Goal: Task Accomplishment & Management: Manage account settings

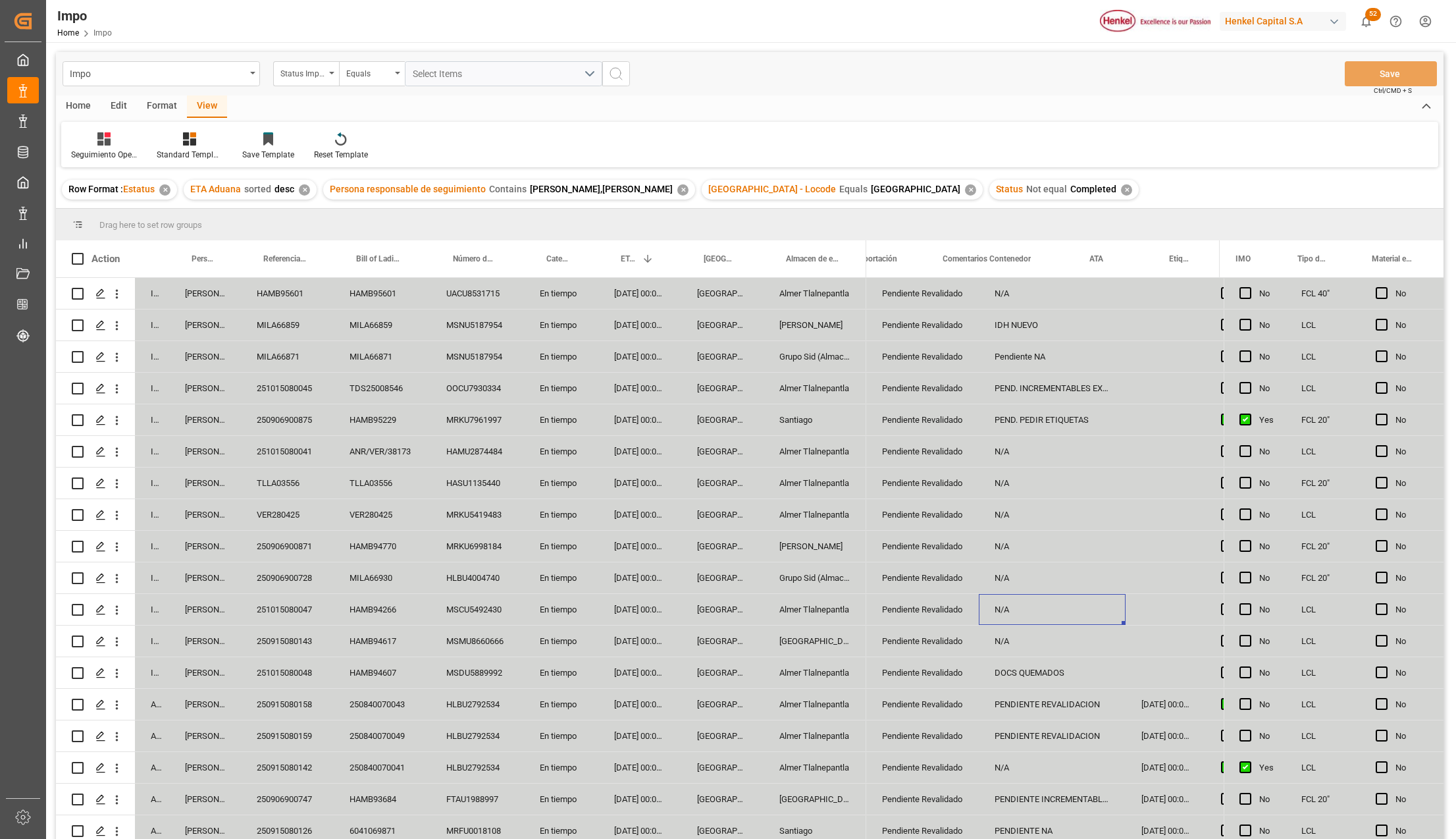
scroll to position [0, 51]
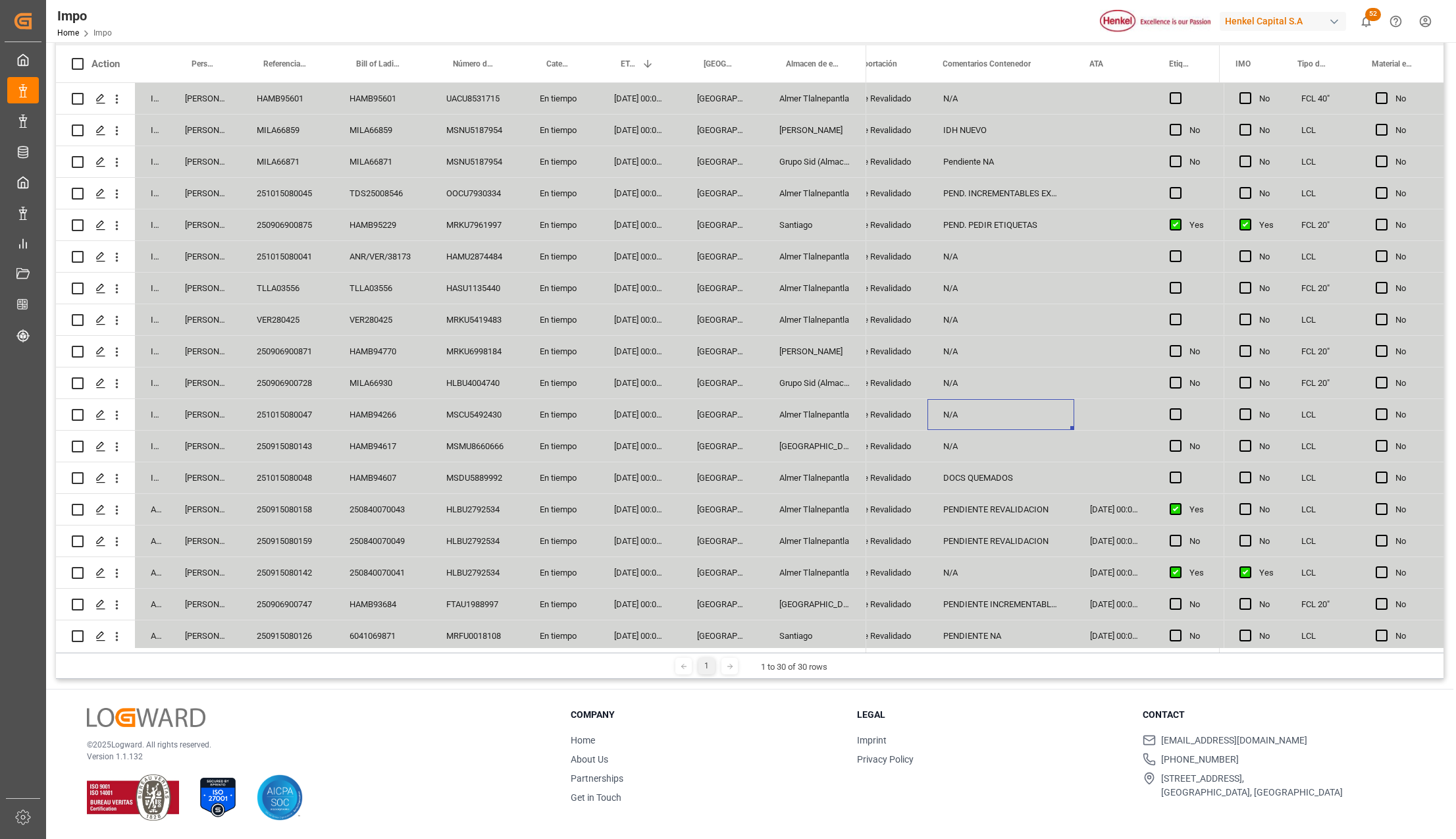
click at [818, 599] on div "[GEOGRAPHIC_DATA]" at bounding box center [815, 604] width 103 height 31
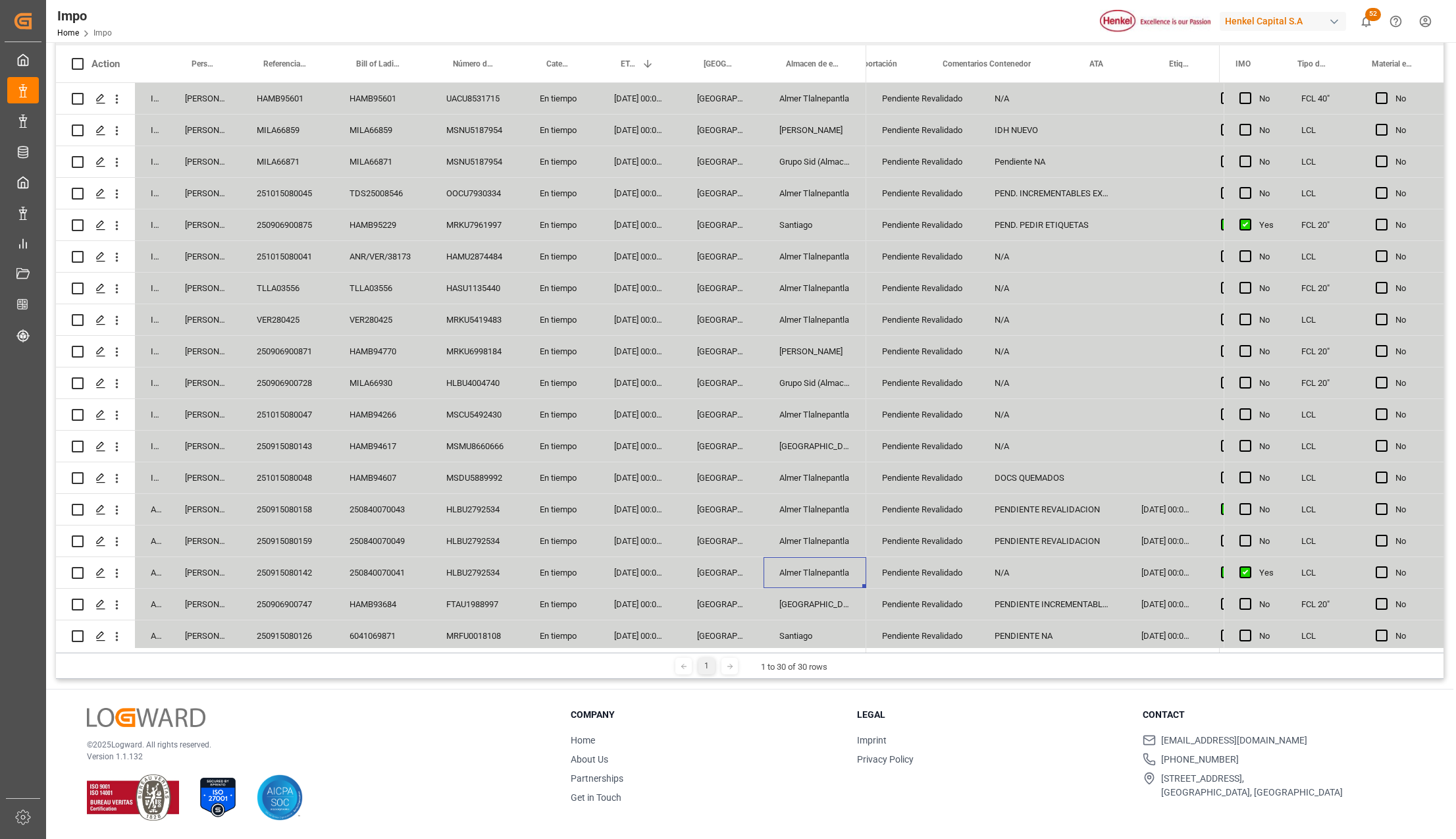
scroll to position [0, 0]
click at [951, 617] on icon "open menu" at bounding box center [954, 613] width 15 height 15
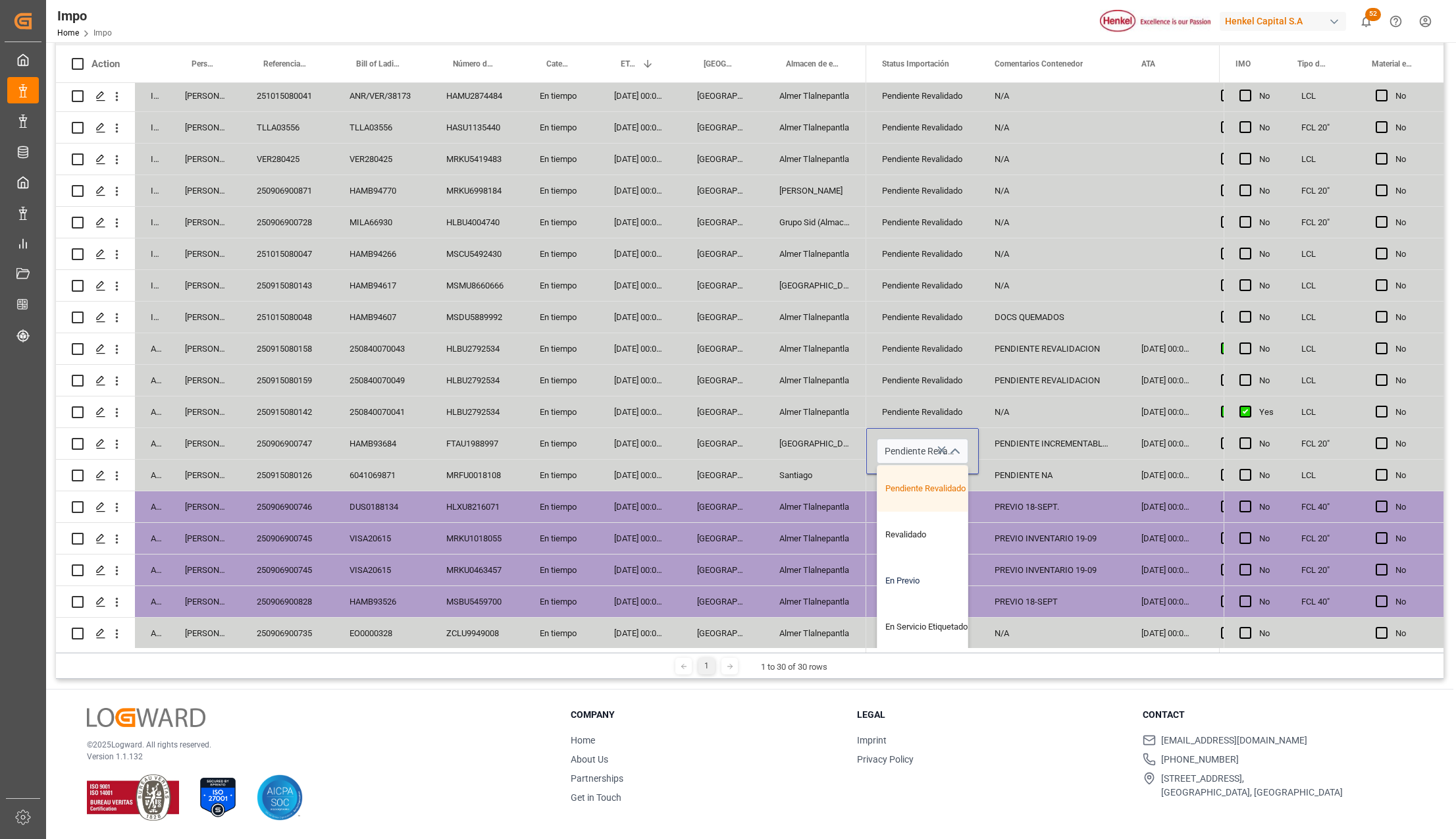
scroll to position [175, 0]
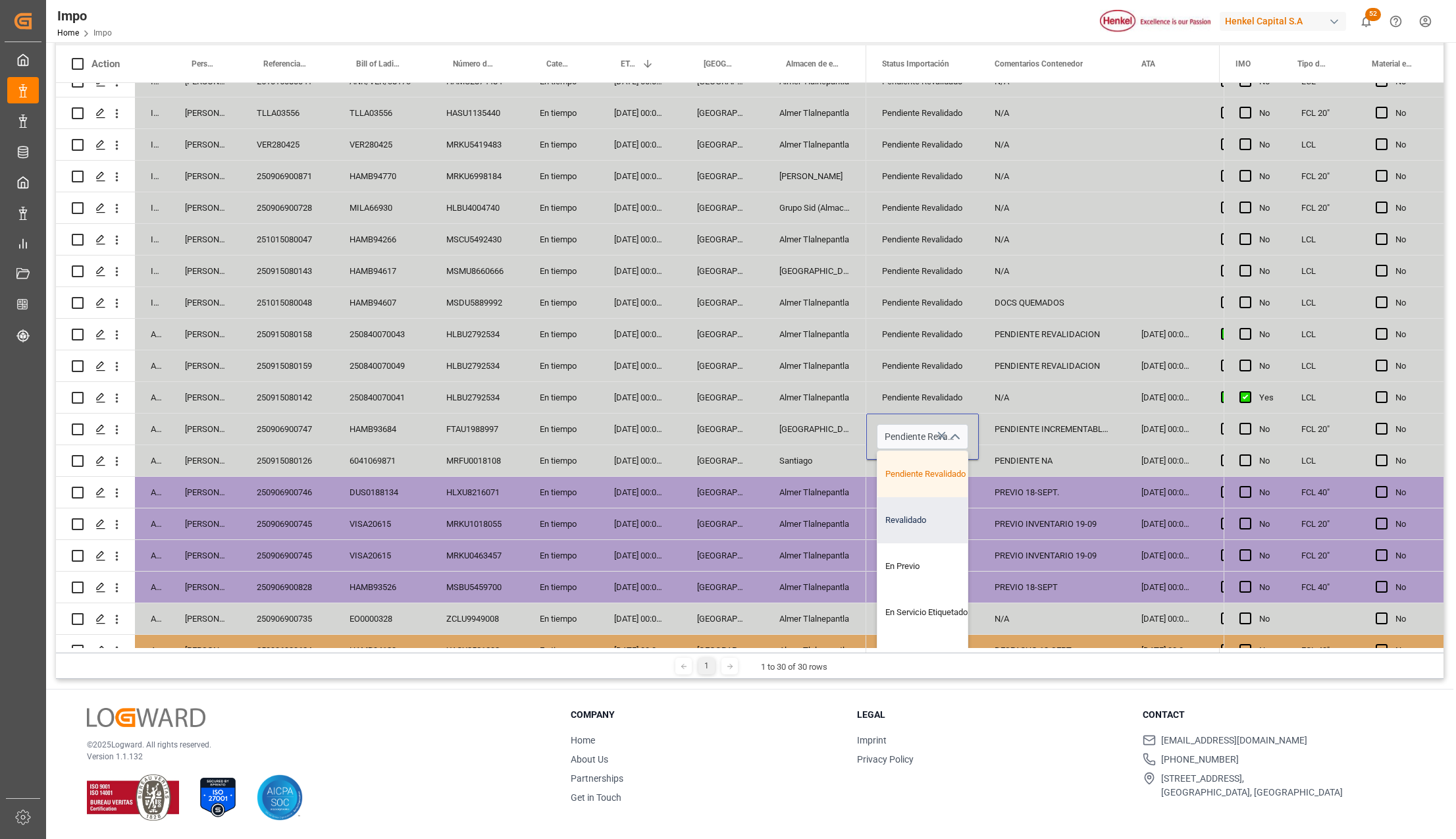
click at [897, 531] on div "Revalidado" at bounding box center [939, 520] width 124 height 46
type input "Revalidado"
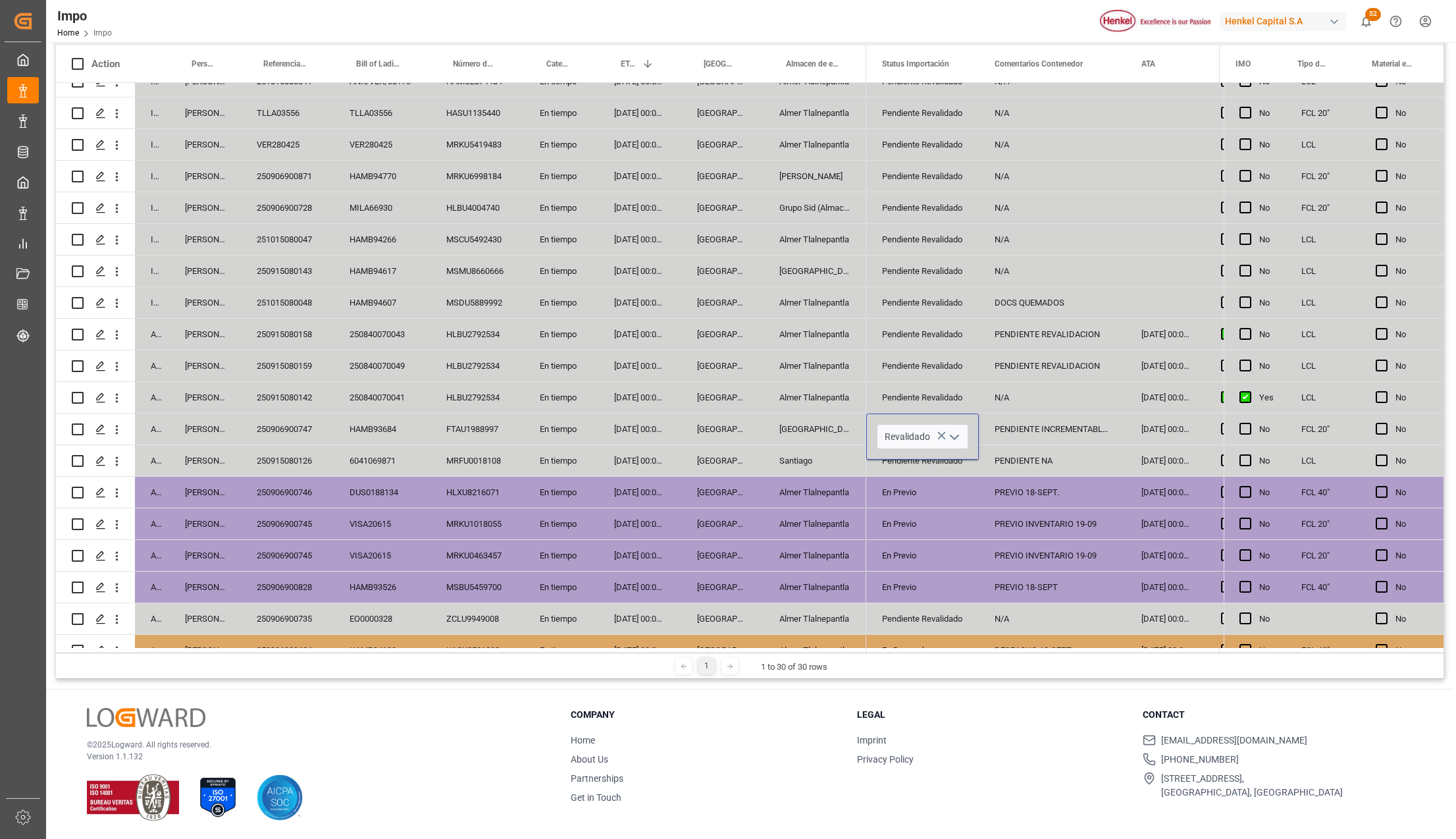
click at [973, 551] on div "En Previo" at bounding box center [923, 556] width 113 height 31
click at [1022, 434] on div "PENDIENTE INCREMENTABLES Y NA" at bounding box center [1053, 429] width 146 height 31
click at [1022, 434] on input "PENDIENTE INCREMENTABLES Y NA" at bounding box center [1053, 436] width 126 height 25
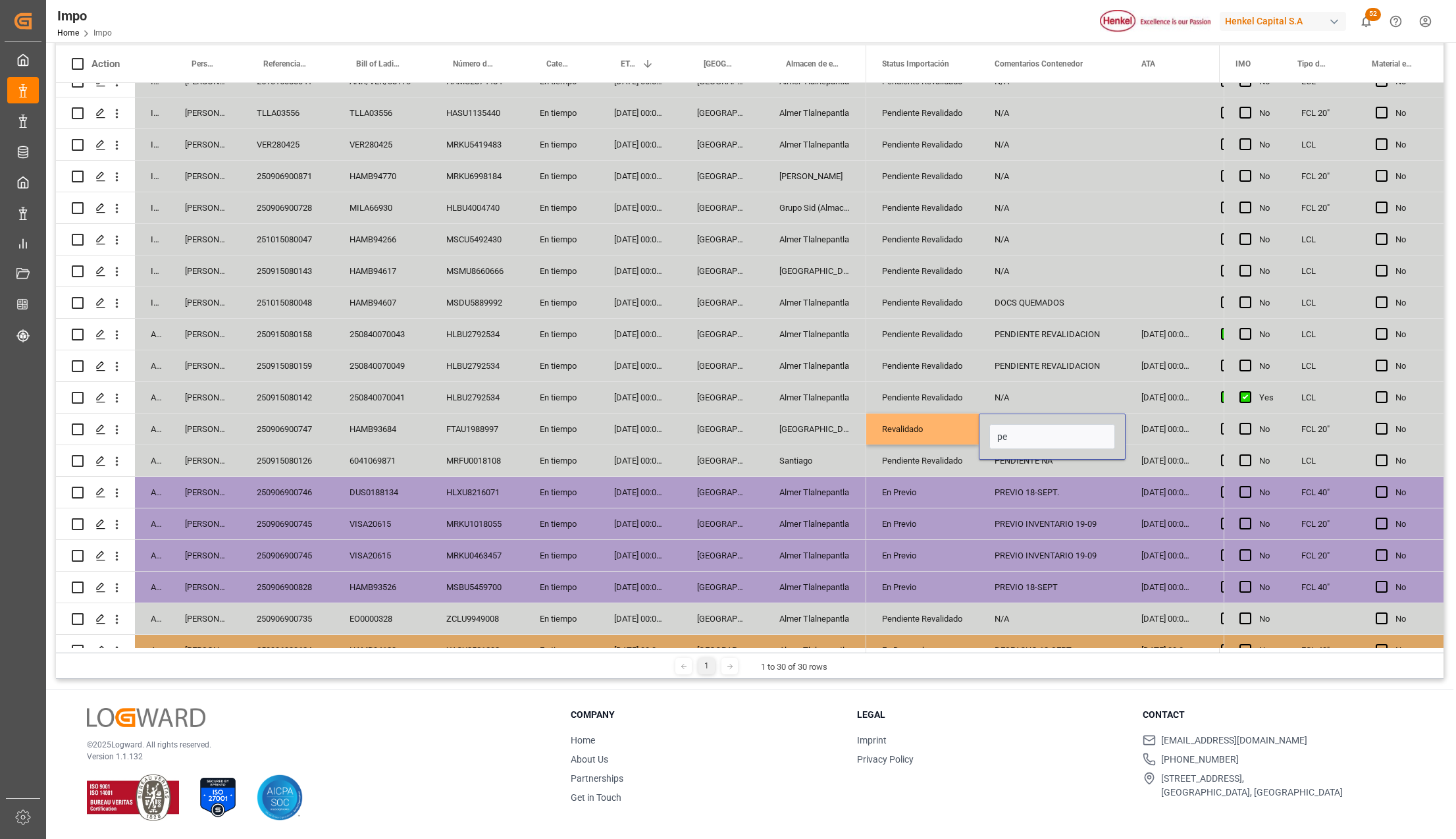
type input "p"
type input "PEND. PREVIO"
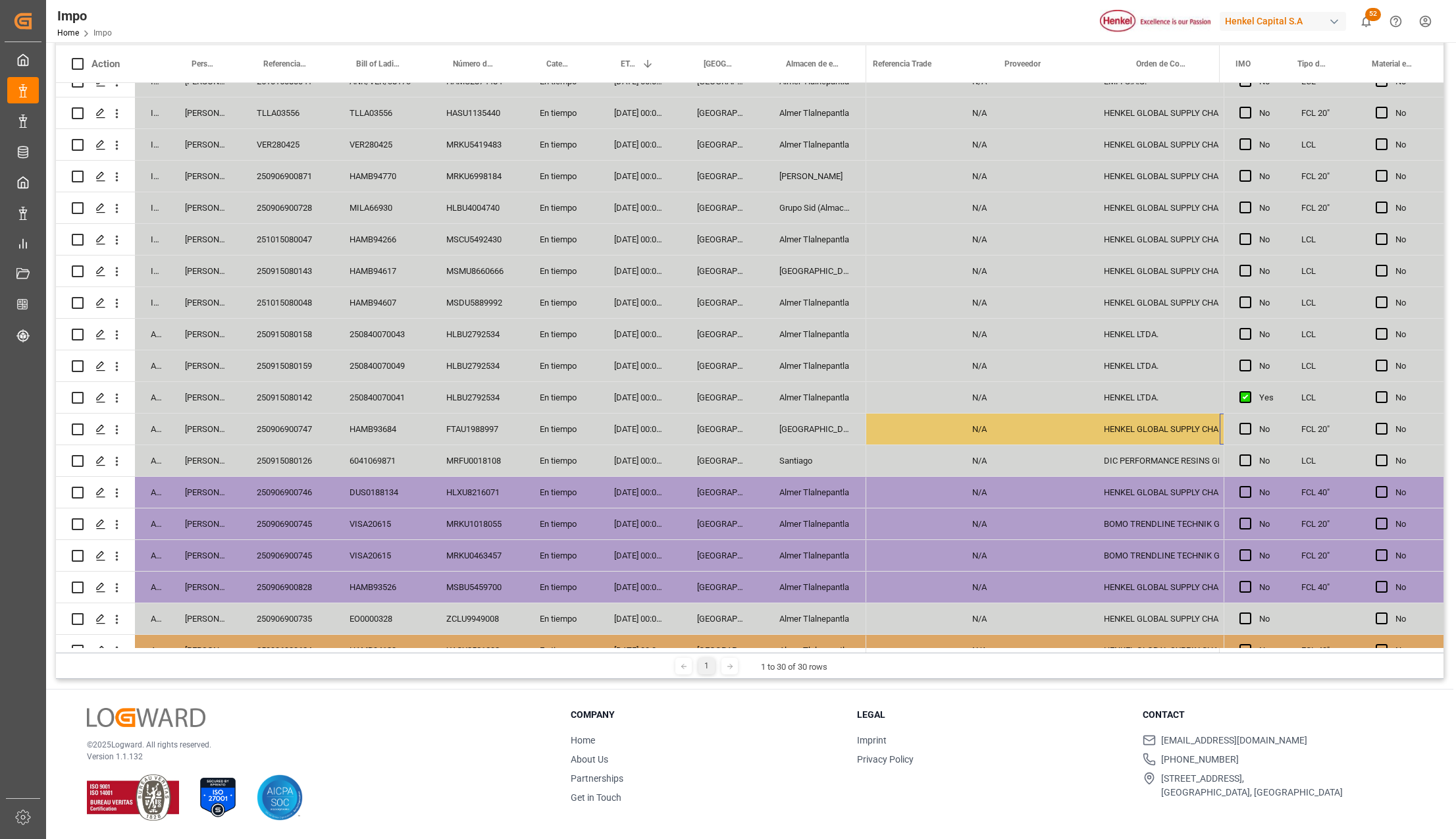
scroll to position [0, 0]
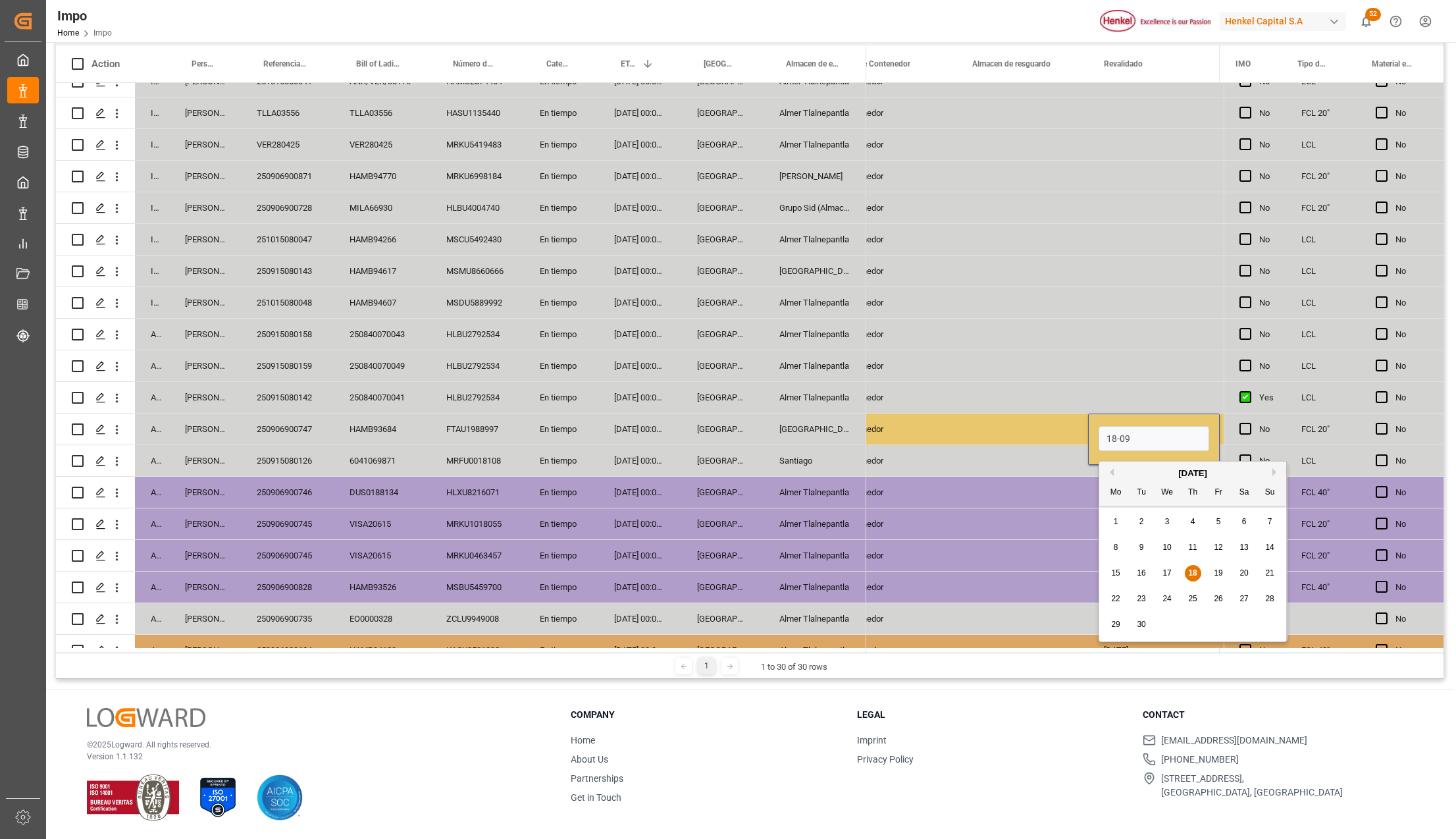
type input "18-09-2025"
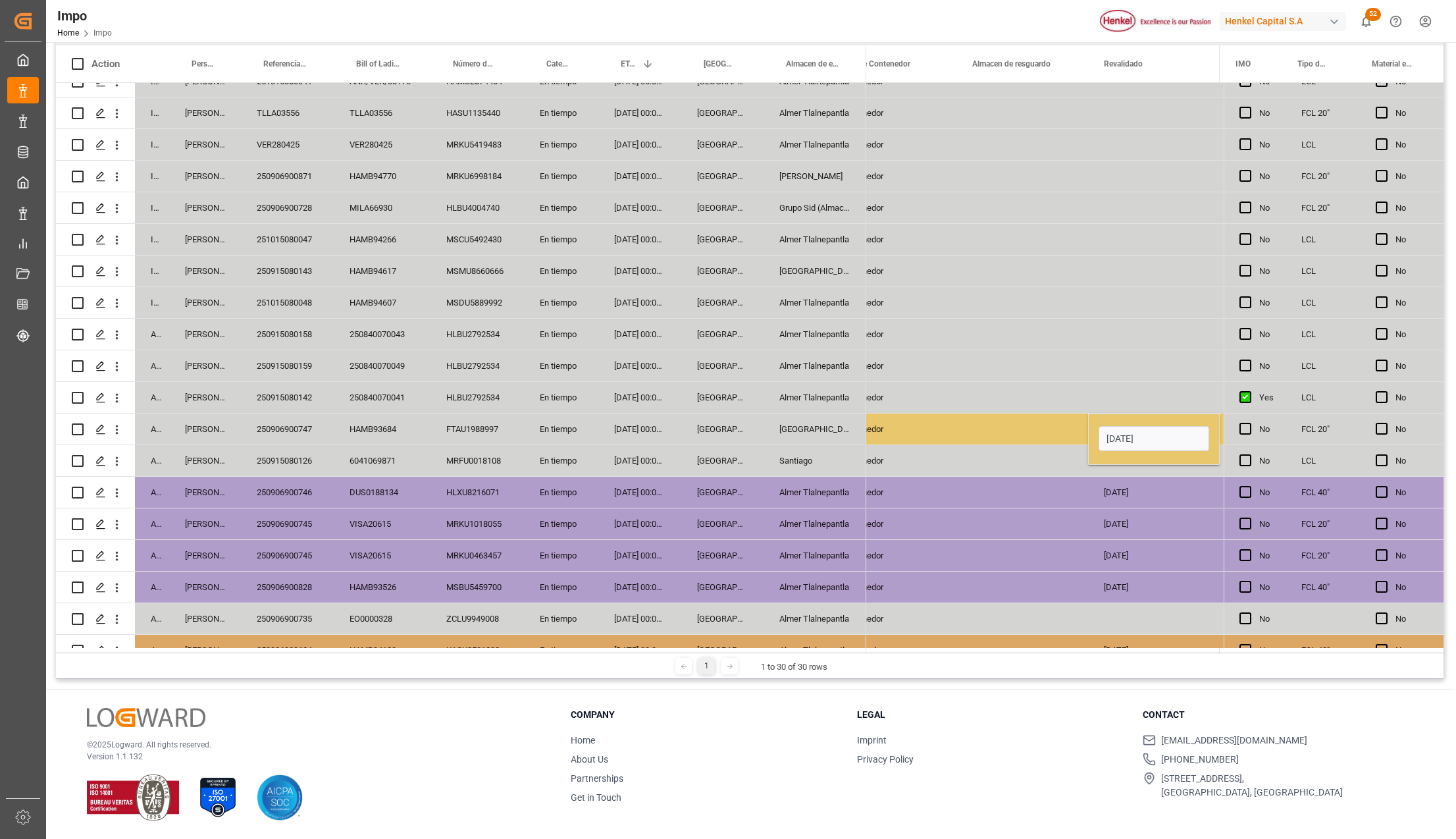
click at [884, 607] on div "Contenedor" at bounding box center [891, 618] width 132 height 31
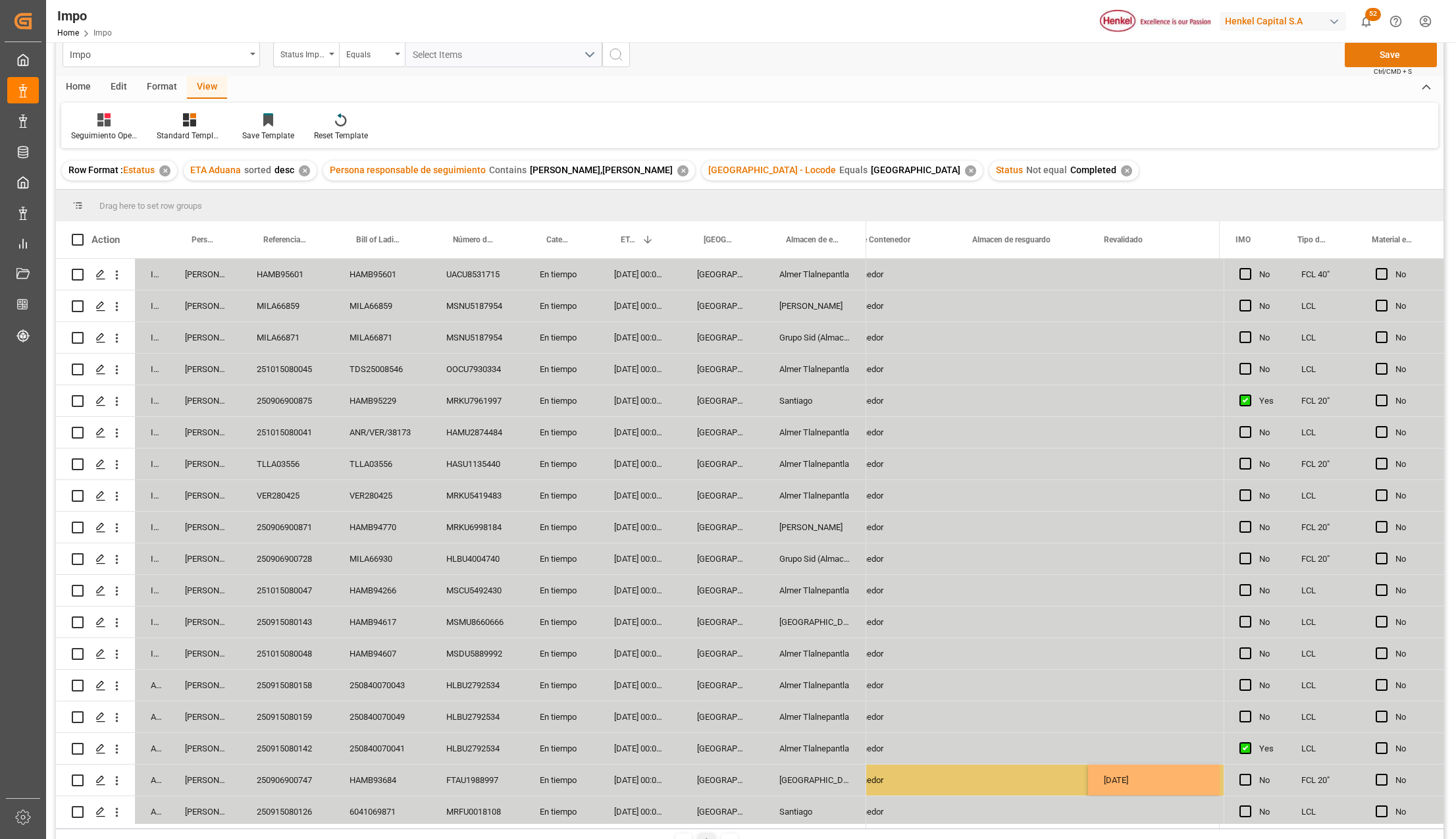
click at [1386, 59] on button "Save" at bounding box center [1391, 55] width 92 height 25
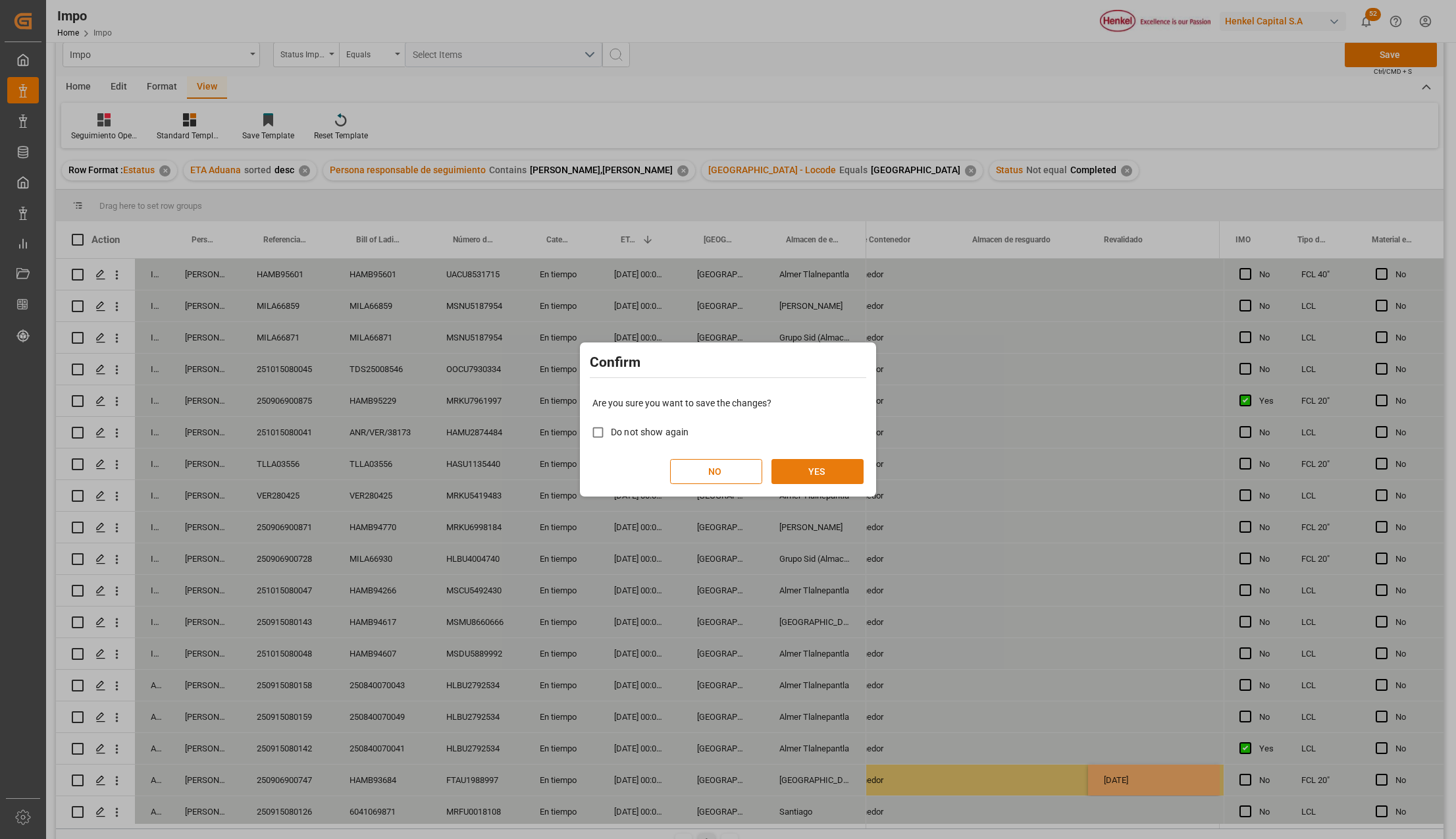
click at [807, 467] on button "YES" at bounding box center [818, 472] width 92 height 25
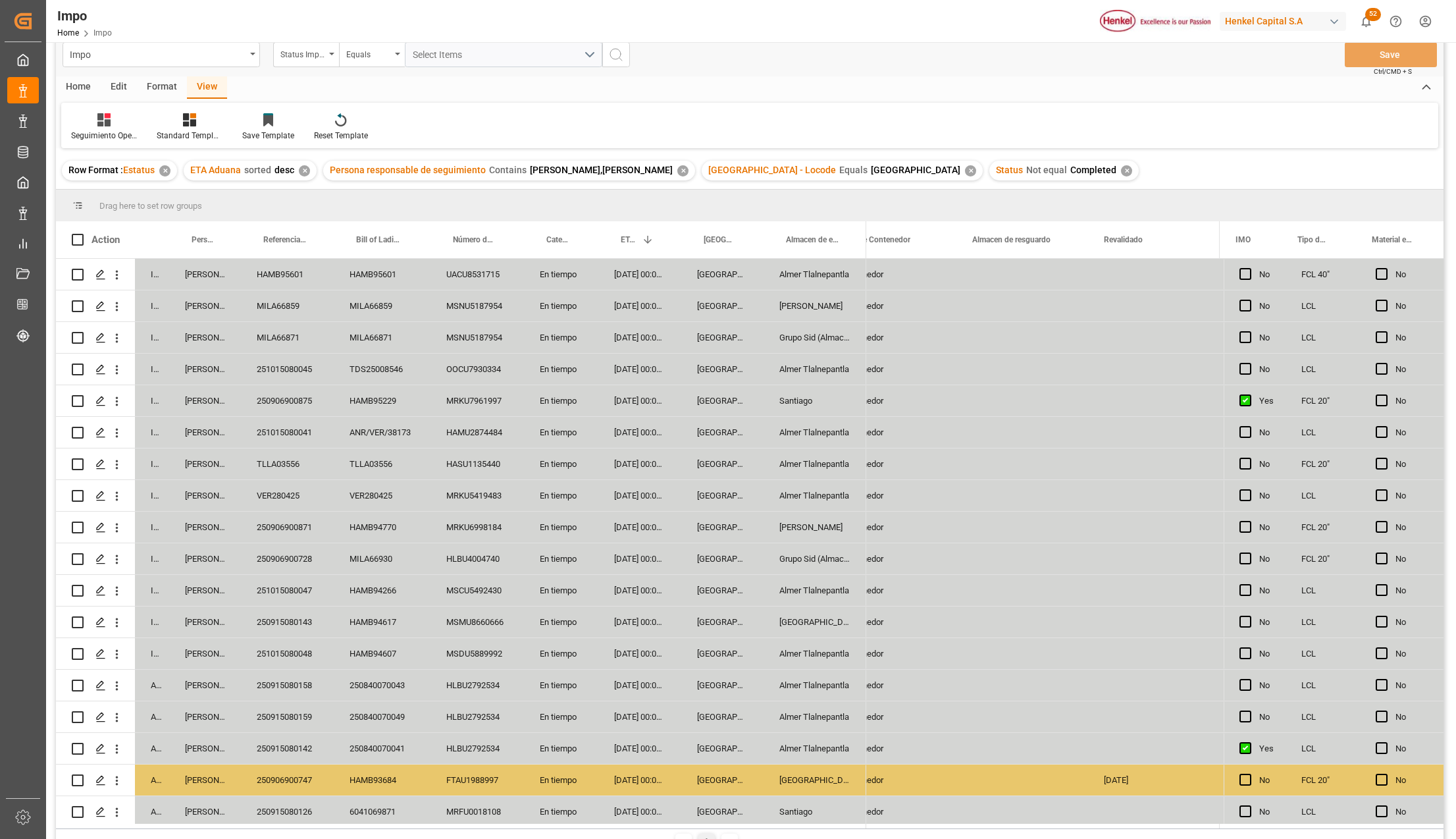
click at [739, 103] on div "Seguimiento Operativo Standard Templates Save Template Reset Template" at bounding box center [750, 125] width 1377 height 45
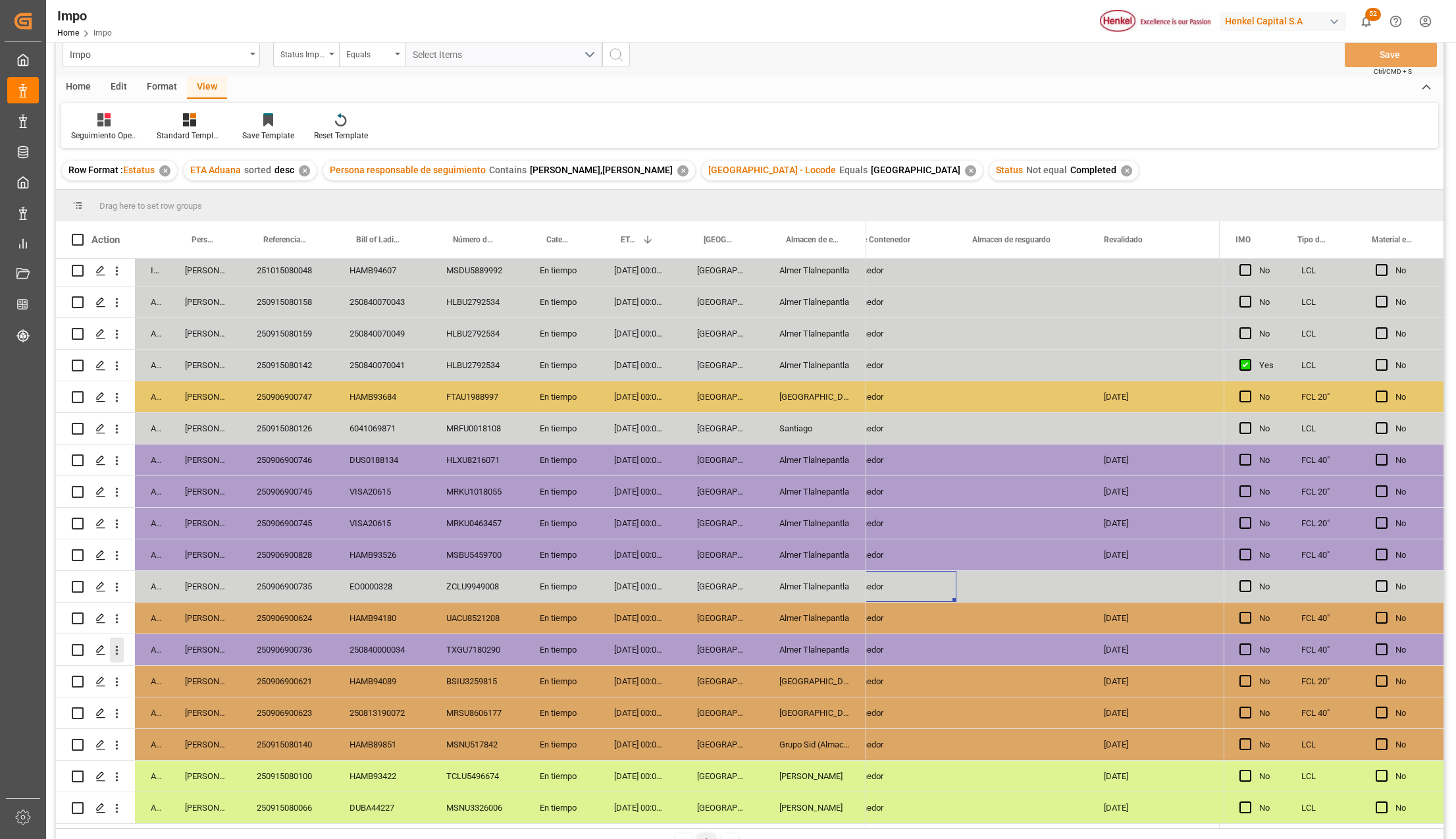
click at [121, 638] on button "open menu" at bounding box center [117, 650] width 13 height 25
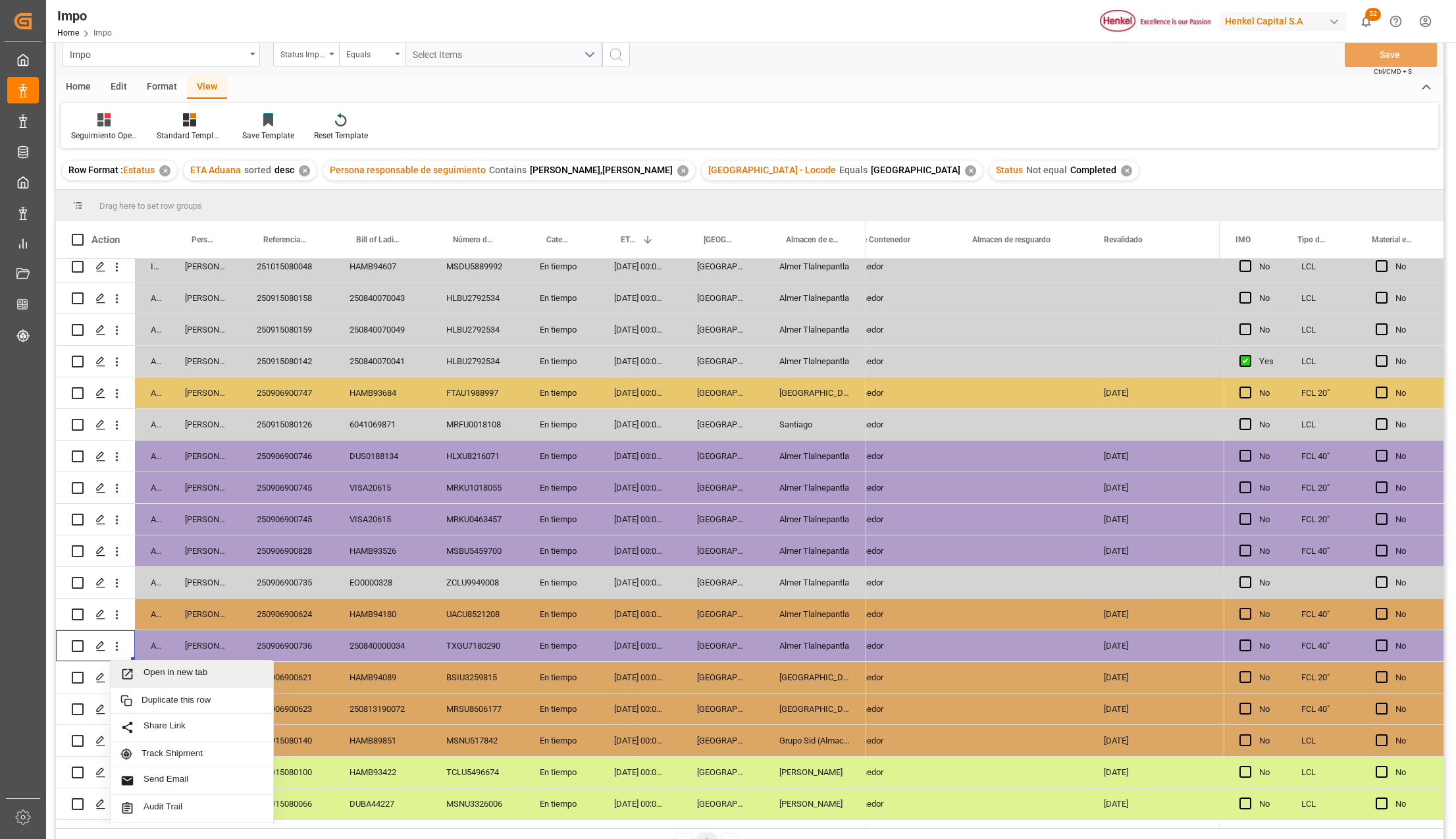
click at [145, 668] on span "Open in new tab" at bounding box center [203, 674] width 119 height 13
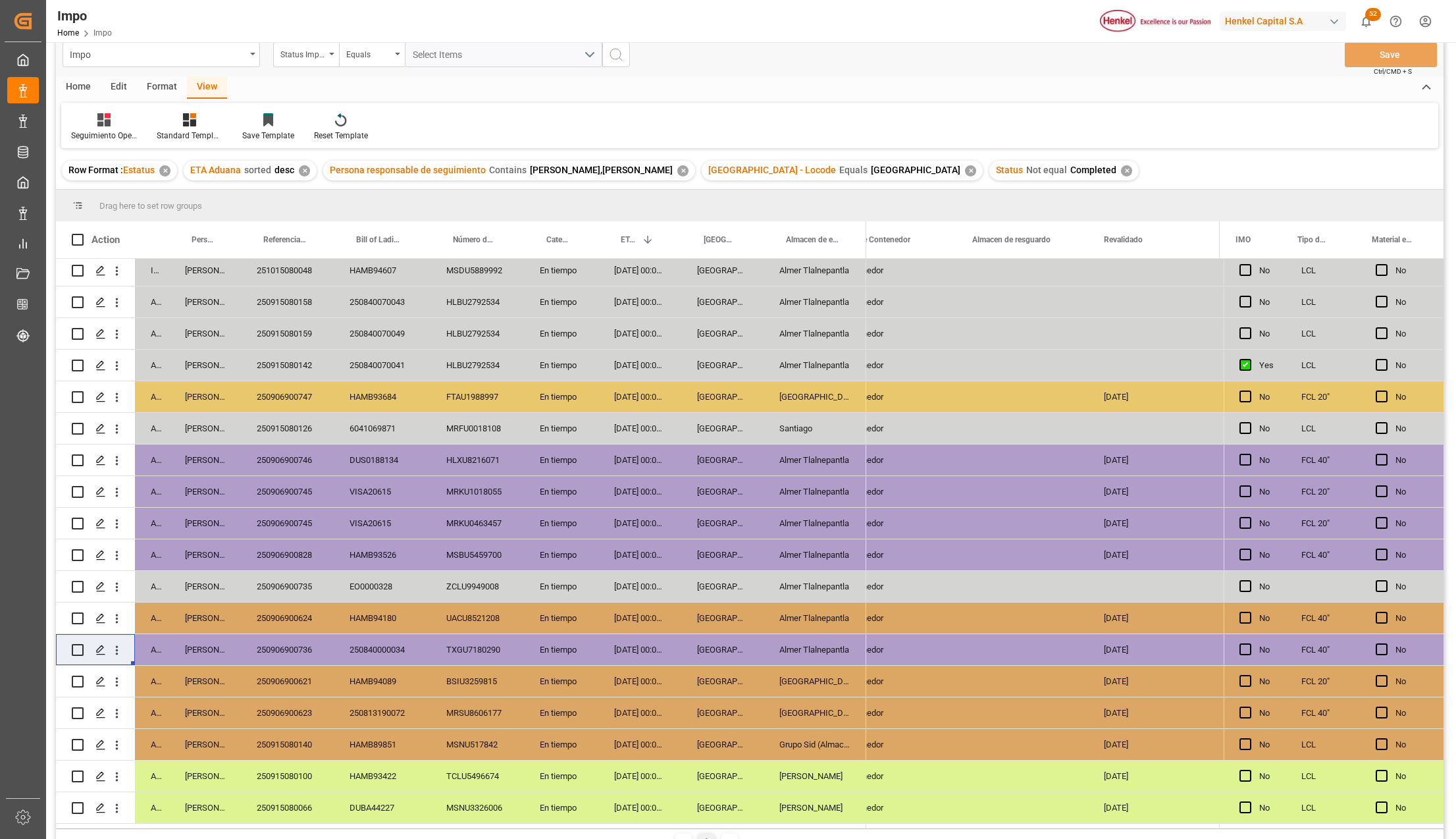
click at [742, 459] on div "Veracruz" at bounding box center [722, 460] width 82 height 31
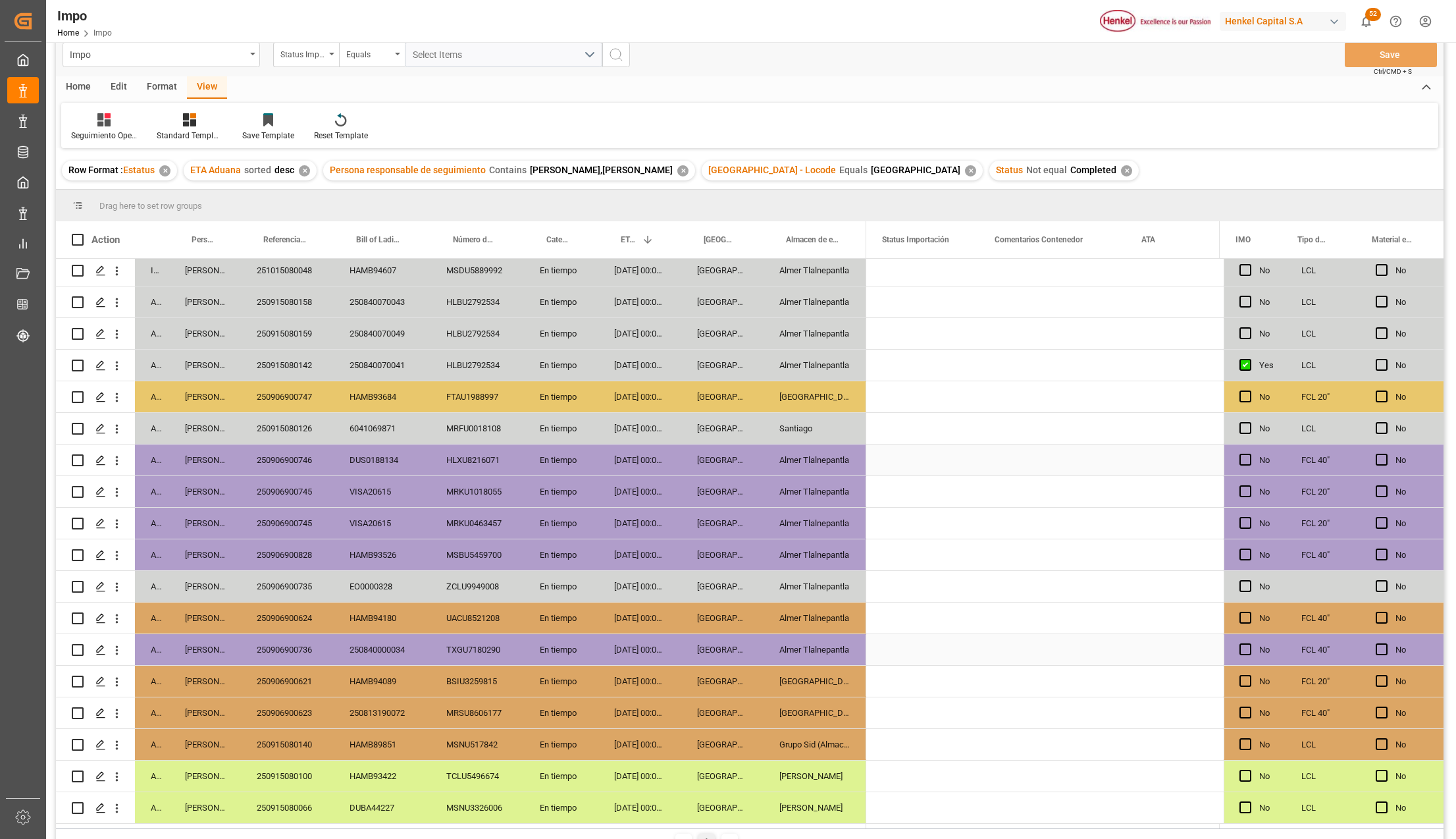
scroll to position [0, 0]
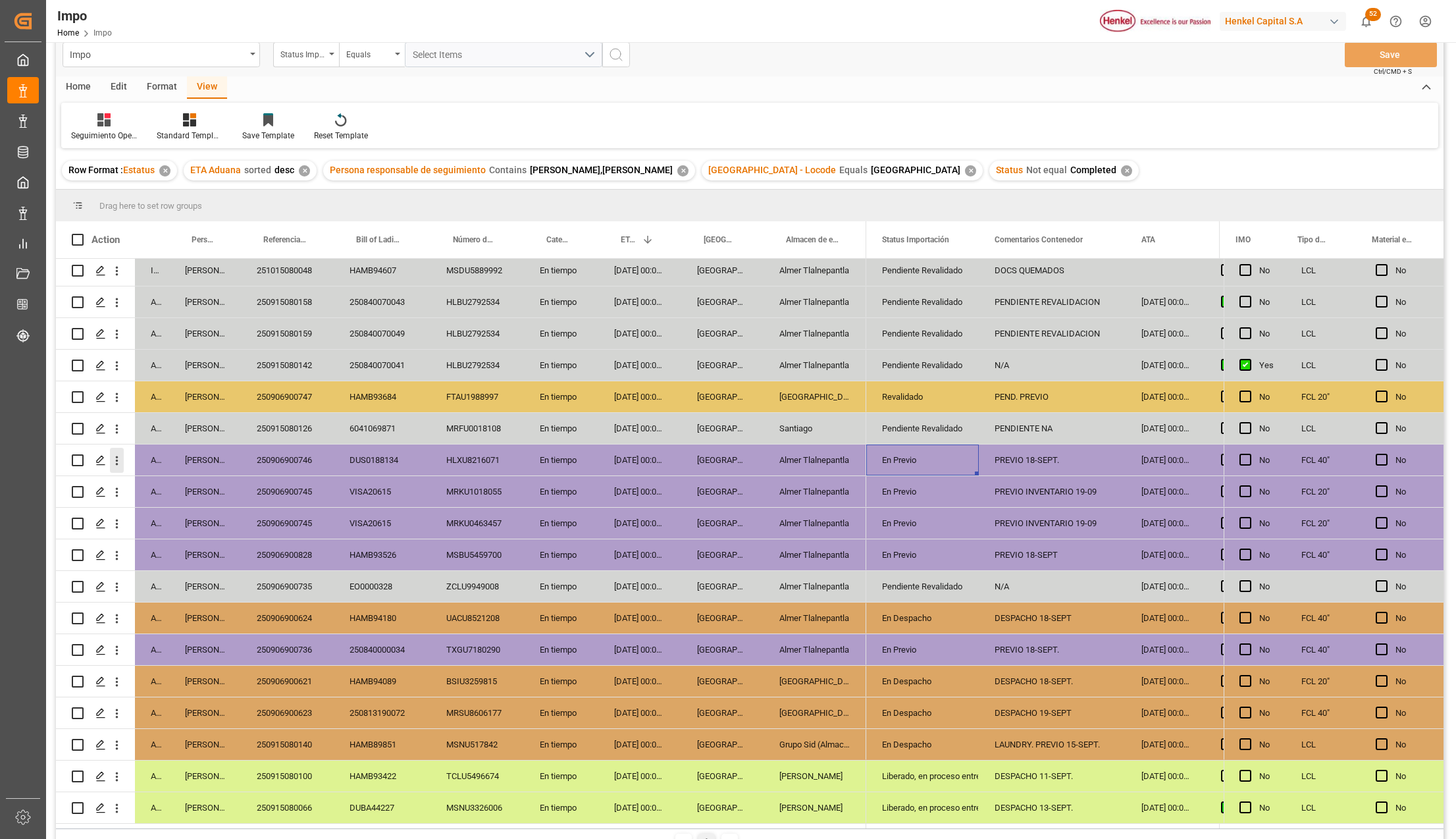
click at [119, 454] on icon "open menu" at bounding box center [117, 460] width 13 height 13
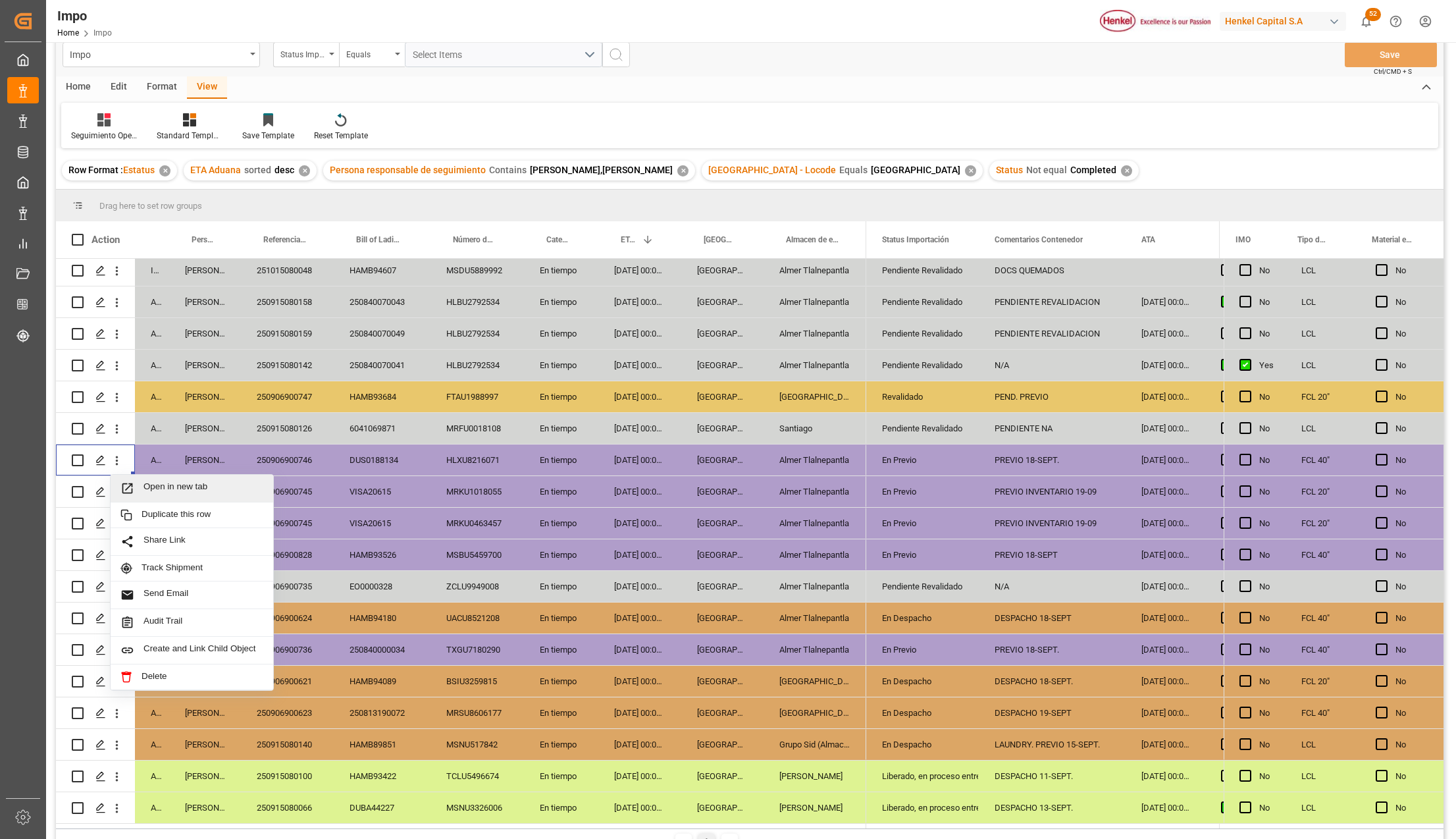
click at [139, 482] on span "Press SPACE to select this row." at bounding box center [132, 488] width 23 height 13
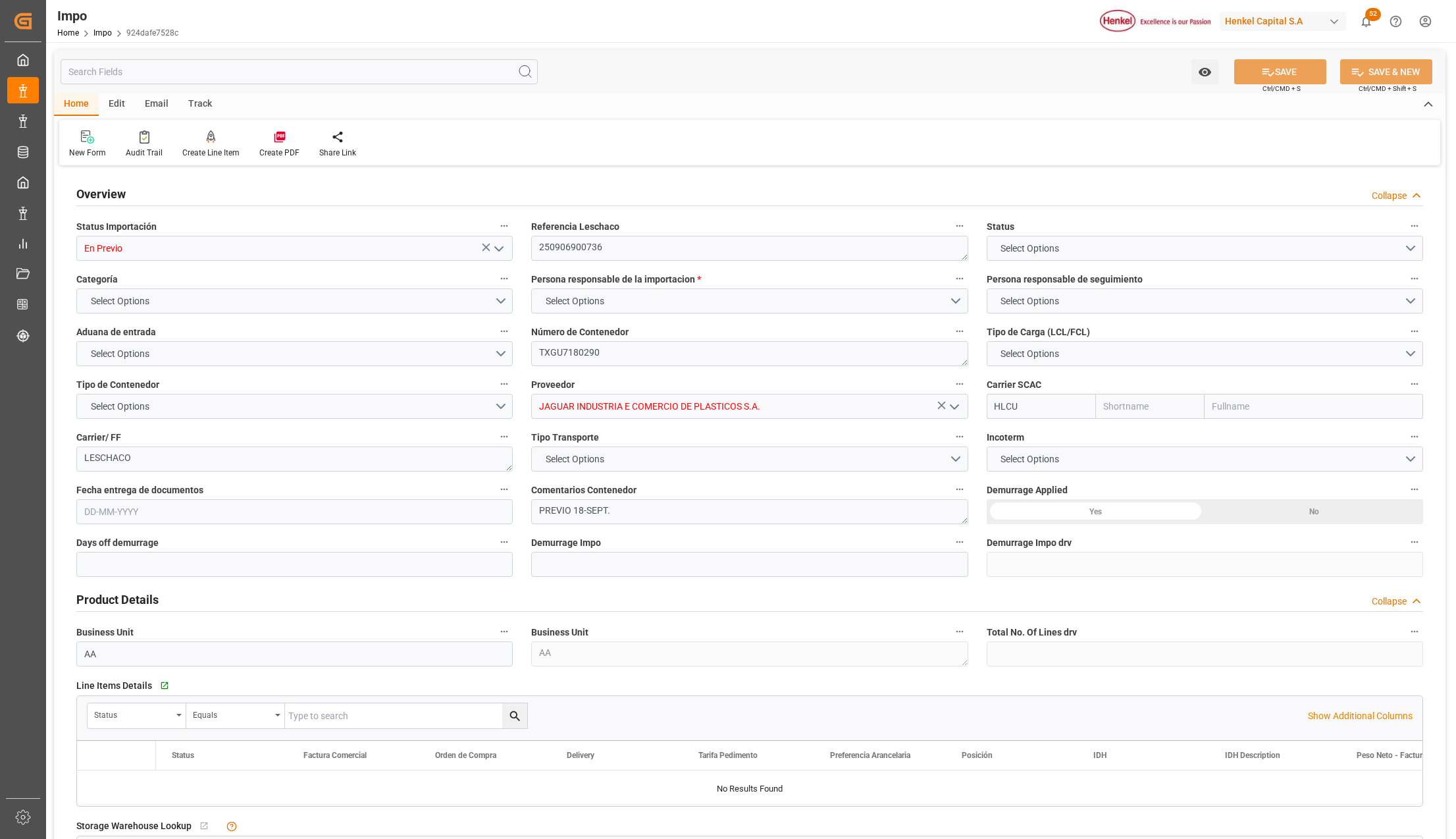
type input "Hapag [PERSON_NAME]"
type input "Hapag [PERSON_NAME] Aktiengesellschaft"
type input "14"
type input "-6"
type input "1"
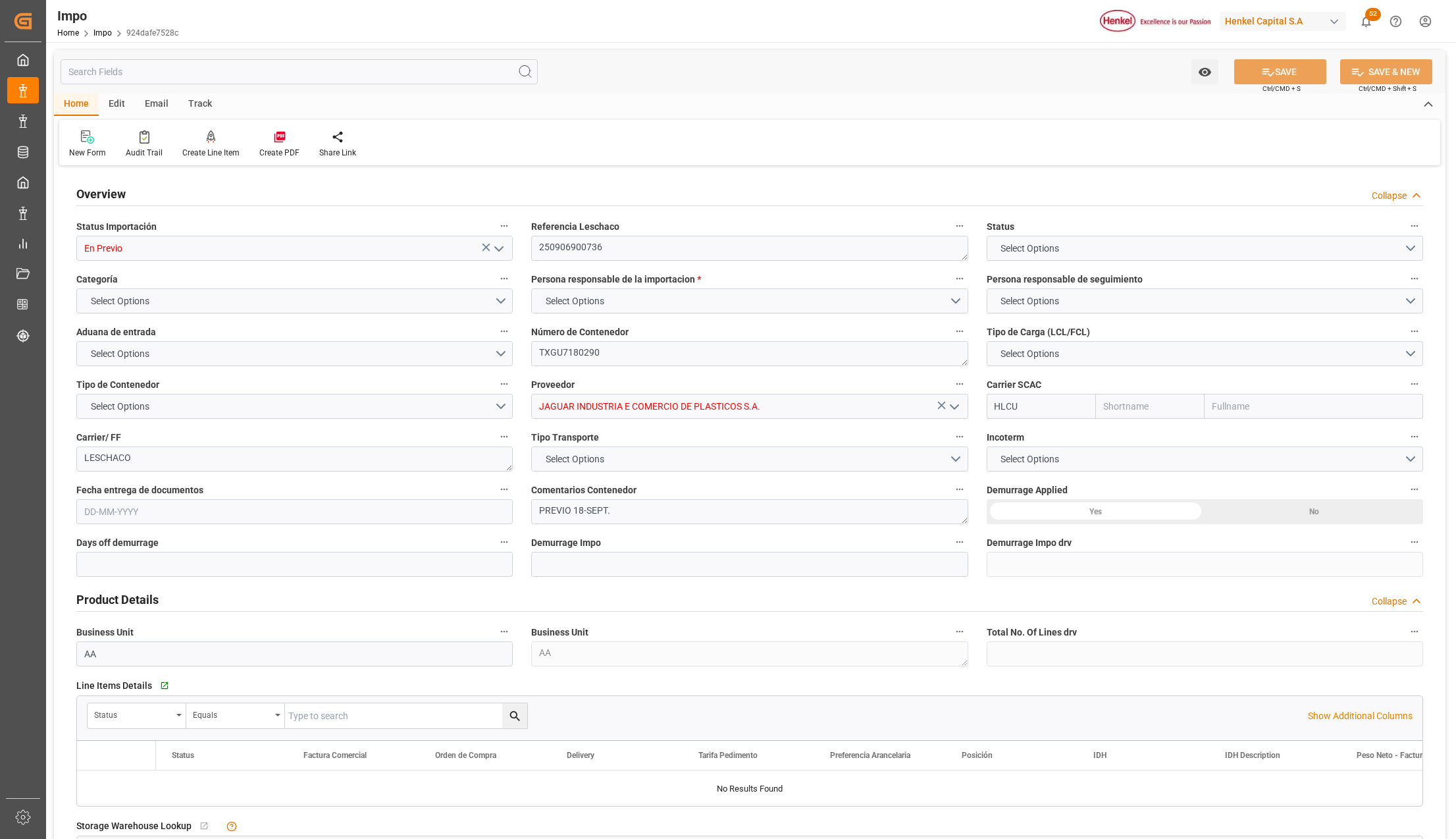
type input "32.904"
type input "20"
type input "[DATE]"
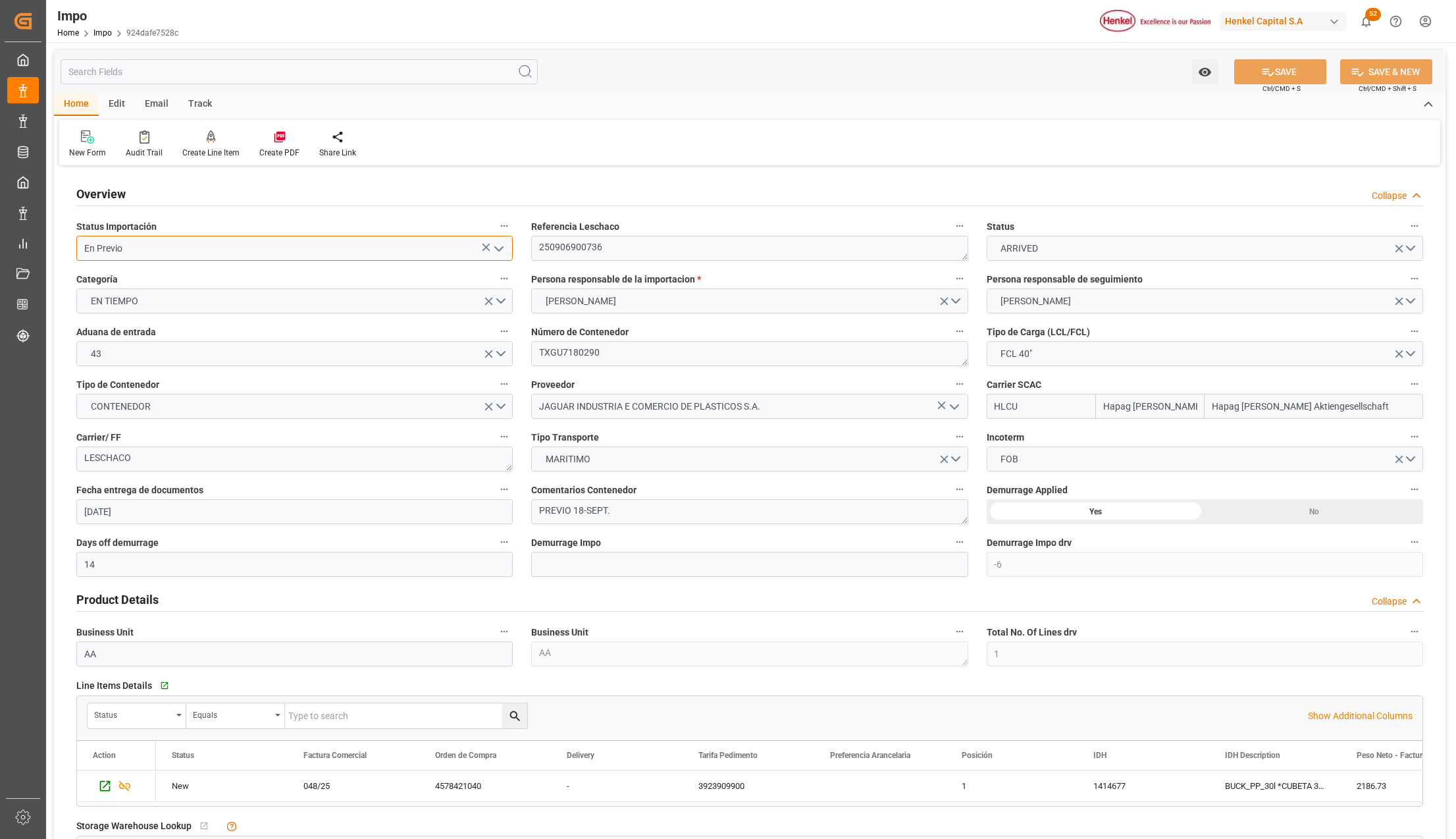
click at [509, 240] on input "En Previo" at bounding box center [294, 249] width 436 height 25
click at [503, 246] on icon "open menu" at bounding box center [499, 249] width 15 height 15
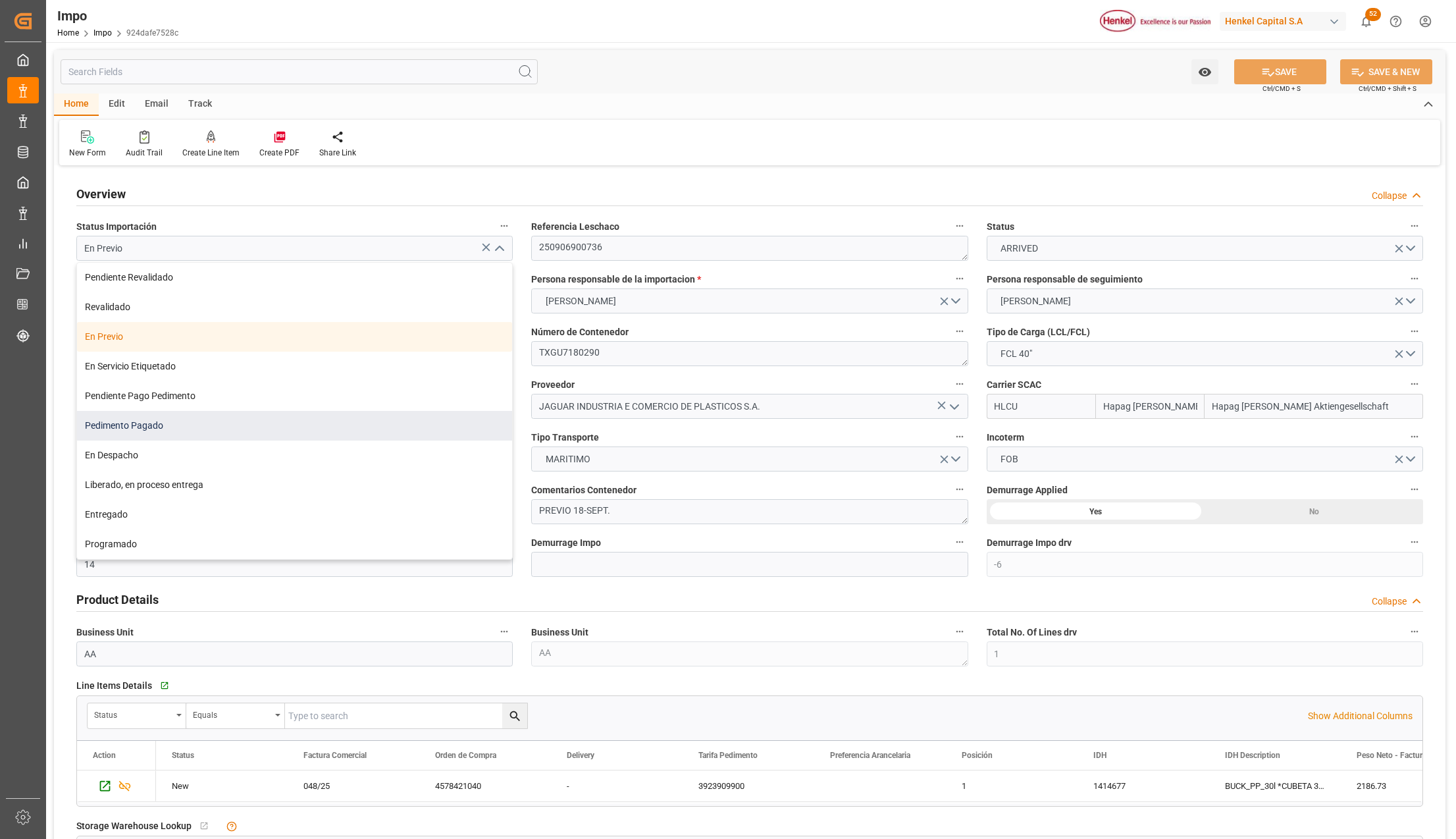
click at [174, 427] on div "Pedimento Pagado" at bounding box center [295, 426] width 435 height 30
type input "Pedimento Pagado"
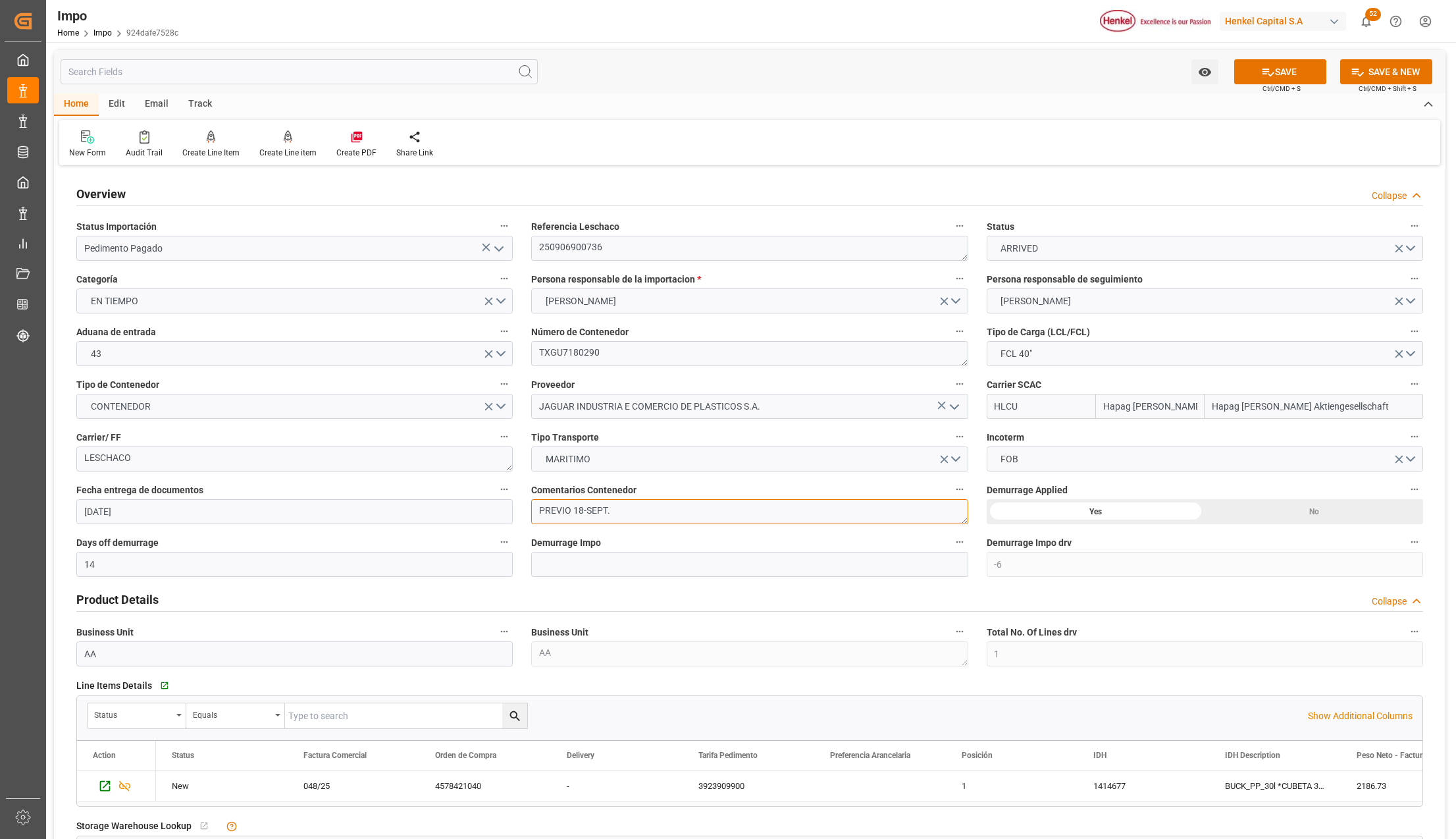
drag, startPoint x: 663, startPoint y: 513, endPoint x: 480, endPoint y: 493, distance: 184.1
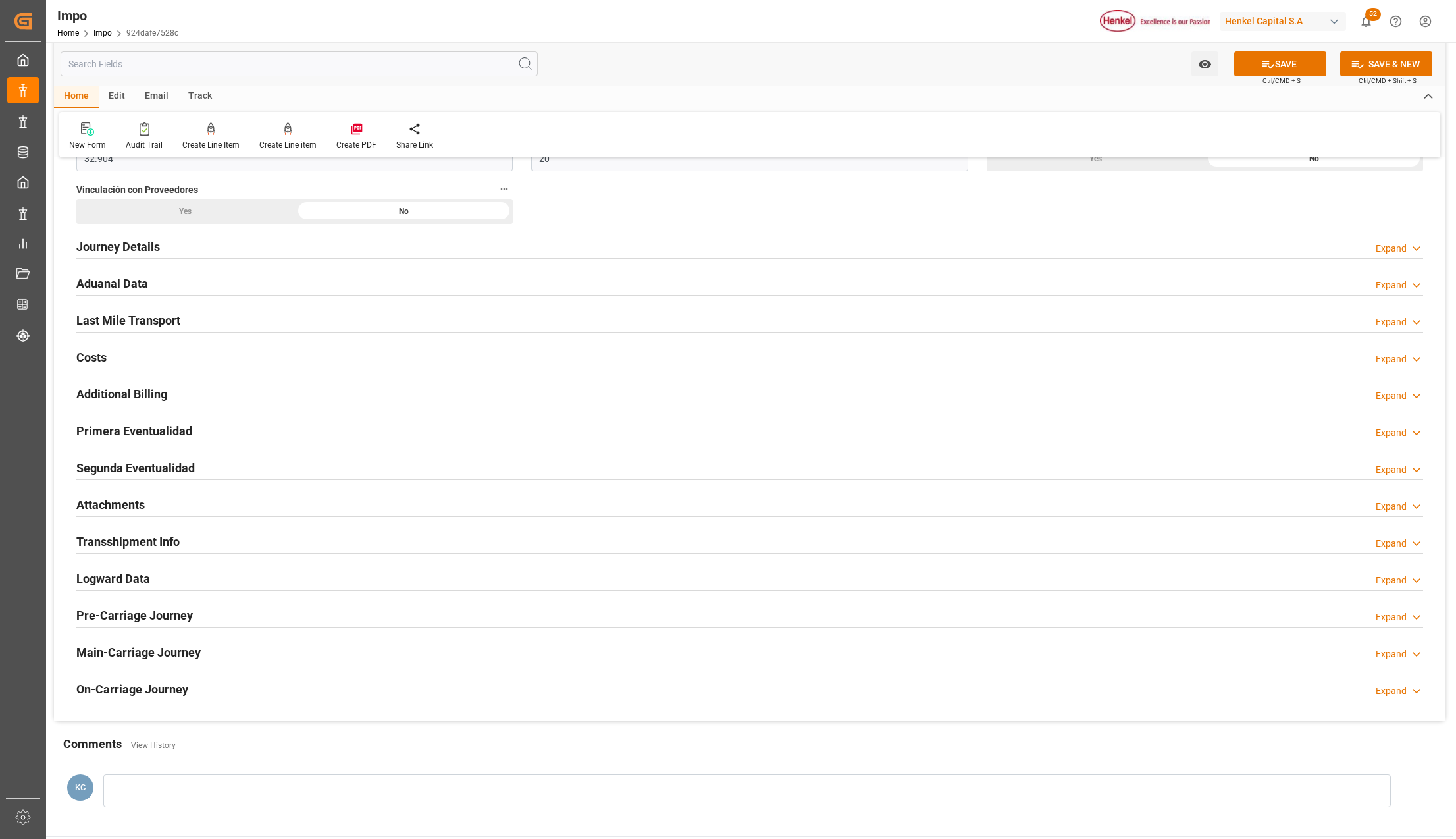
scroll to position [878, 0]
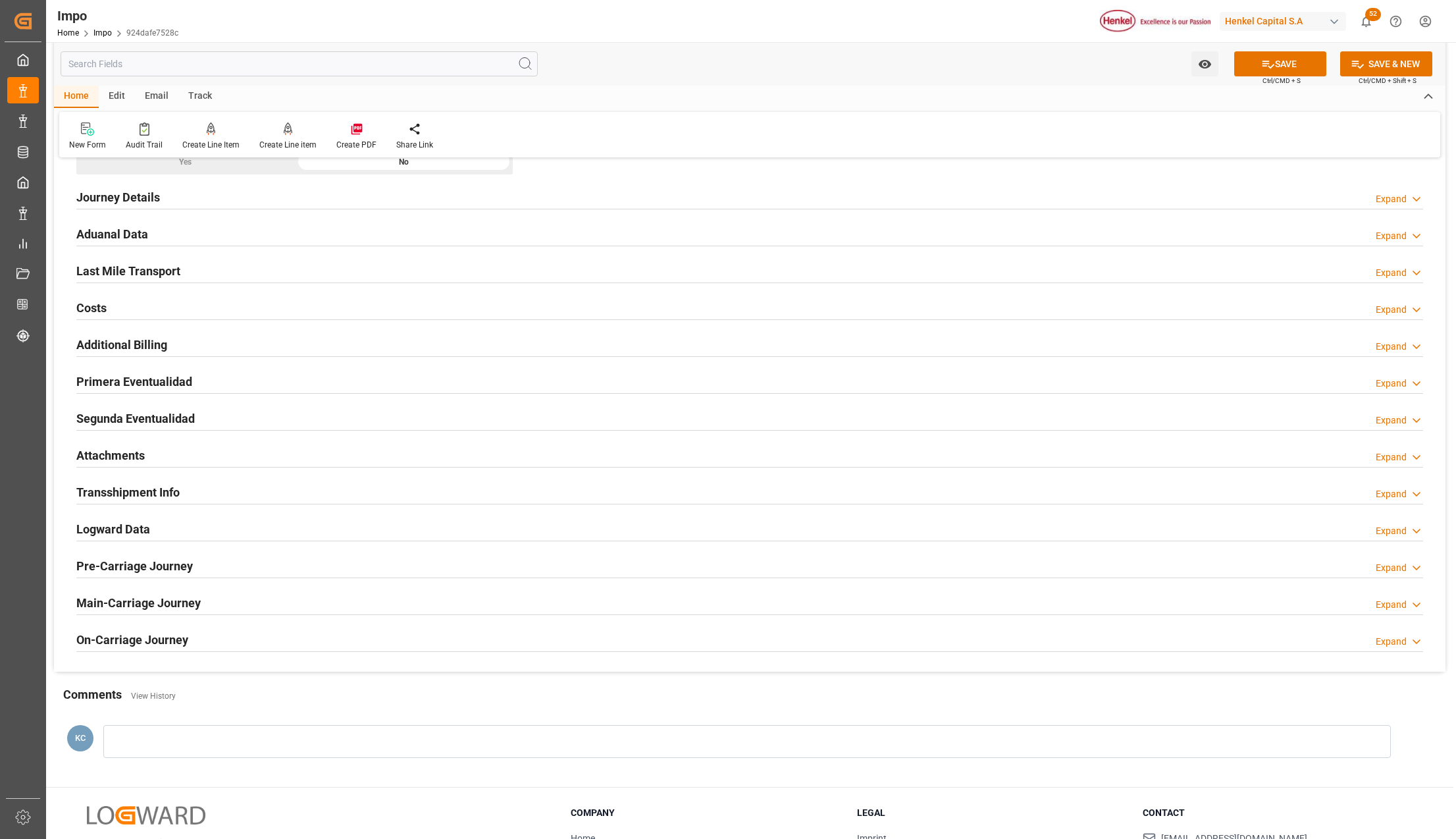
type textarea "PEND. [GEOGRAPHIC_DATA]"
click at [97, 459] on h2 "Attachments" at bounding box center [110, 456] width 68 height 17
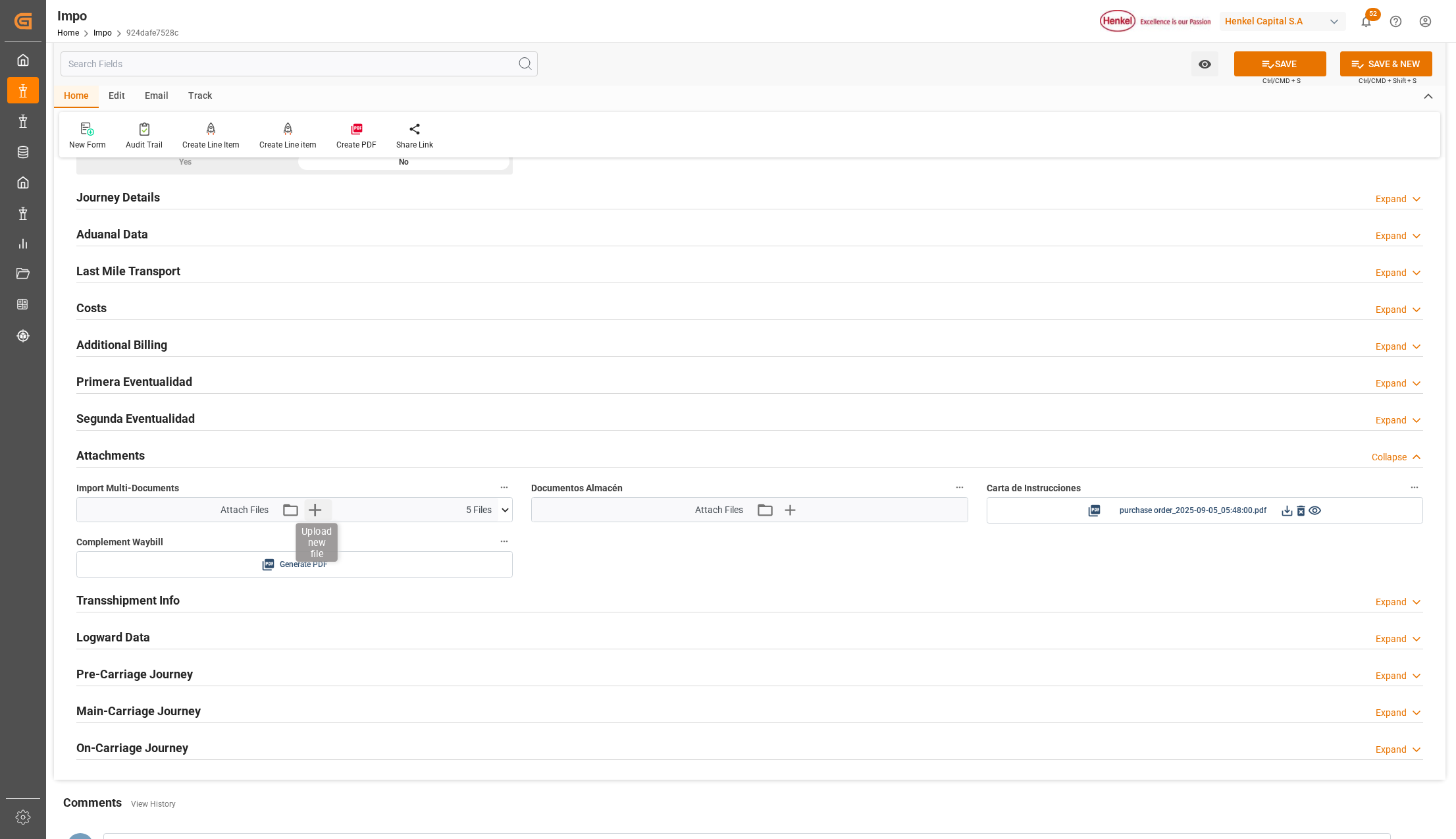
click at [313, 515] on icon "button" at bounding box center [315, 510] width 21 height 21
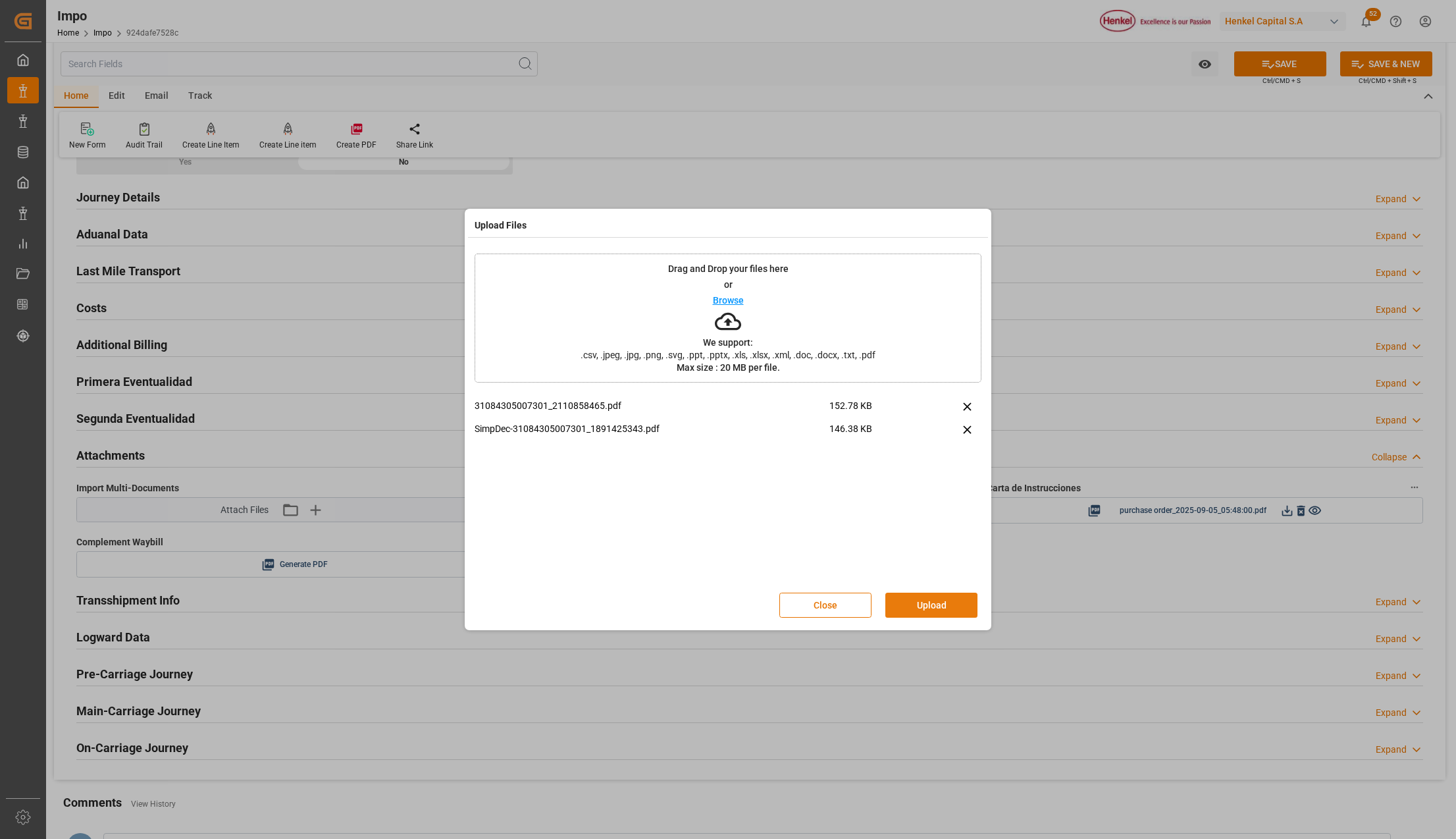
click at [917, 605] on button "Upload" at bounding box center [932, 605] width 92 height 25
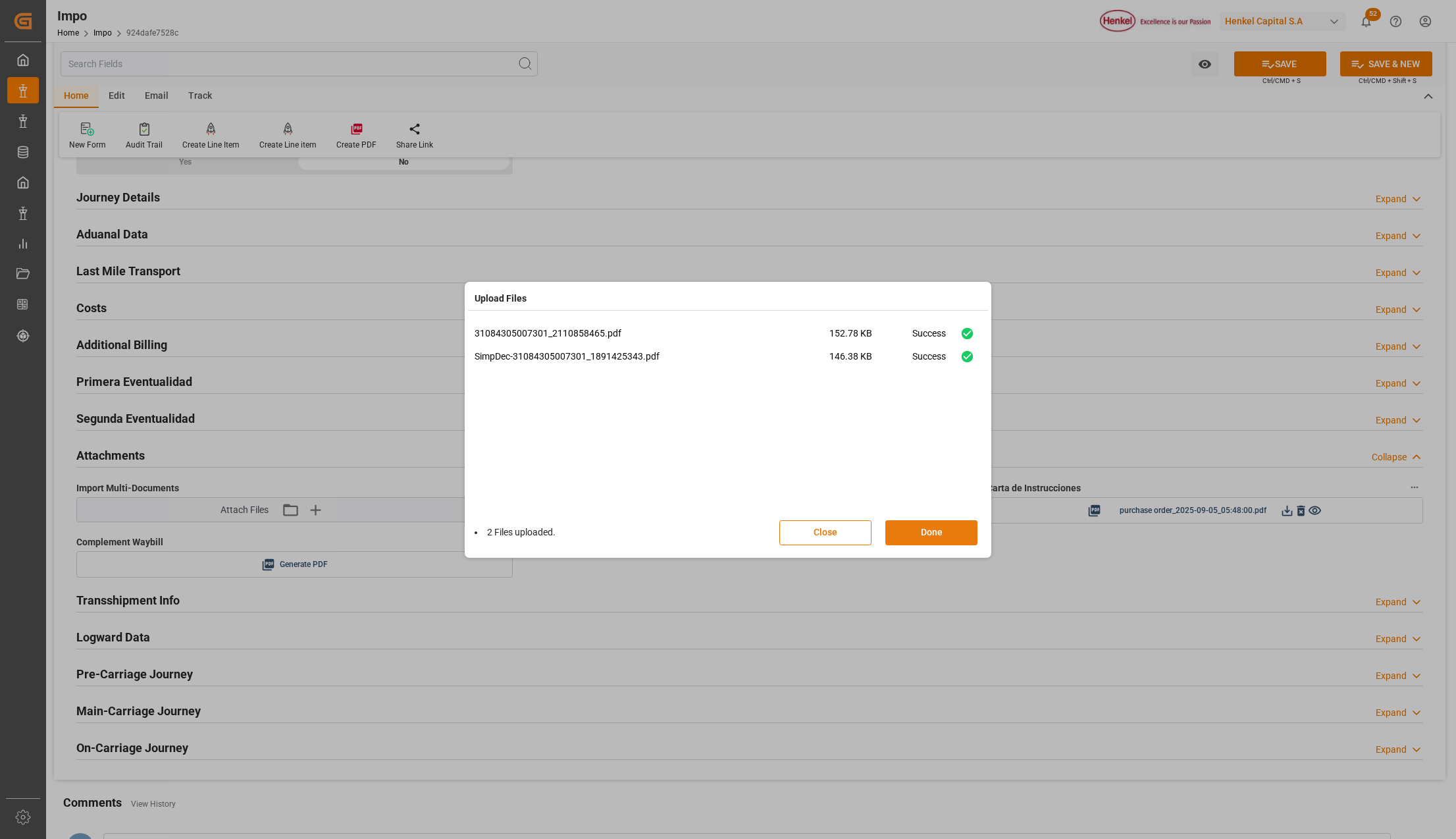
click at [925, 522] on button "Done" at bounding box center [932, 533] width 92 height 25
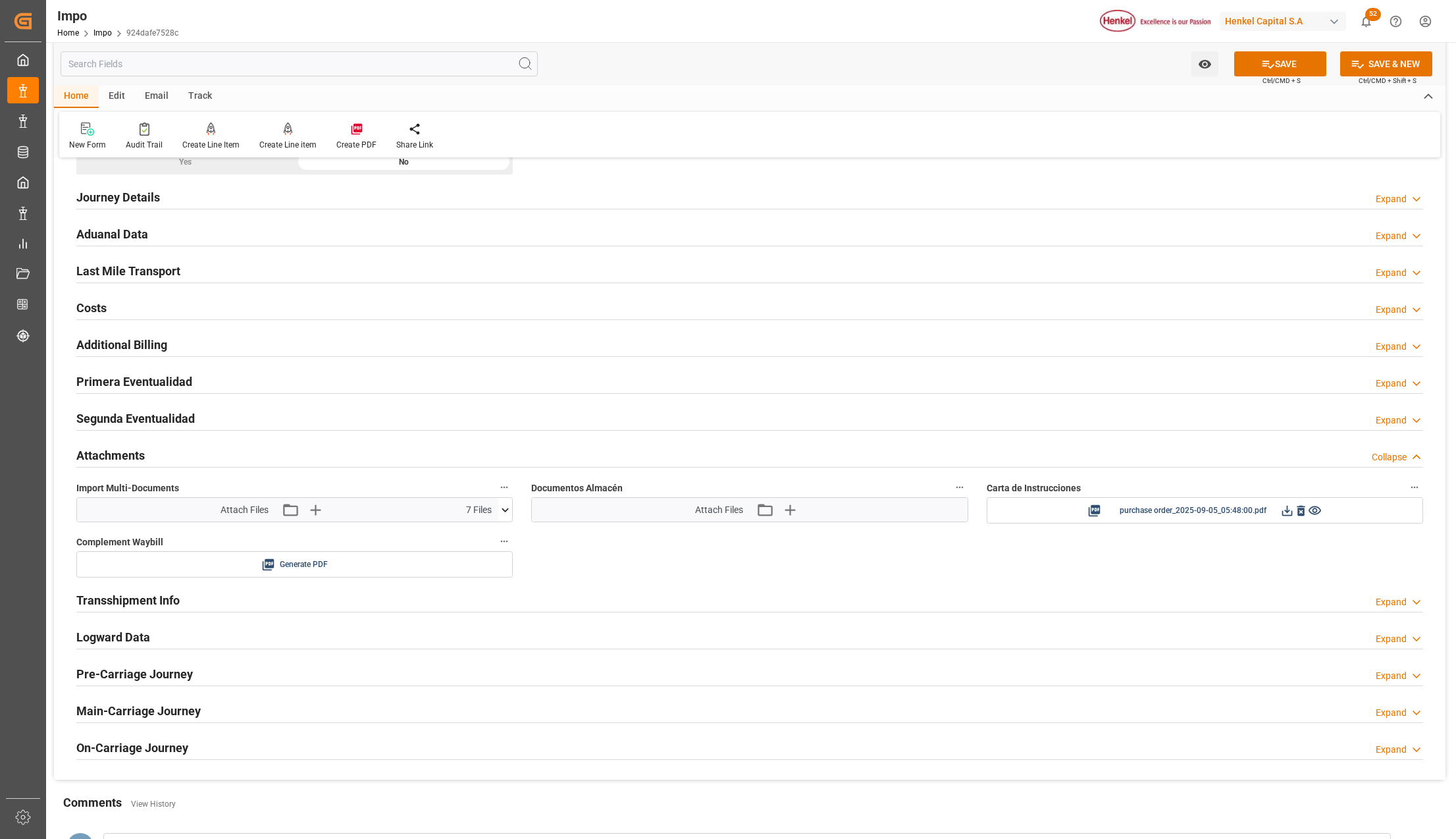
click at [93, 238] on h2 "Aduanal Data" at bounding box center [112, 234] width 72 height 17
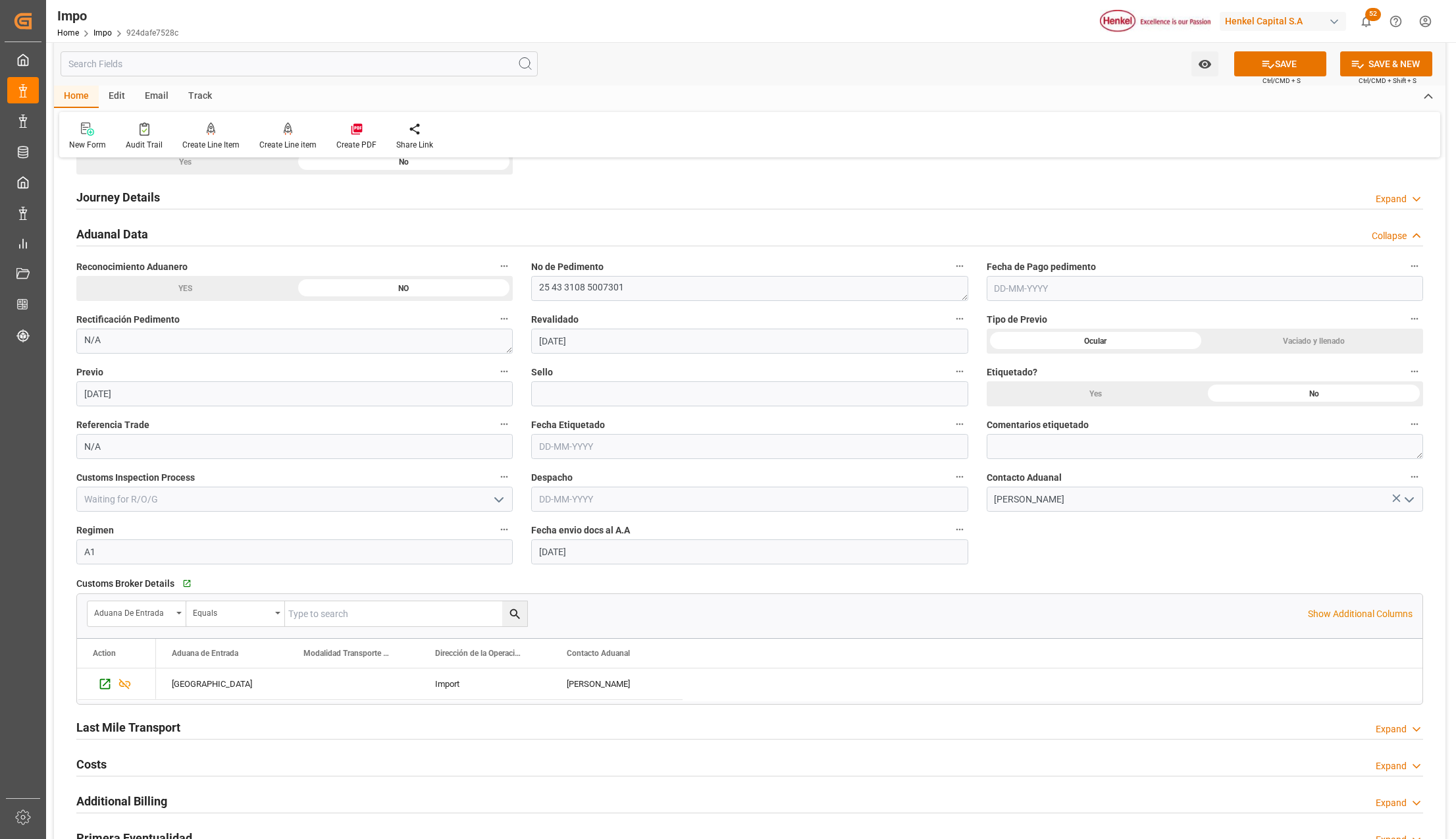
click at [1050, 291] on input "text" at bounding box center [1205, 288] width 436 height 25
type input "[DATE]"
click at [1088, 345] on div "Ocular" at bounding box center [1096, 341] width 219 height 25
click at [569, 399] on input at bounding box center [749, 394] width 436 height 25
click at [557, 393] on input at bounding box center [749, 394] width 436 height 25
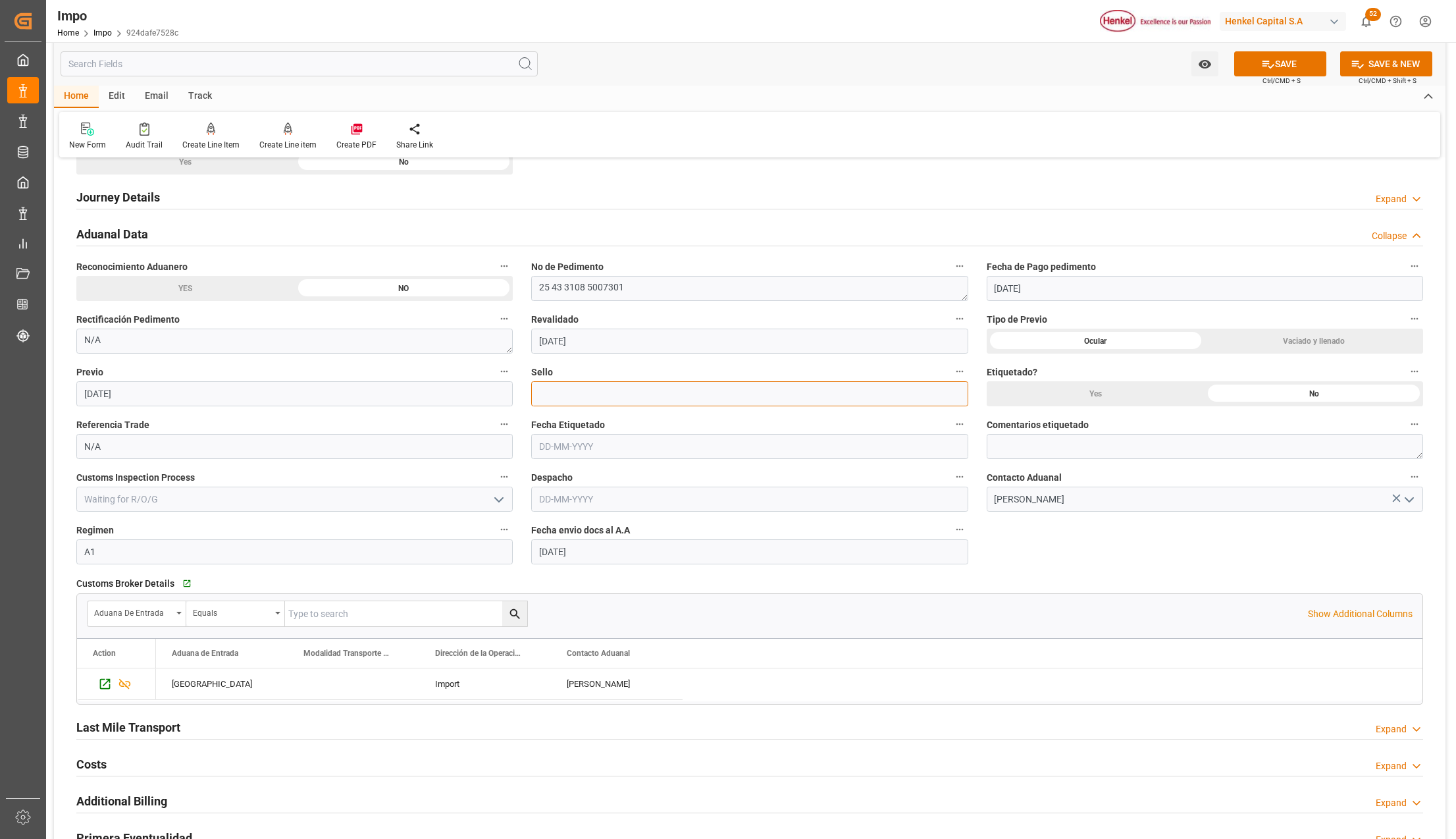
paste input "CEM23-3676419"
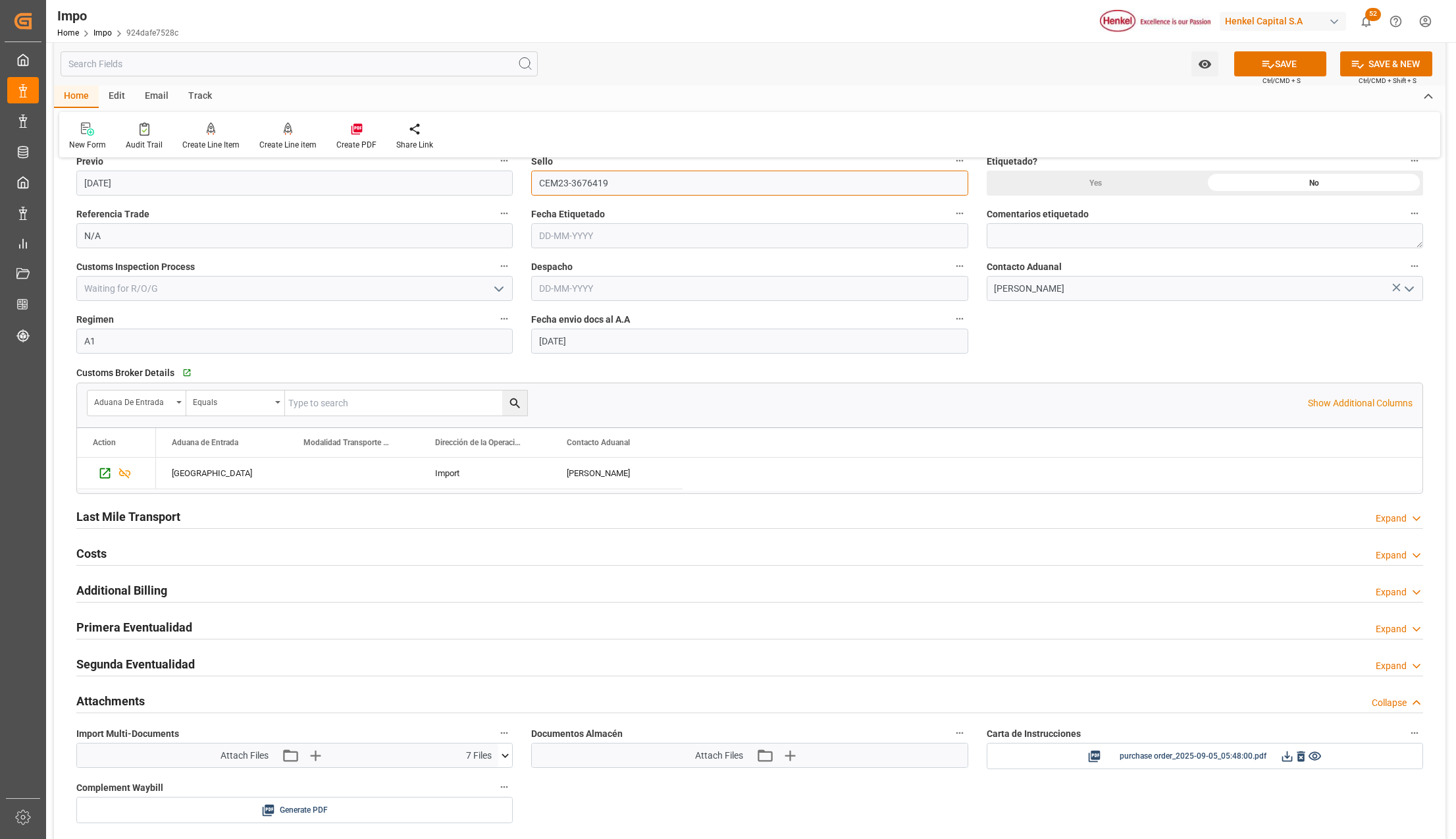
scroll to position [1054, 0]
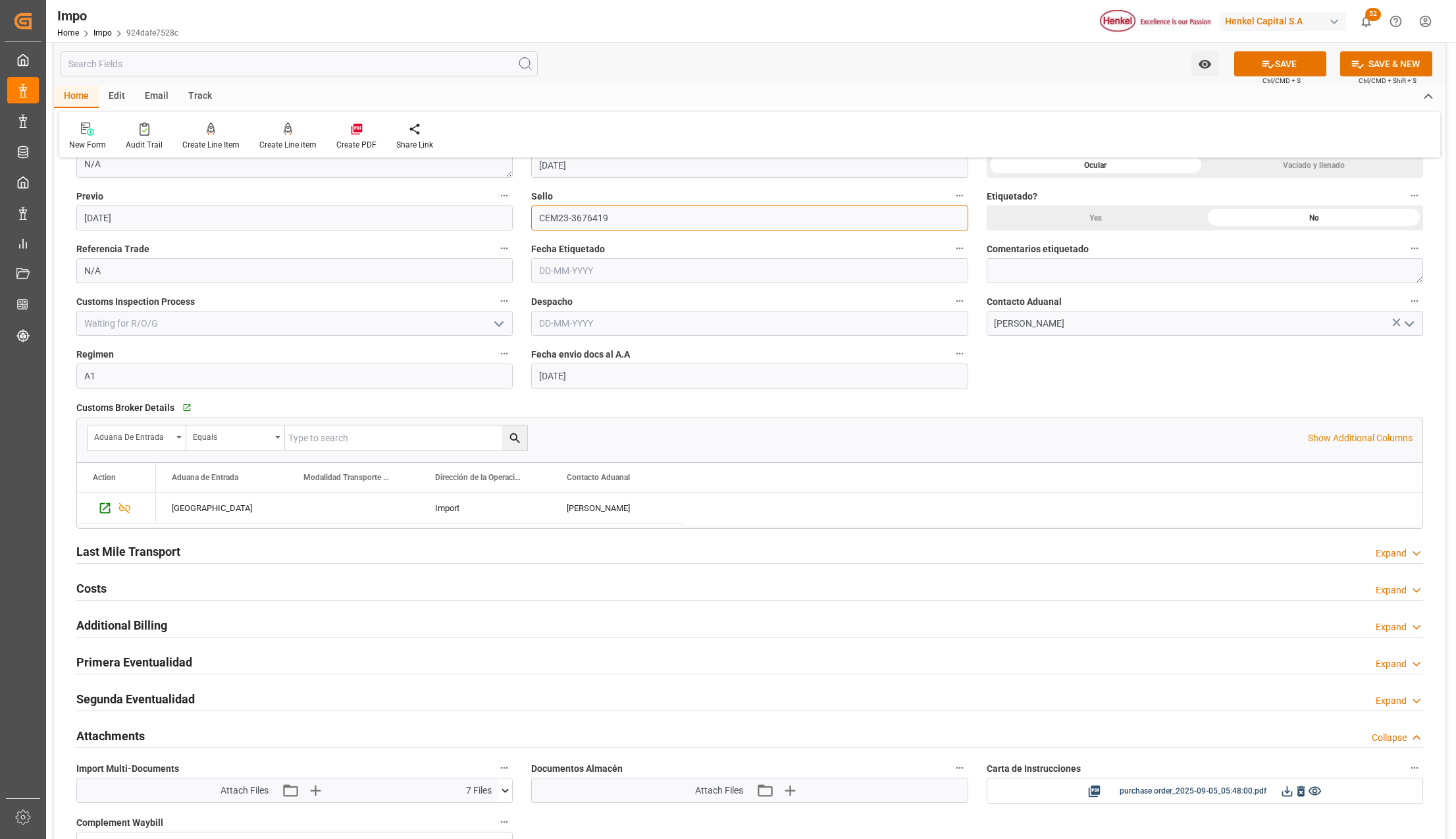
type input "CEM23-3676419"
click at [112, 668] on h2 "Primera Eventualidad" at bounding box center [134, 662] width 116 height 17
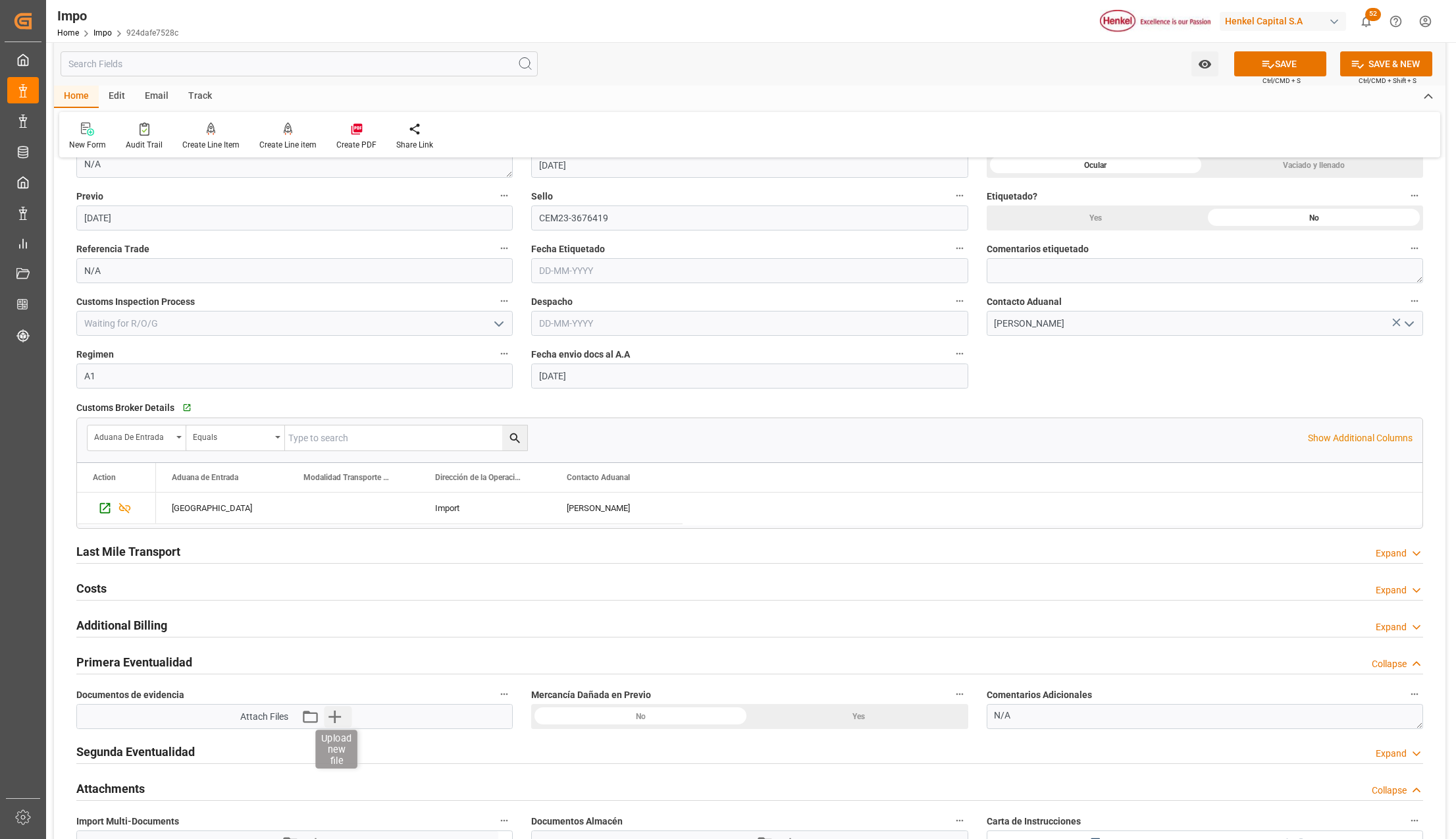
click at [338, 720] on icon "button" at bounding box center [334, 717] width 21 height 21
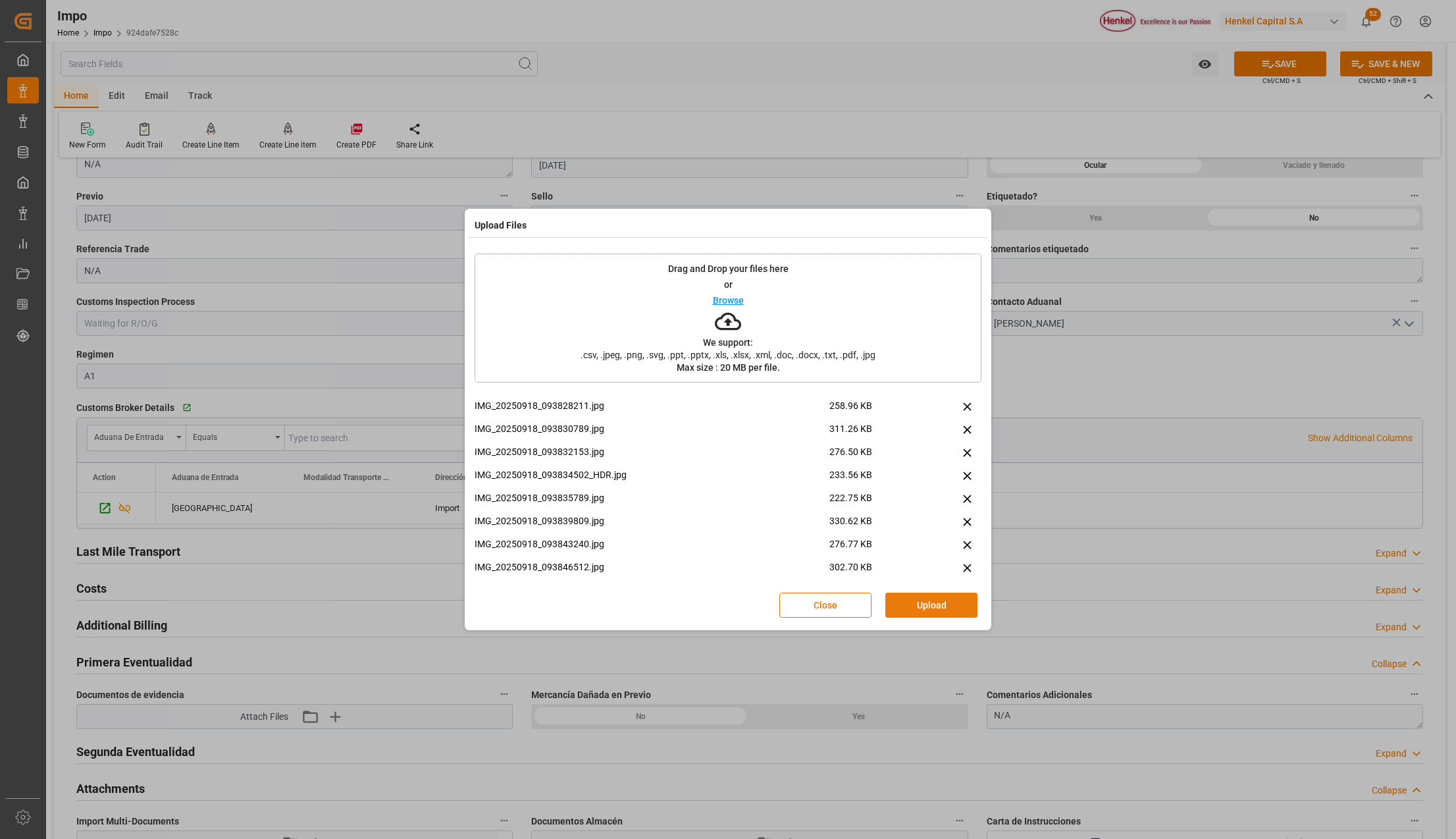
click at [934, 609] on button "Upload" at bounding box center [932, 605] width 92 height 25
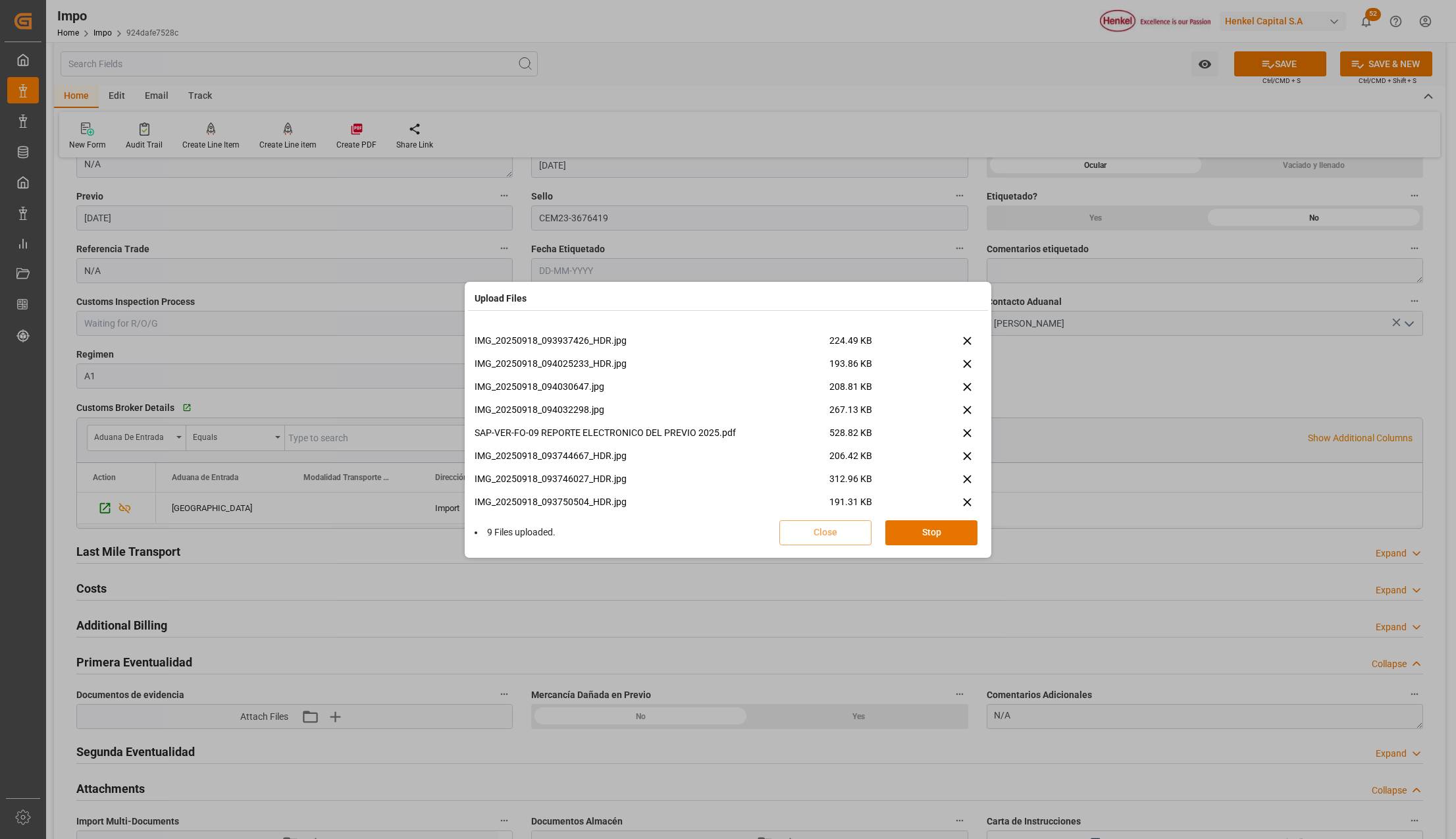
scroll to position [262, 0]
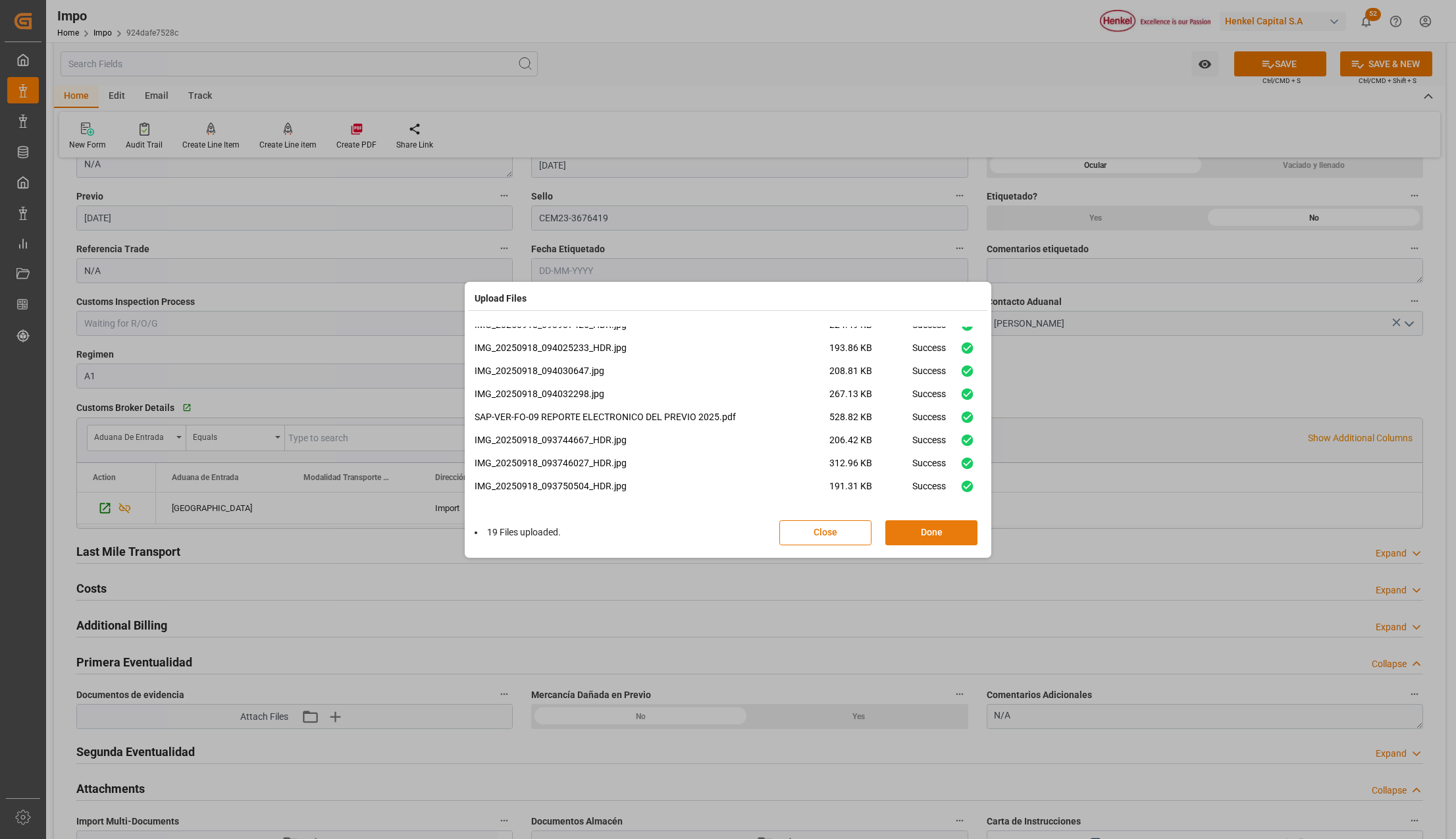
click at [931, 526] on button "Done" at bounding box center [932, 533] width 92 height 25
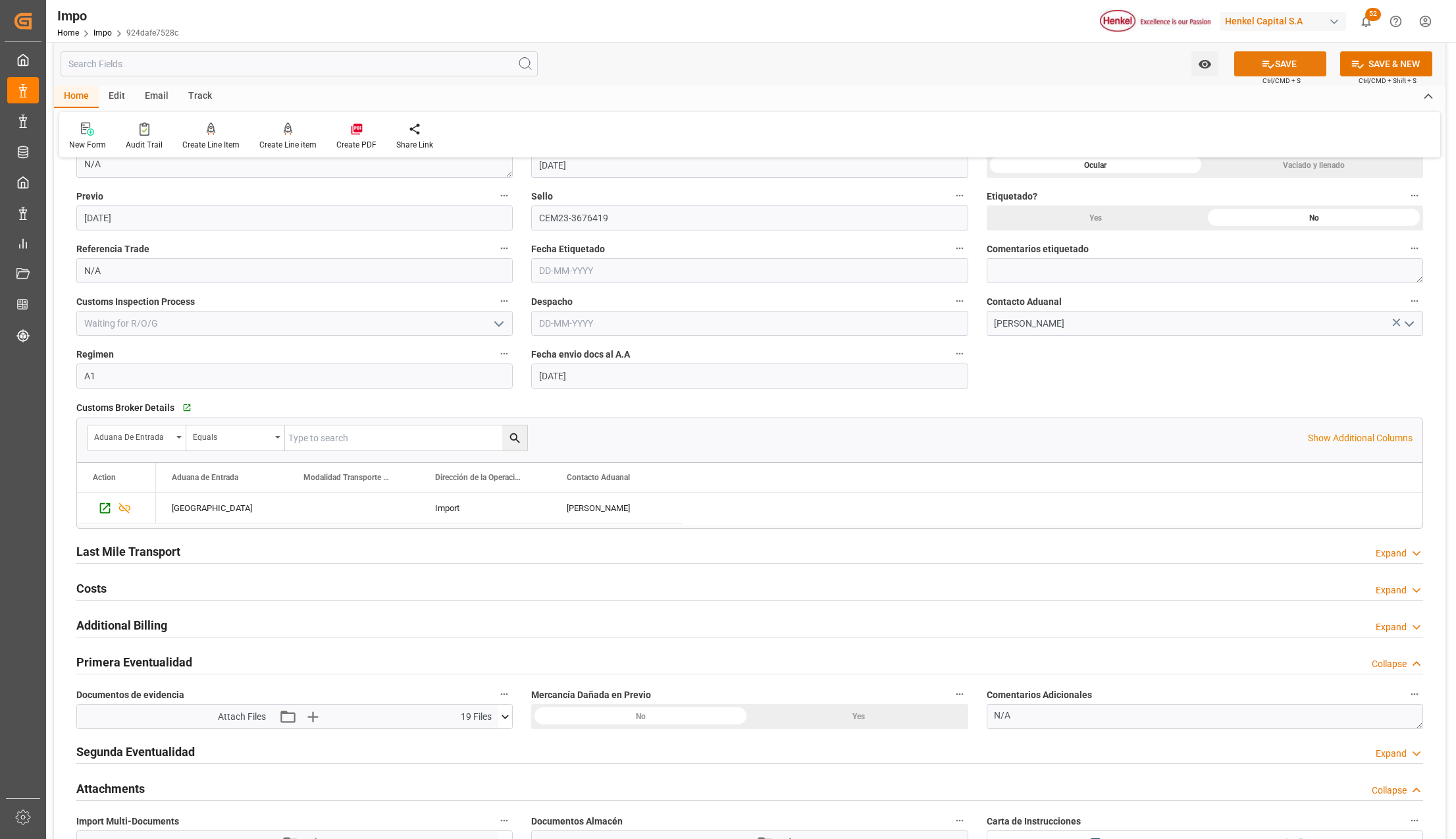
click at [1272, 65] on button "SAVE" at bounding box center [1281, 64] width 92 height 25
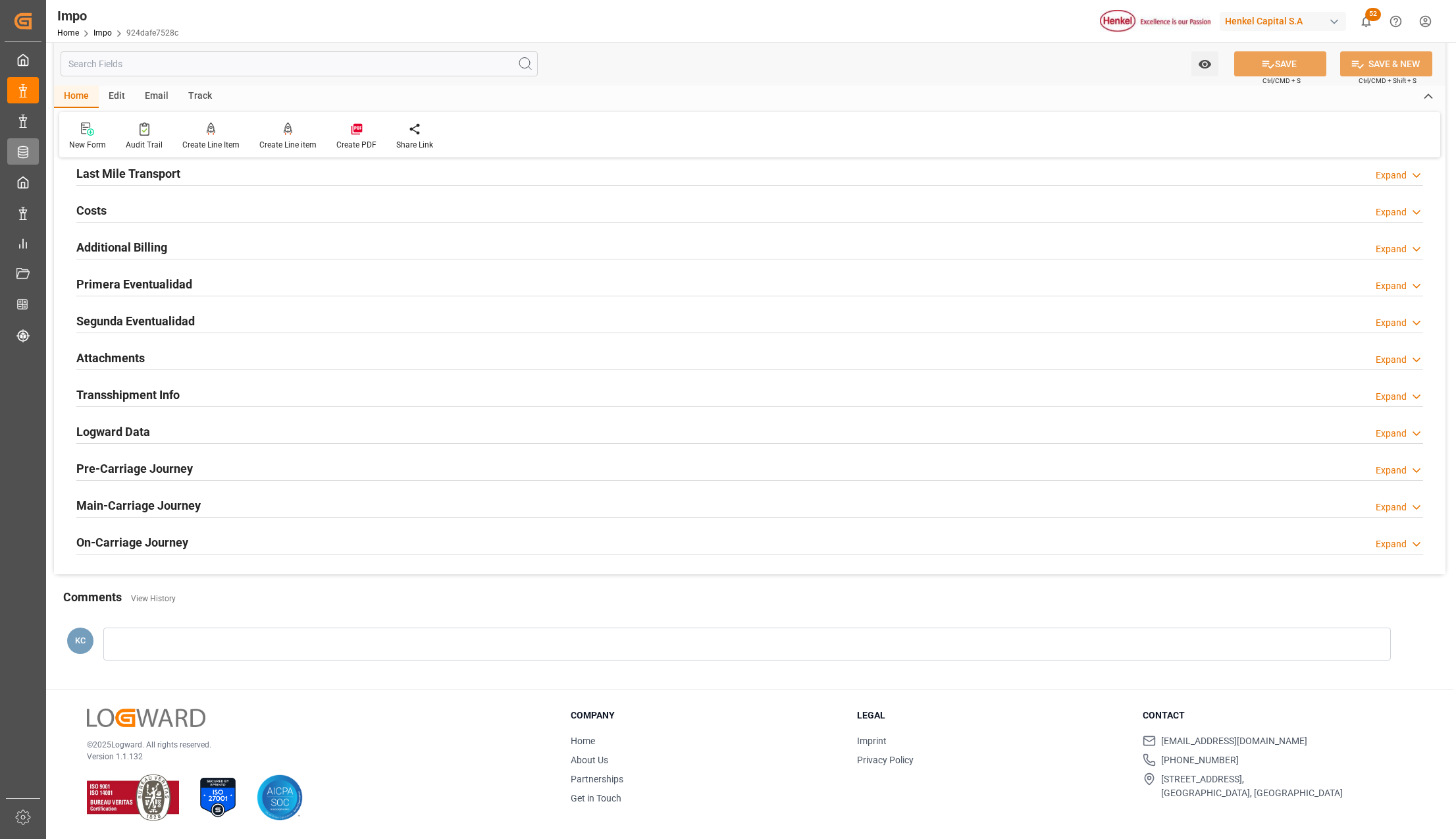
scroll to position [980, 0]
click at [130, 351] on h2 "Attachments" at bounding box center [110, 357] width 68 height 17
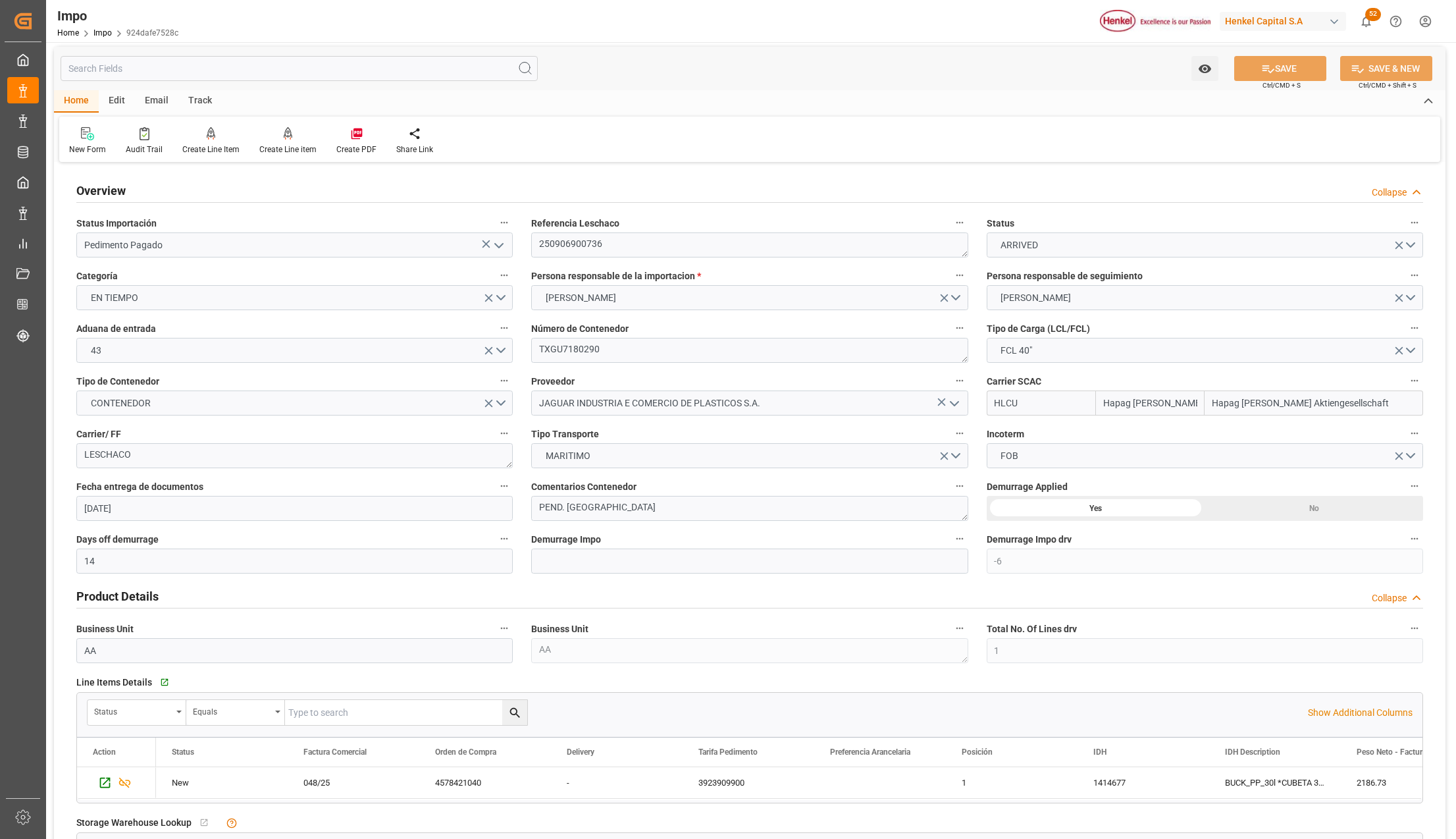
scroll to position [0, 0]
click at [588, 250] on textarea "250906900736" at bounding box center [749, 249] width 436 height 25
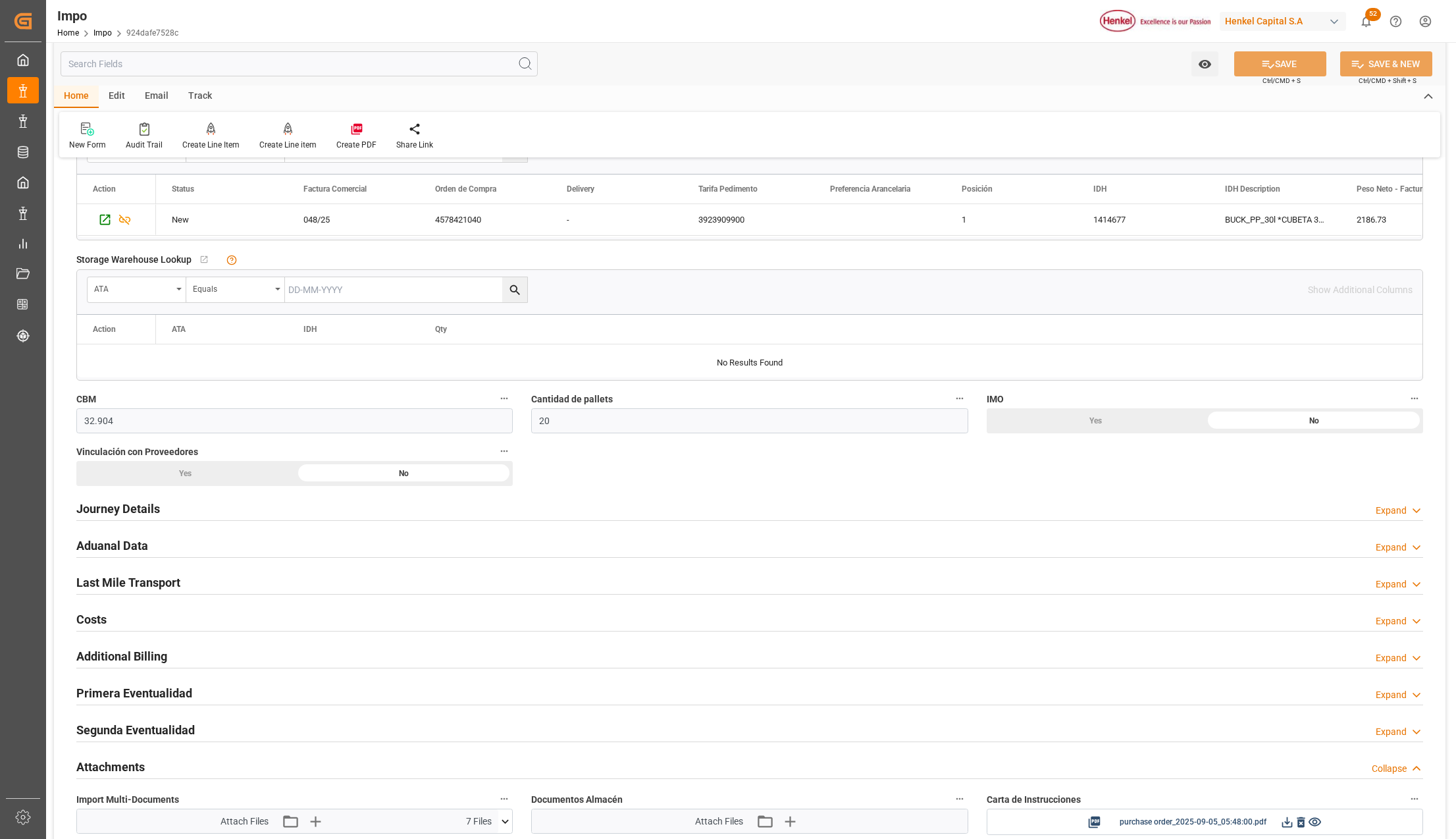
scroll to position [965, 0]
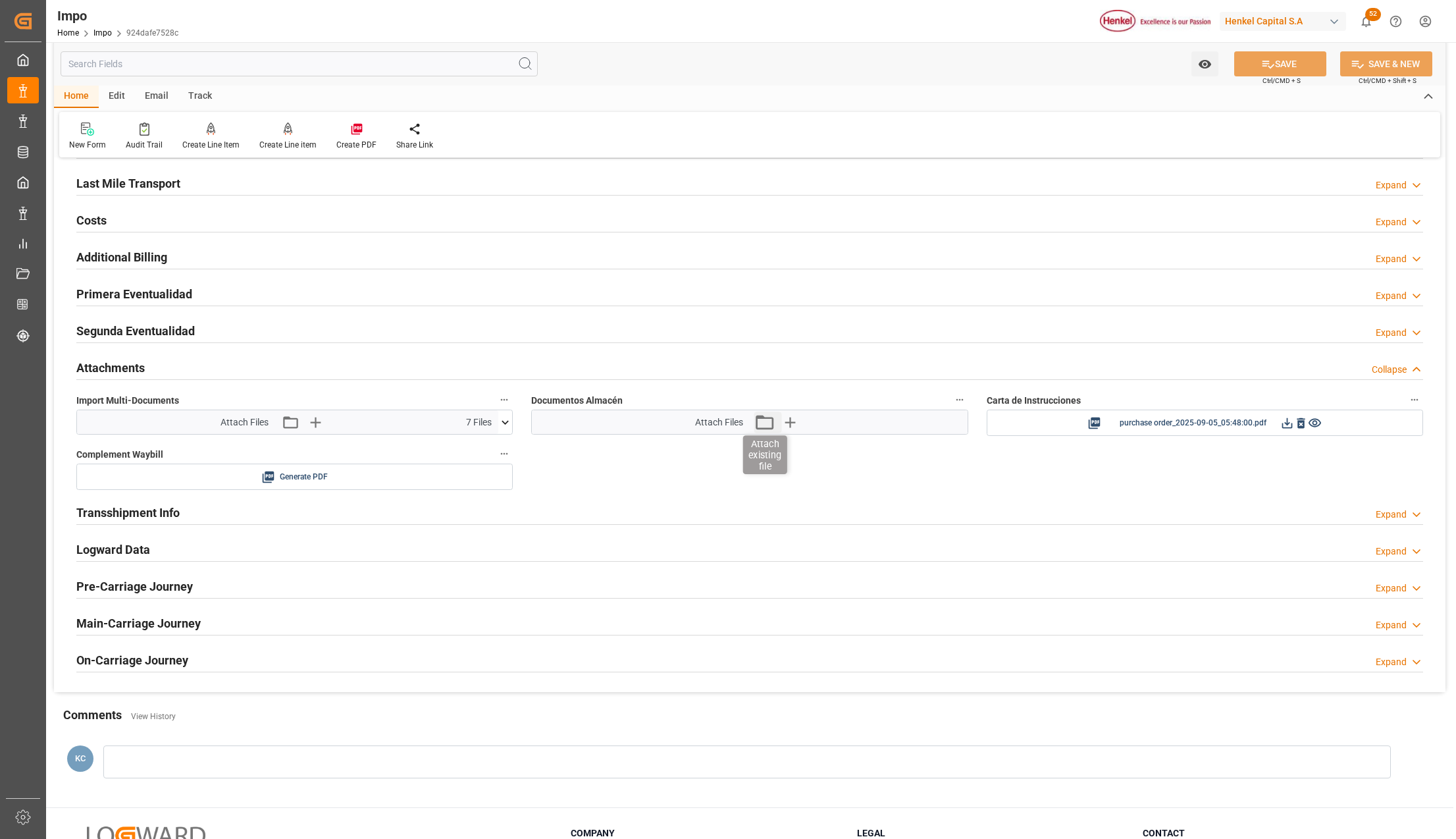
click at [764, 420] on icon "button" at bounding box center [765, 422] width 17 height 14
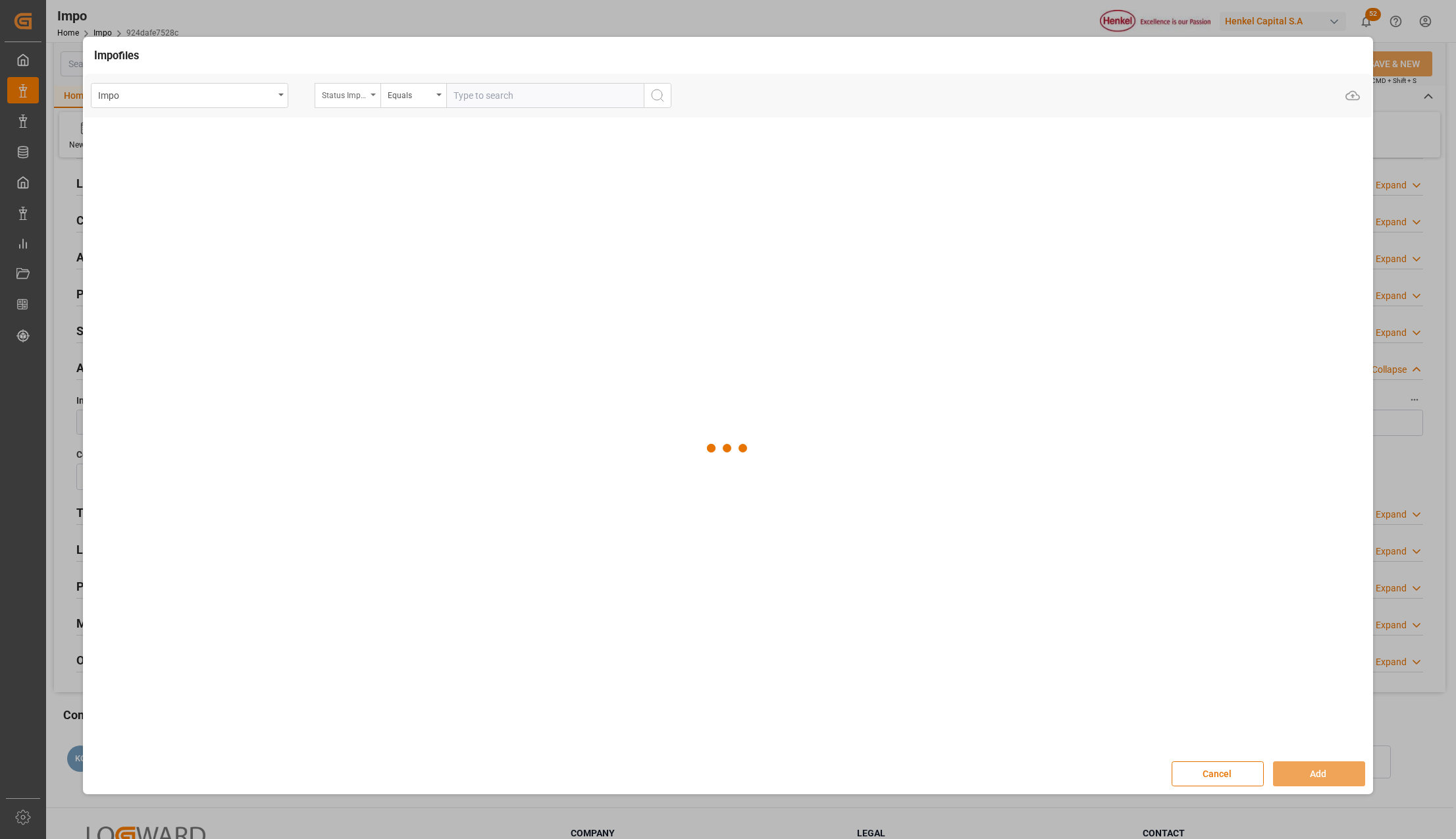
click at [372, 93] on icon "open menu" at bounding box center [373, 94] width 5 height 3
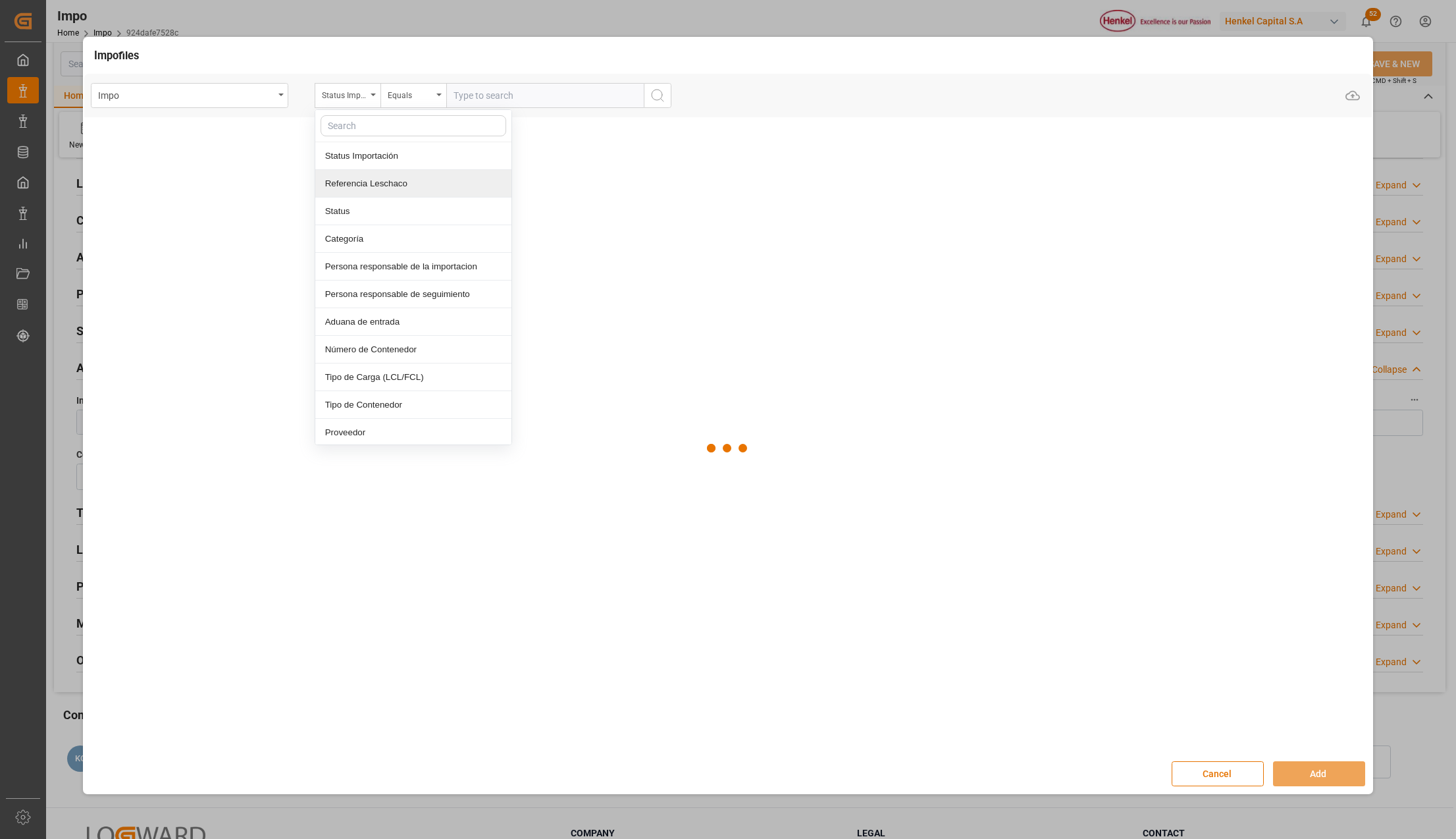
click at [361, 182] on div "Referencia Leschaco" at bounding box center [414, 183] width 196 height 28
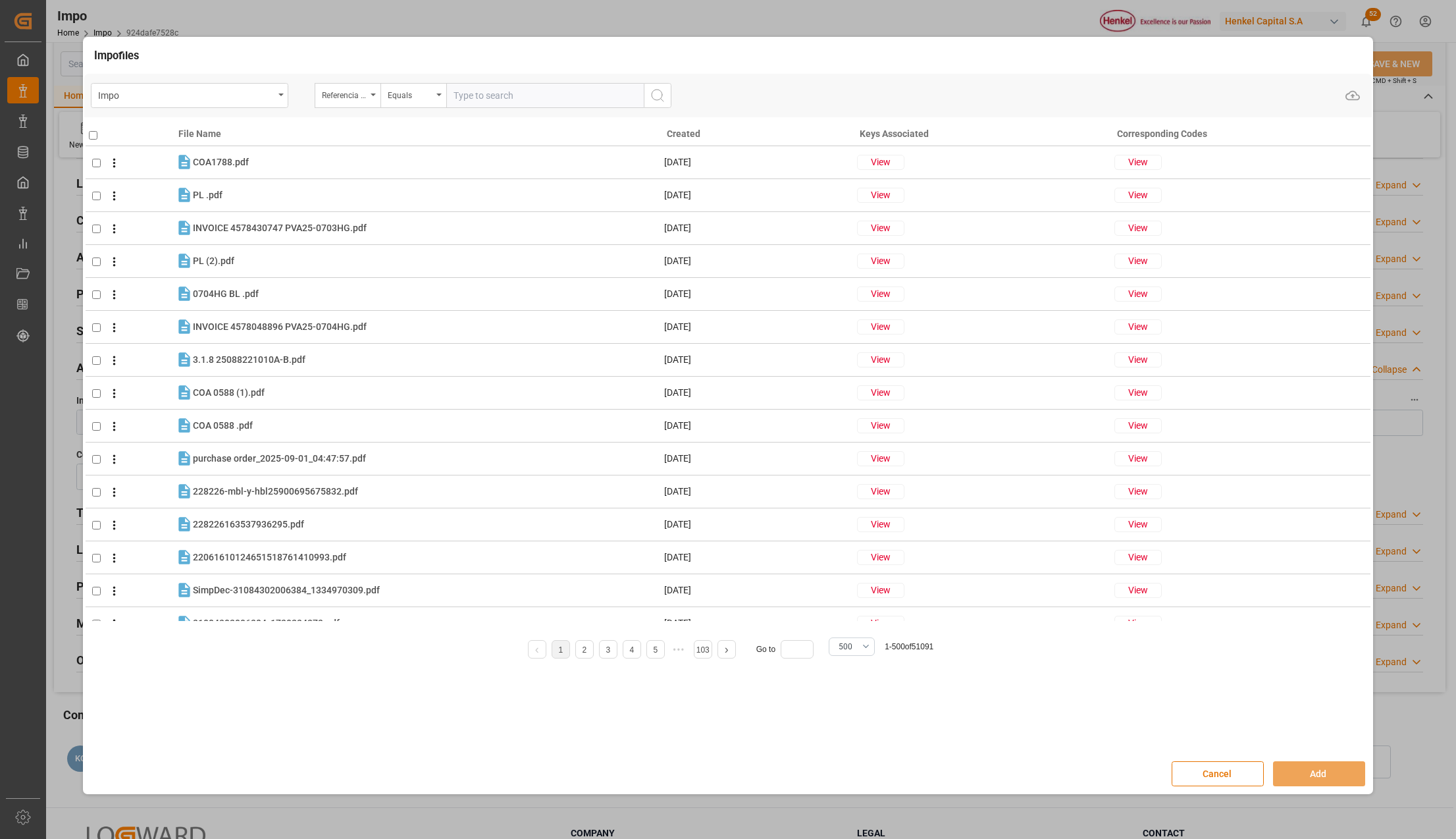
click at [476, 93] on input "text" at bounding box center [545, 95] width 197 height 25
paste input "250906900736"
type input "250906900736"
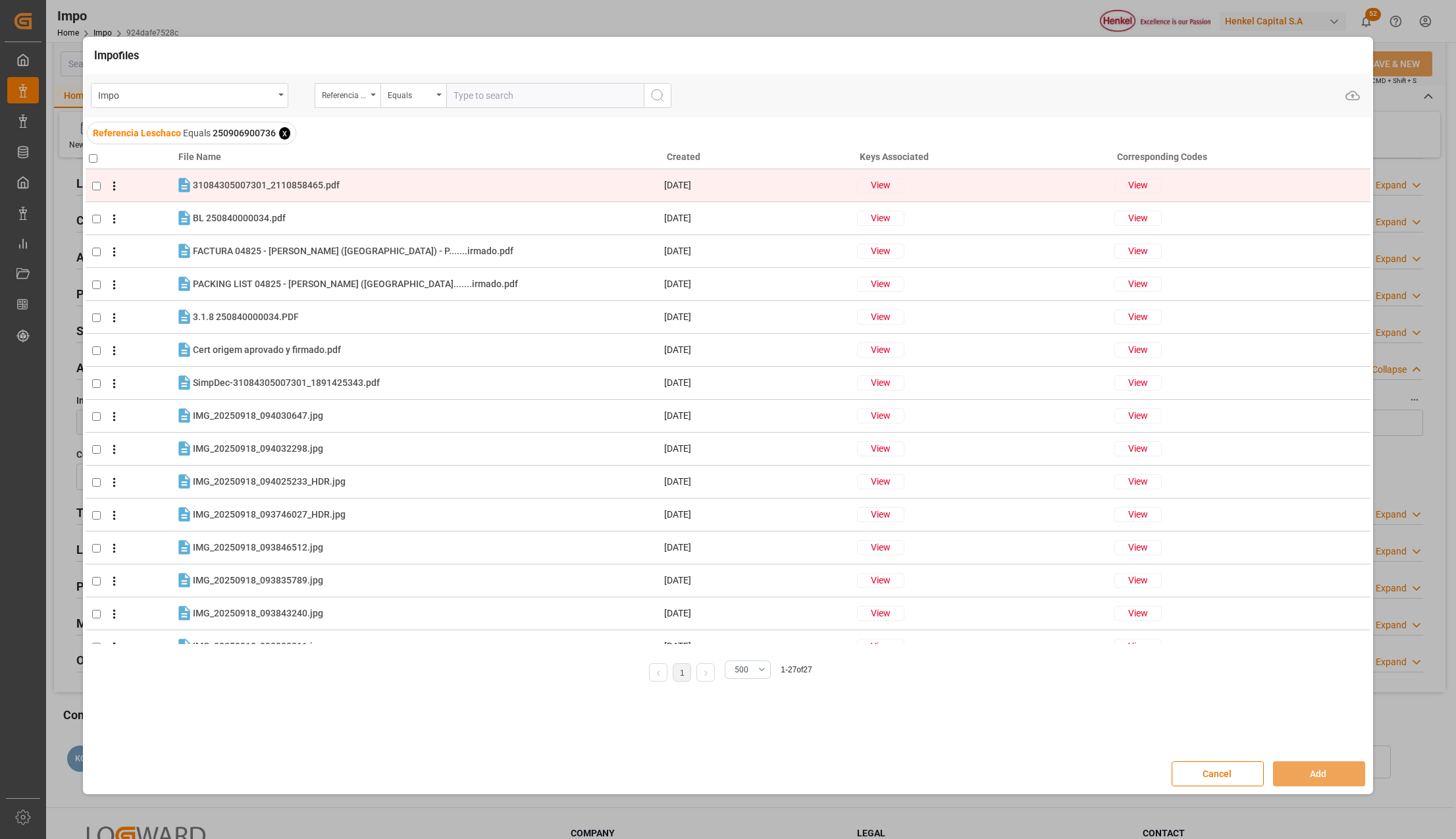
click at [97, 189] on input "checkbox" at bounding box center [96, 186] width 9 height 9
checkbox input "true"
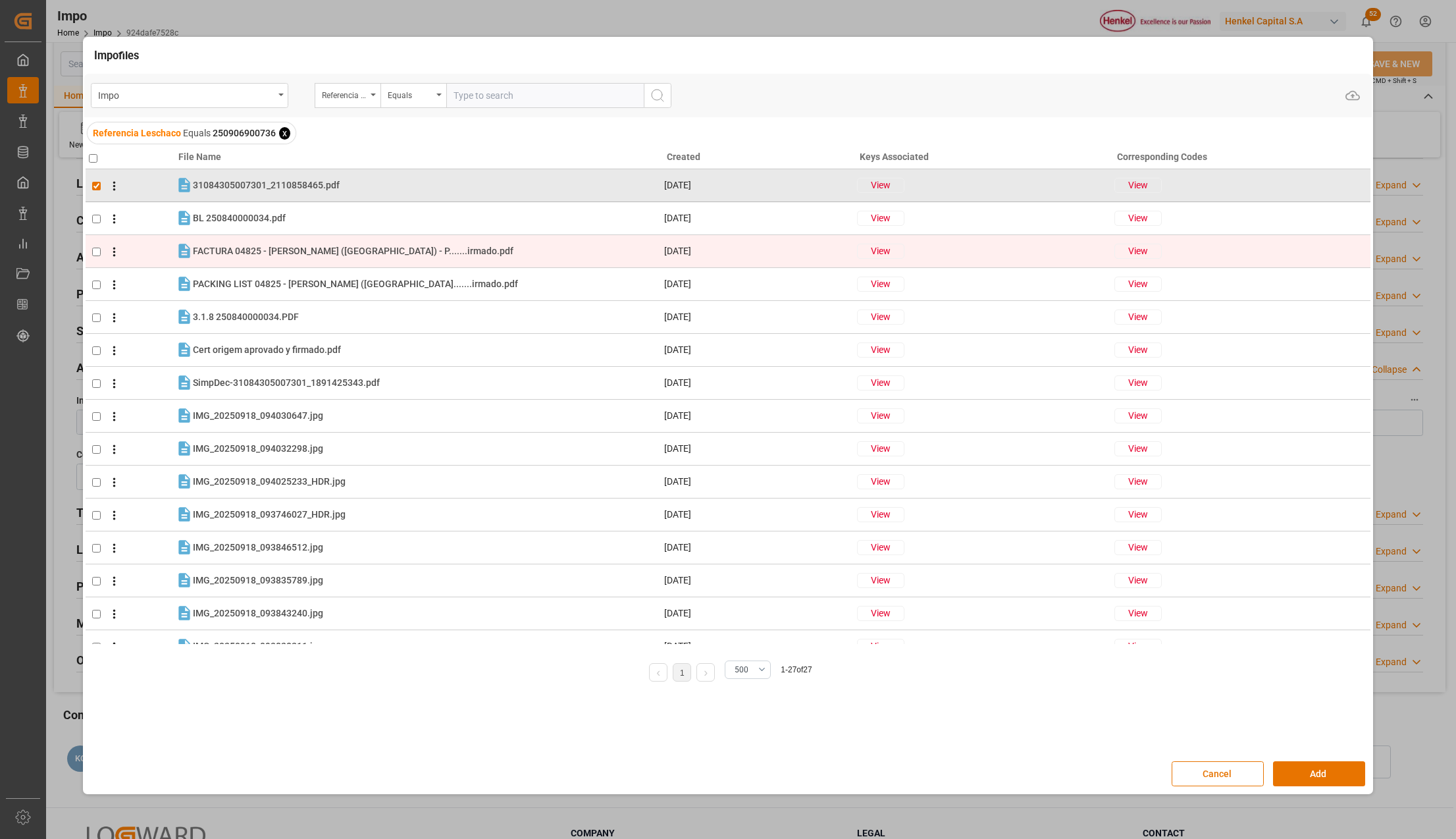
click at [92, 249] on input "checkbox" at bounding box center [96, 251] width 9 height 9
checkbox input "true"
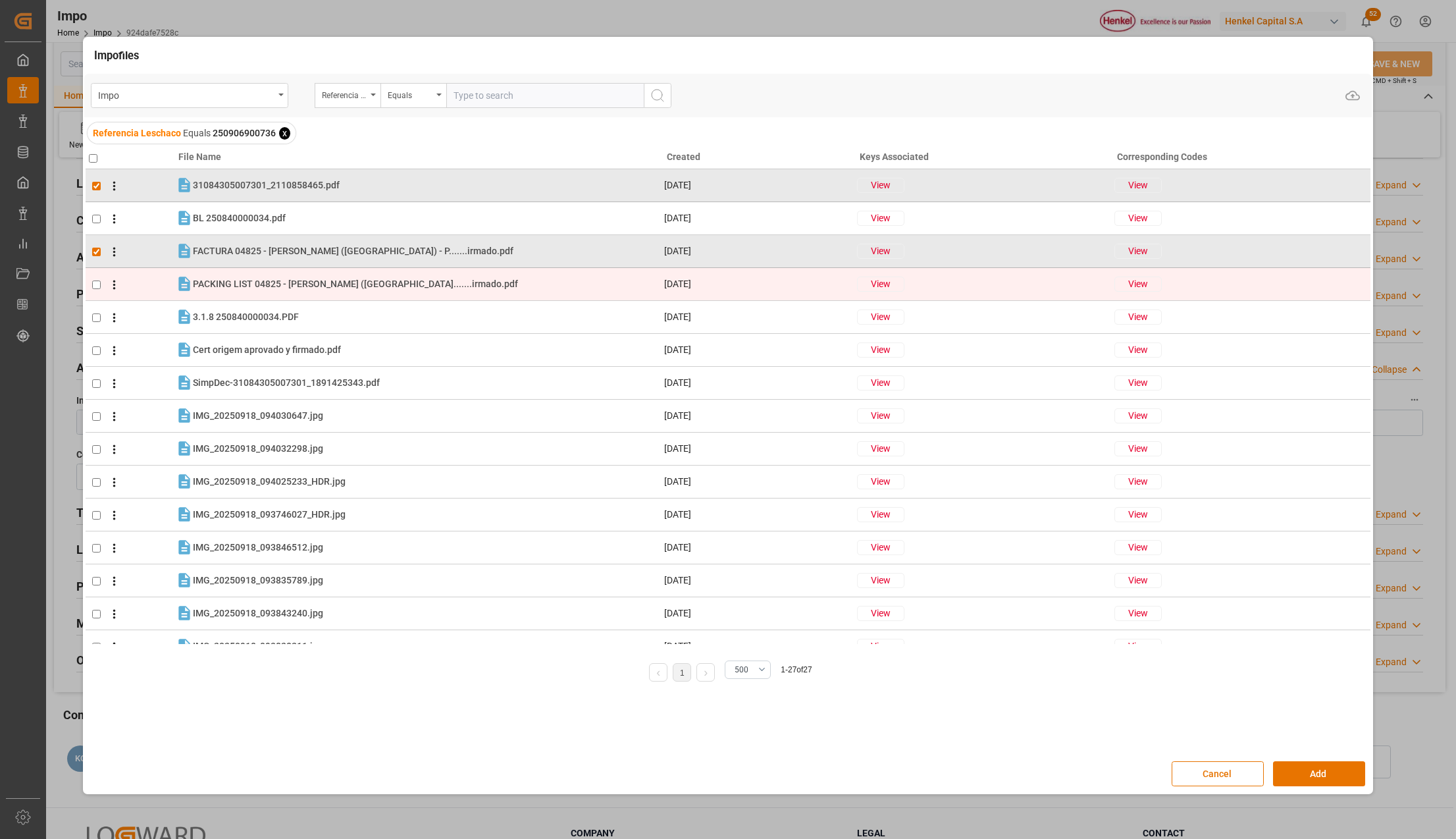
click at [98, 282] on input "checkbox" at bounding box center [96, 284] width 9 height 9
checkbox input "true"
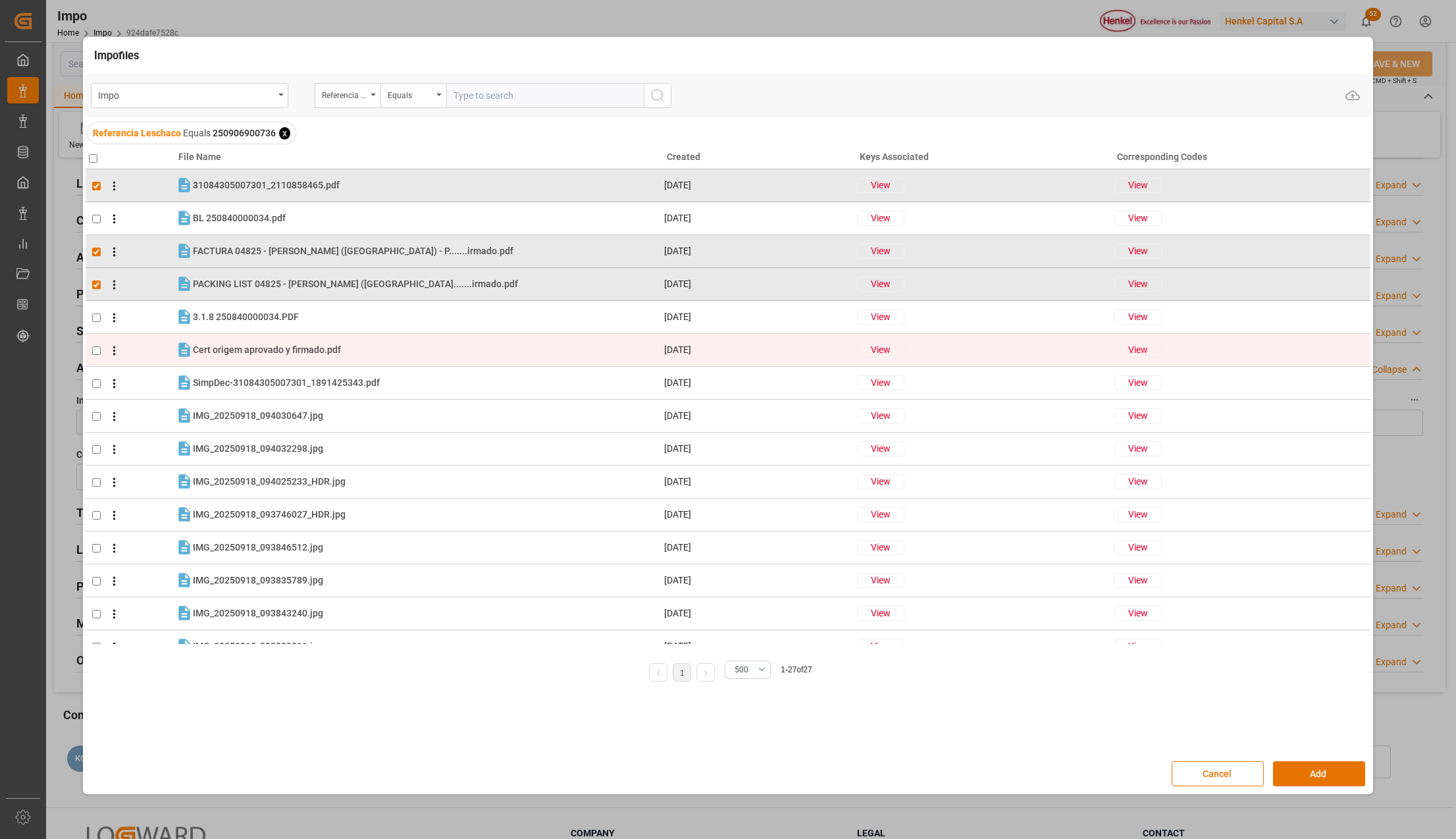
click at [97, 349] on input "checkbox" at bounding box center [96, 351] width 9 height 9
checkbox input "true"
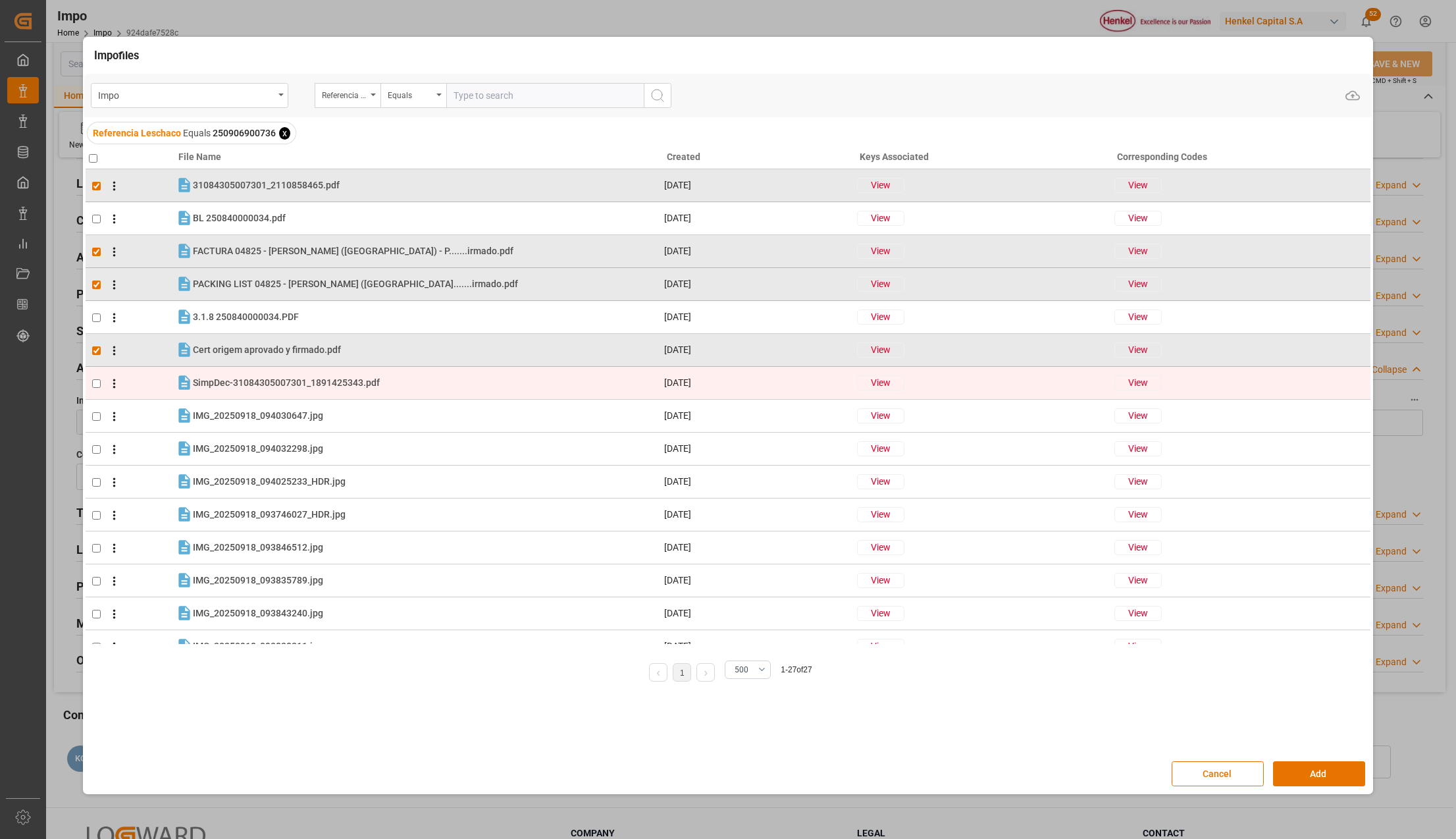
click at [93, 383] on input "checkbox" at bounding box center [96, 383] width 9 height 9
checkbox input "true"
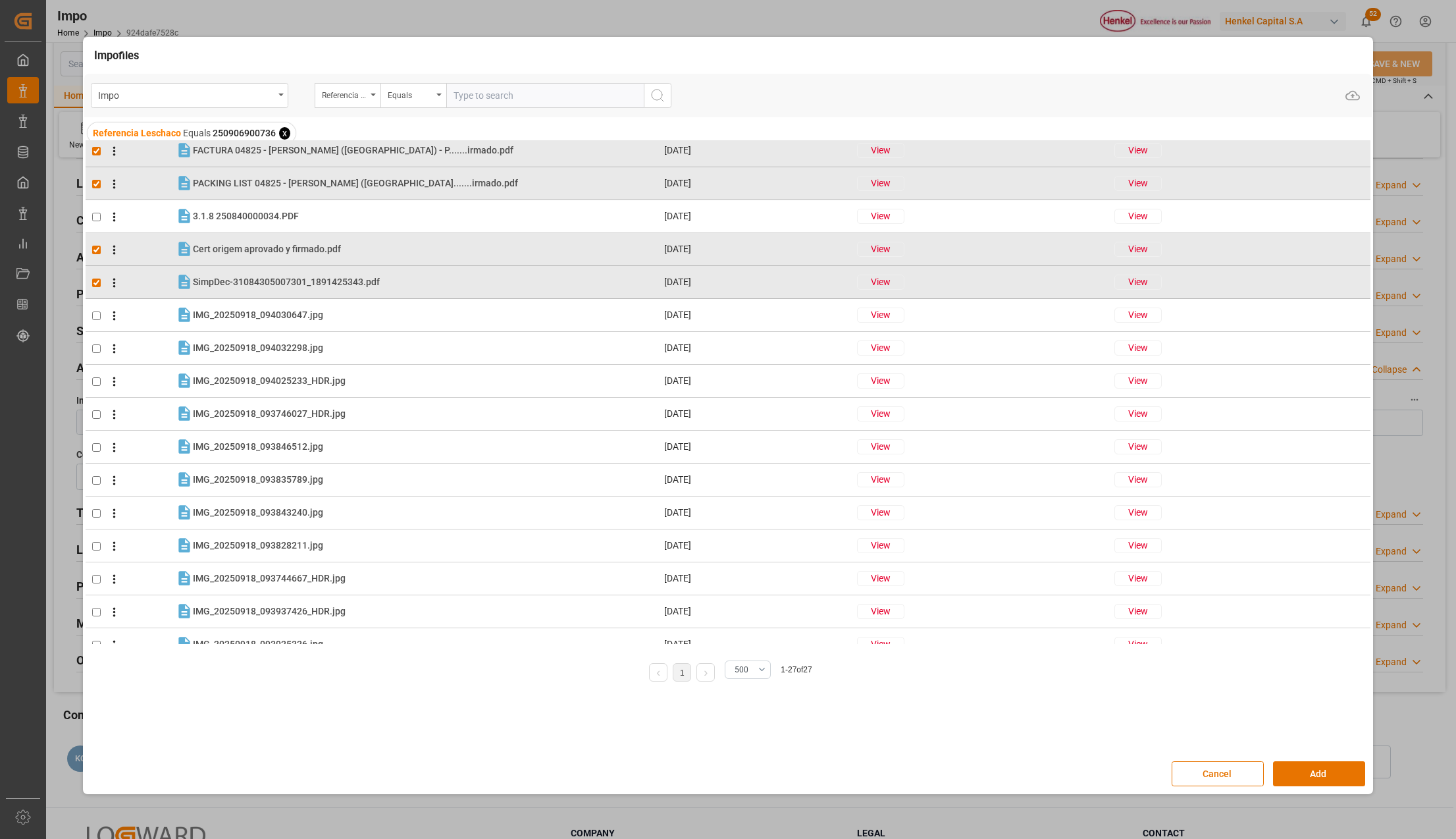
scroll to position [175, 0]
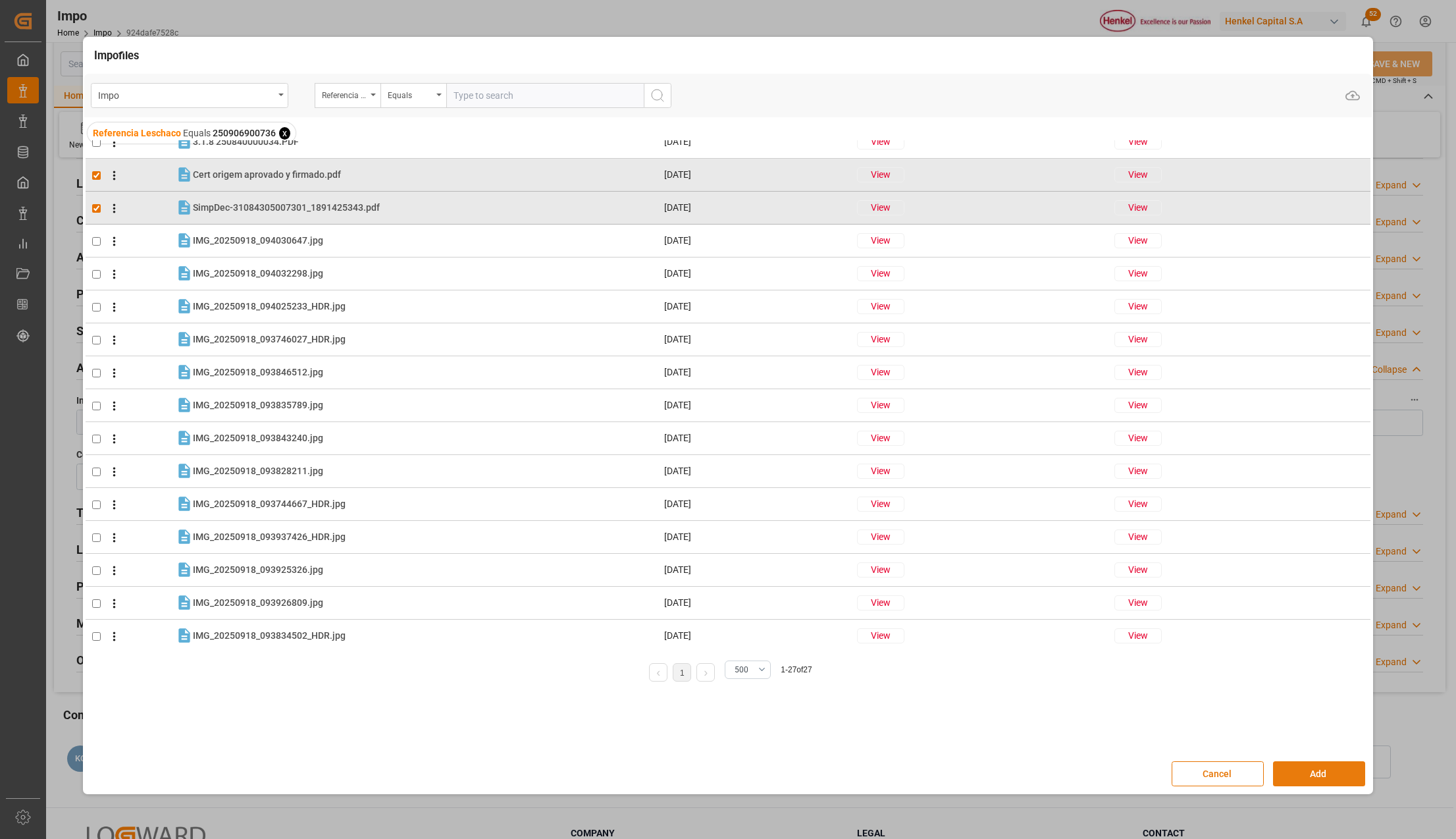
click at [1334, 777] on button "Add" at bounding box center [1319, 773] width 92 height 25
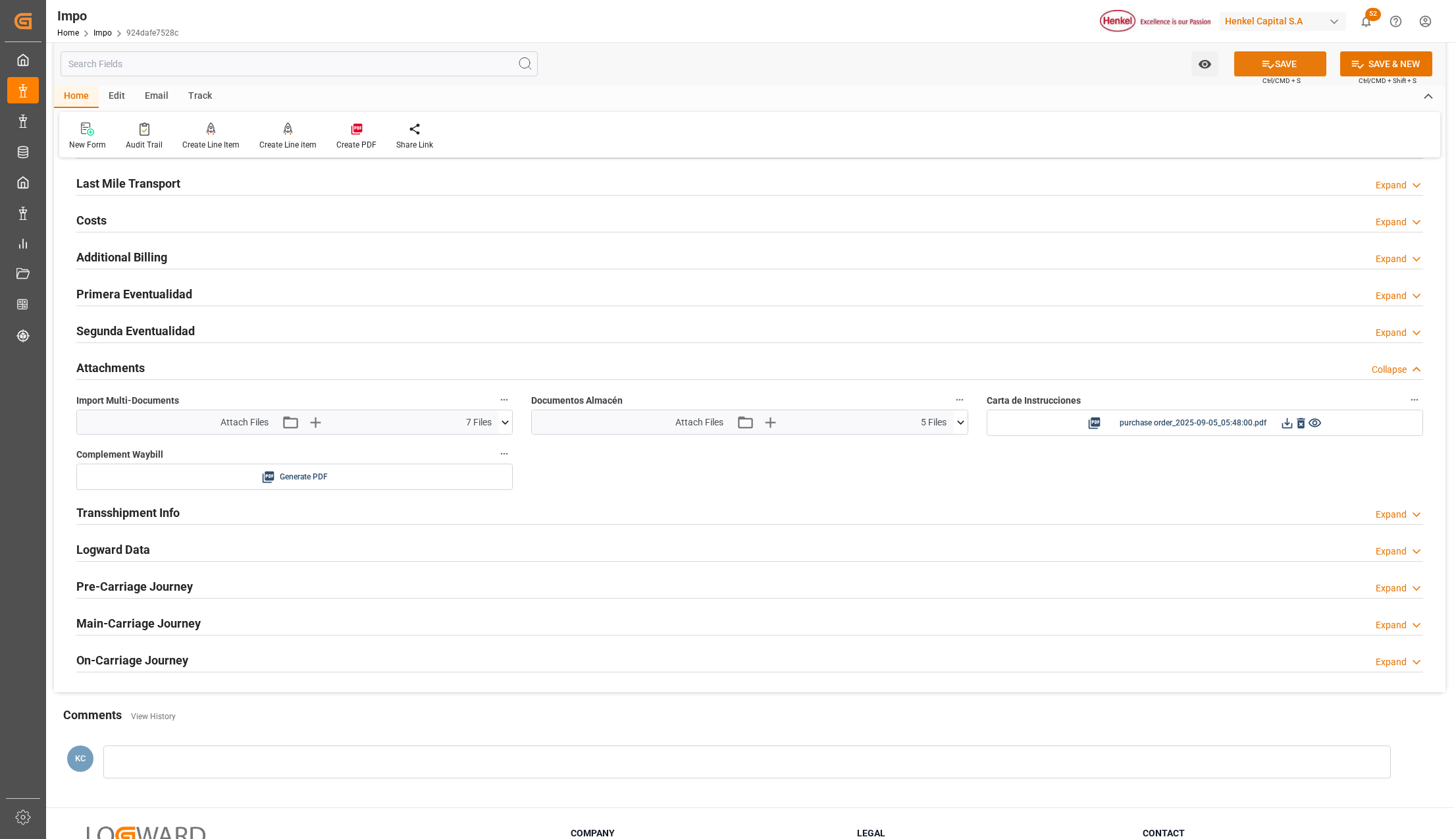
click at [1264, 62] on icon at bounding box center [1268, 64] width 13 height 13
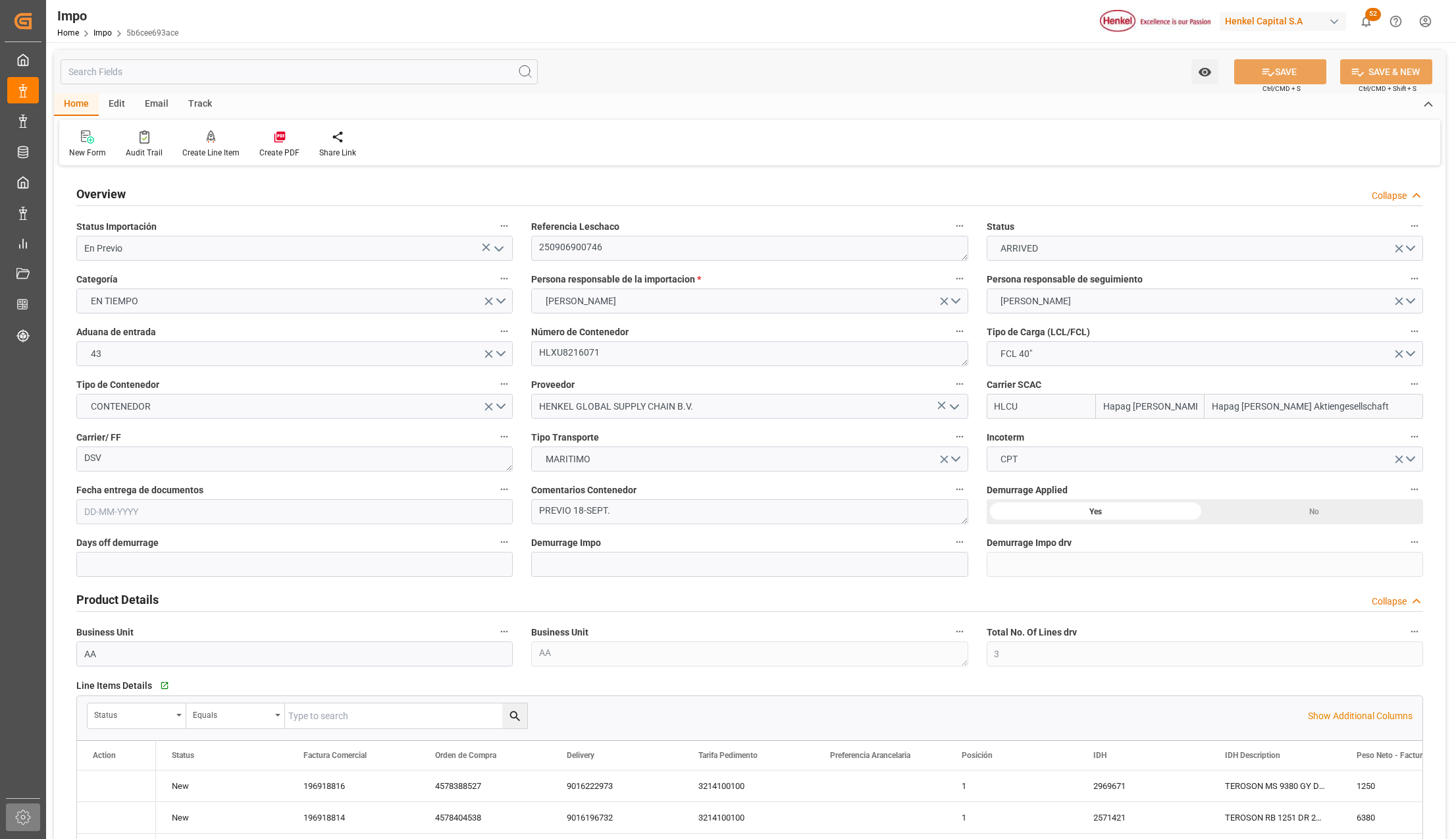
type input "Hapag [PERSON_NAME]"
type input "Hapag [PERSON_NAME] Aktiengesellschaft"
type input "3"
type input "40"
type input "20"
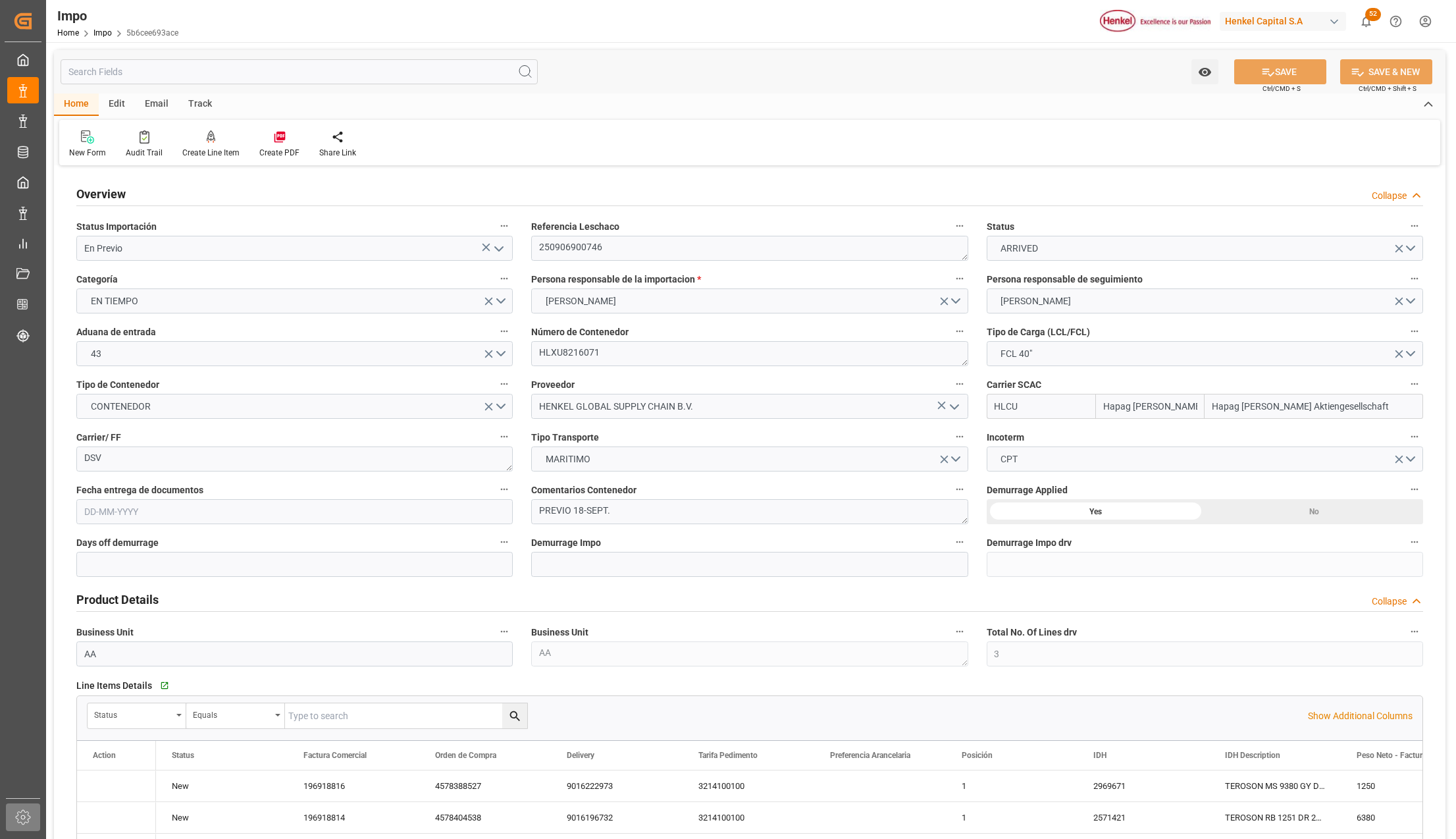
type input "[DATE]"
click at [503, 248] on polyline "open menu" at bounding box center [499, 249] width 8 height 4
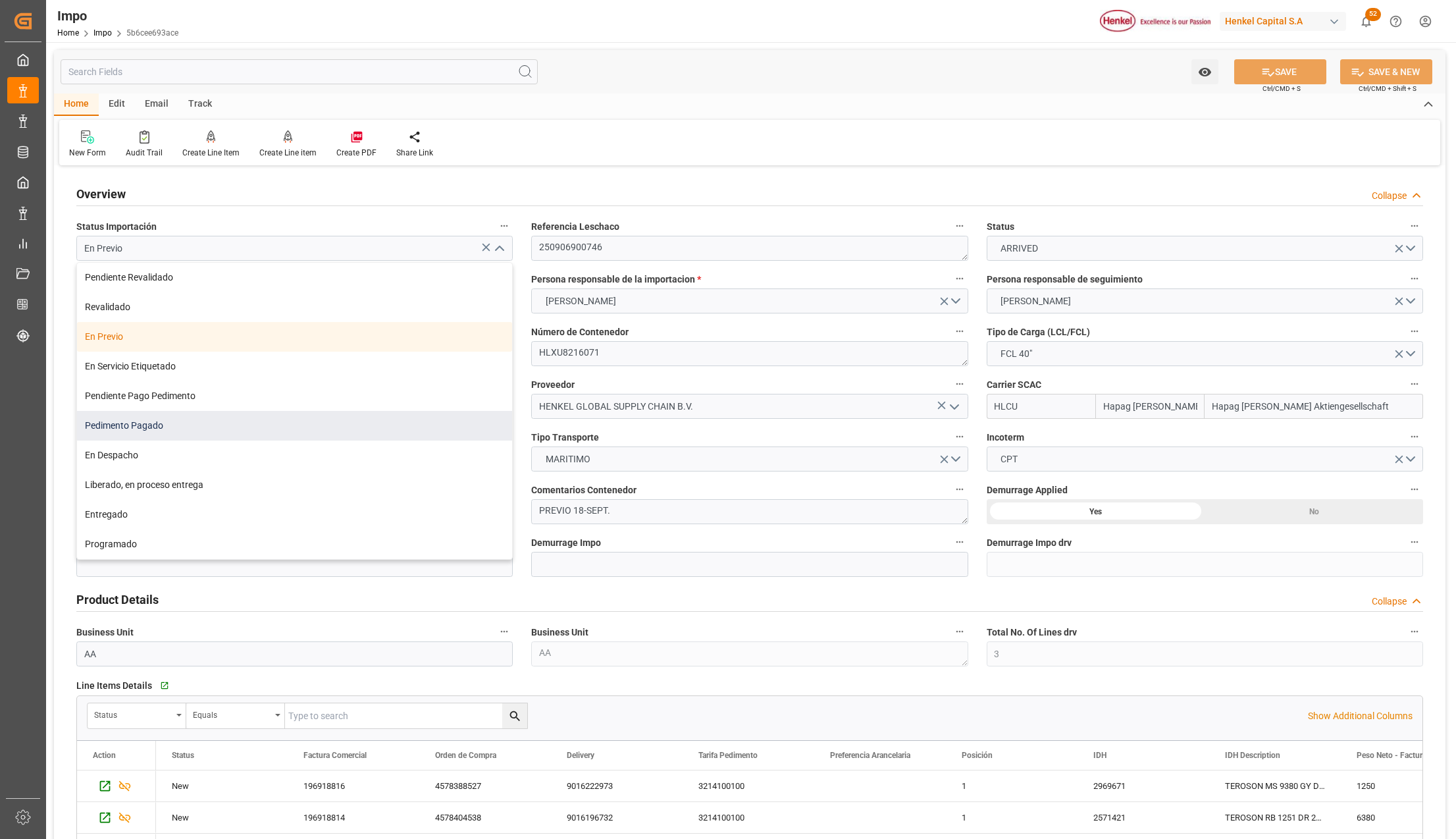
click at [198, 414] on div "Pedimento Pagado" at bounding box center [295, 426] width 435 height 30
type input "Pedimento Pagado"
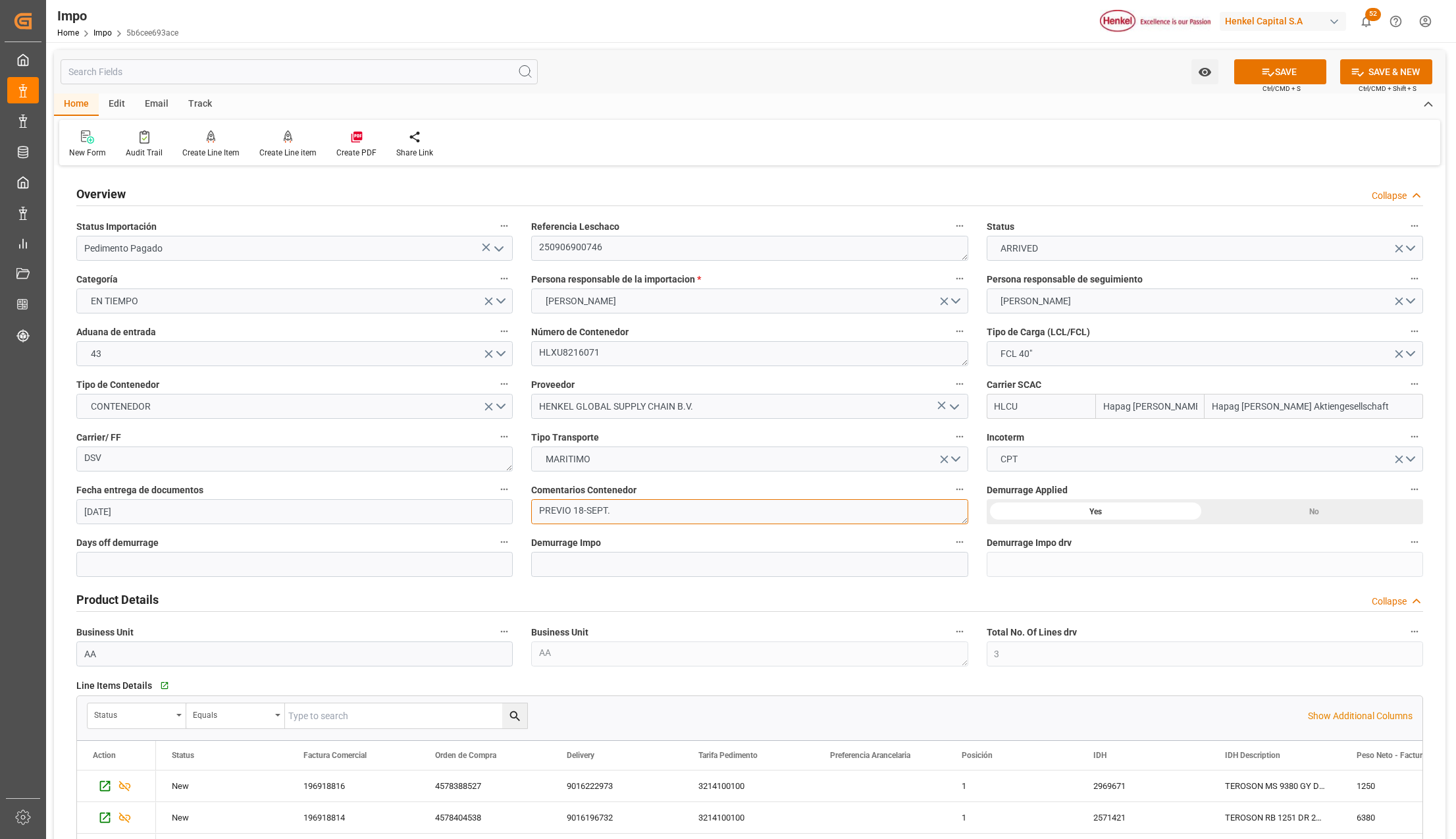
click at [585, 511] on textarea "PREVIO 18-SEPT." at bounding box center [749, 511] width 436 height 25
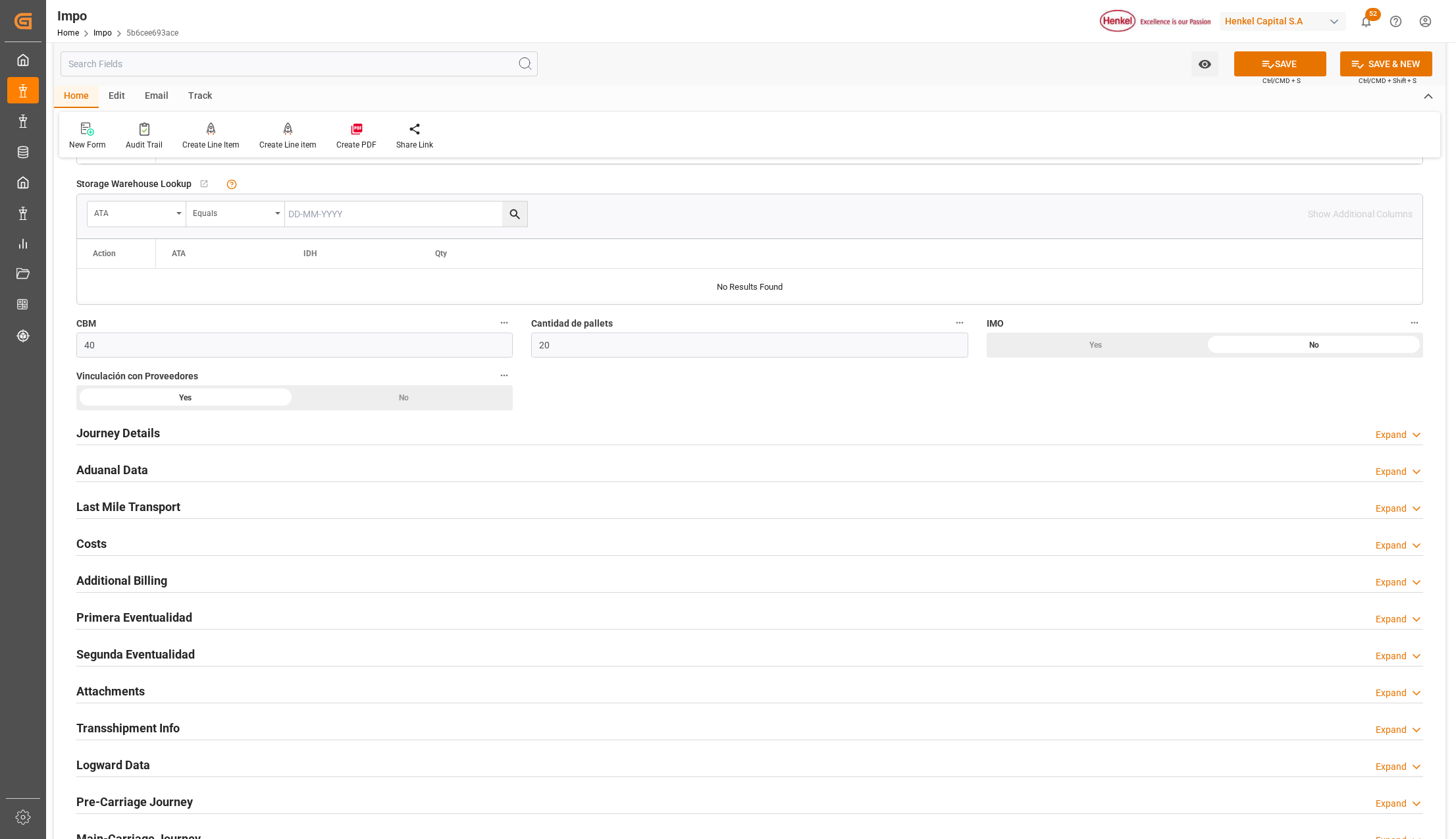
scroll to position [702, 0]
type textarea "PEND. [GEOGRAPHIC_DATA]"
click at [103, 695] on h2 "Attachments" at bounding box center [110, 691] width 68 height 17
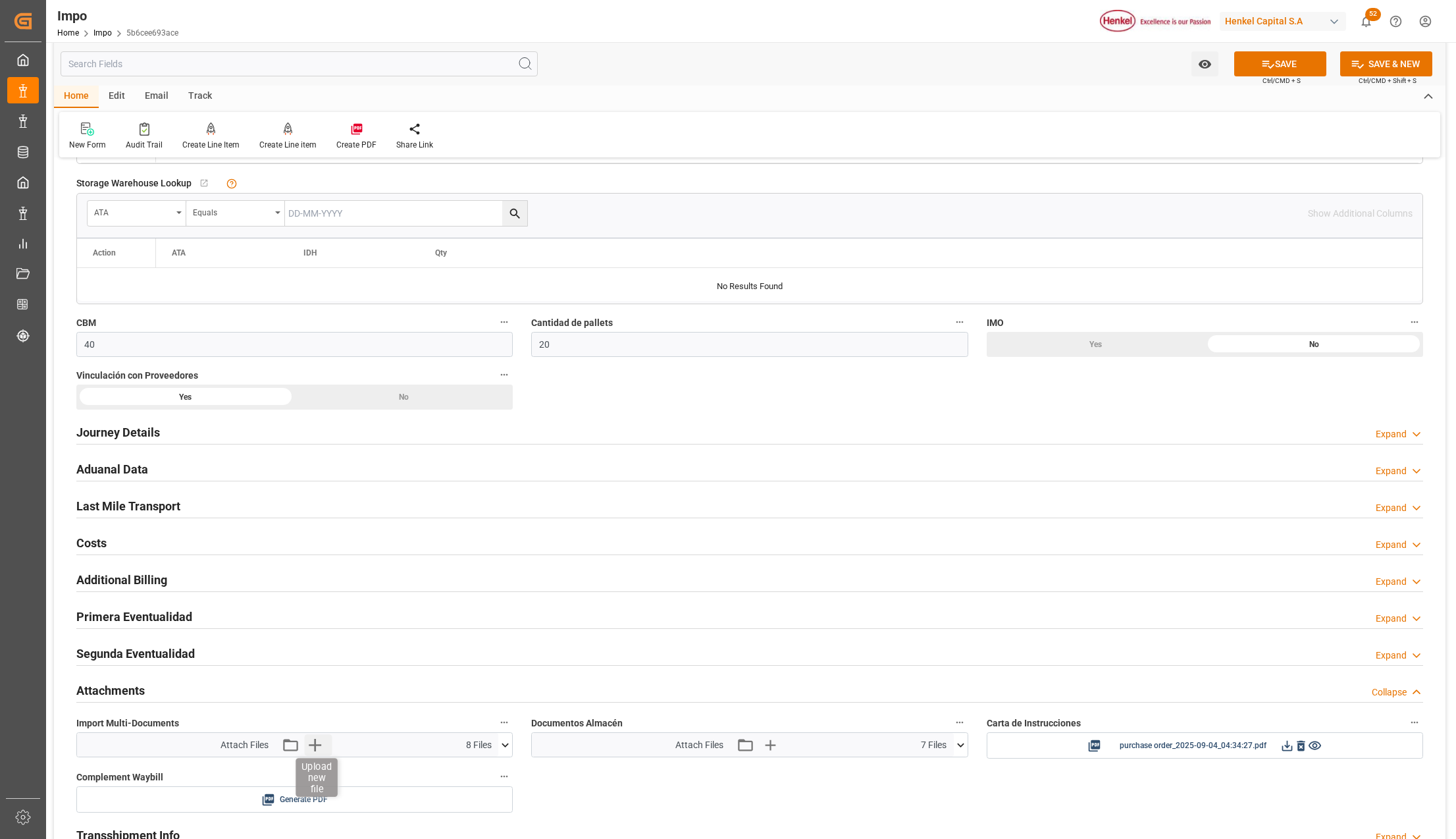
click at [320, 745] on icon "button" at bounding box center [315, 745] width 21 height 21
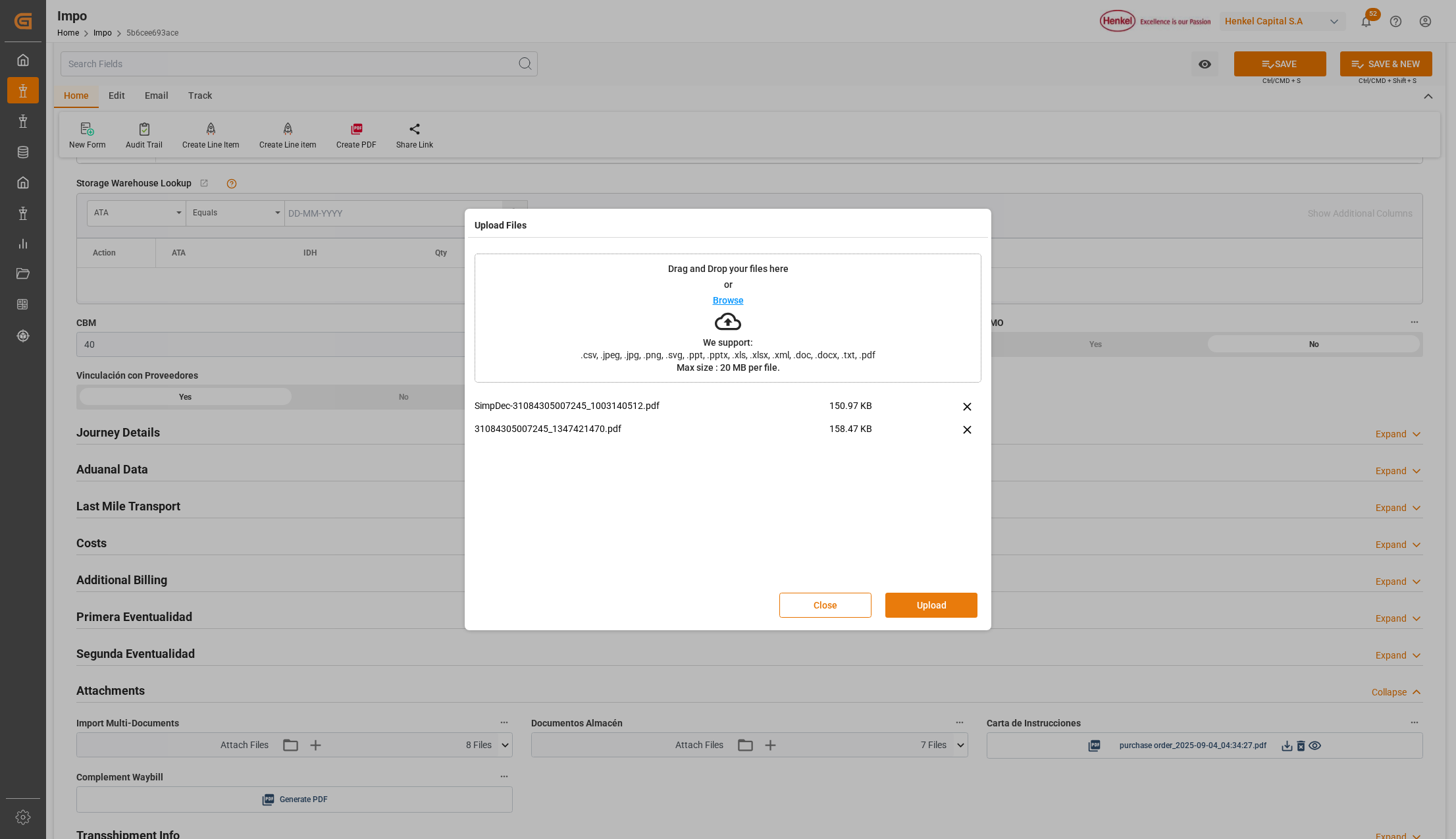
click at [951, 601] on button "Upload" at bounding box center [932, 605] width 92 height 25
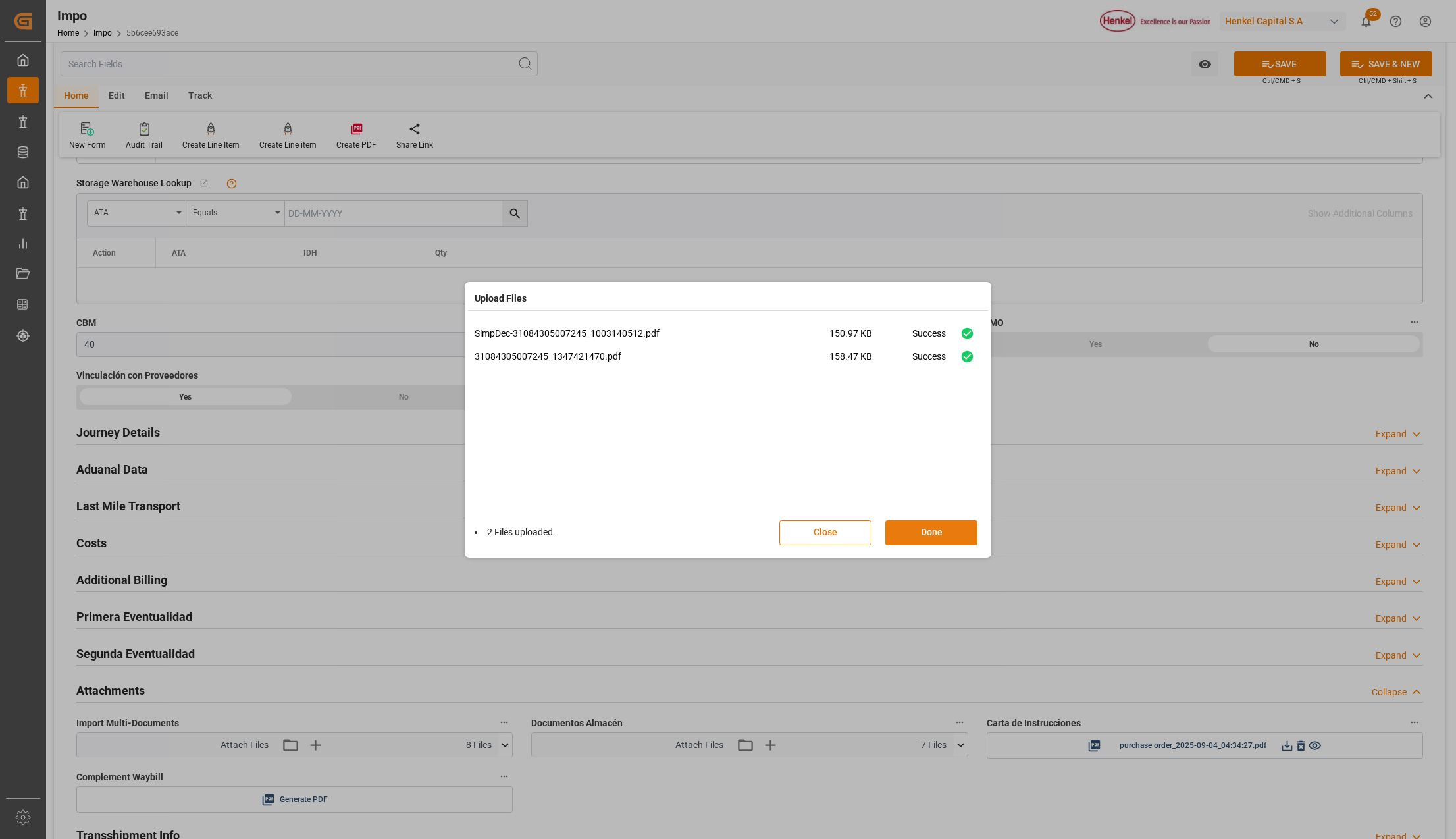
click at [910, 530] on button "Done" at bounding box center [932, 533] width 92 height 25
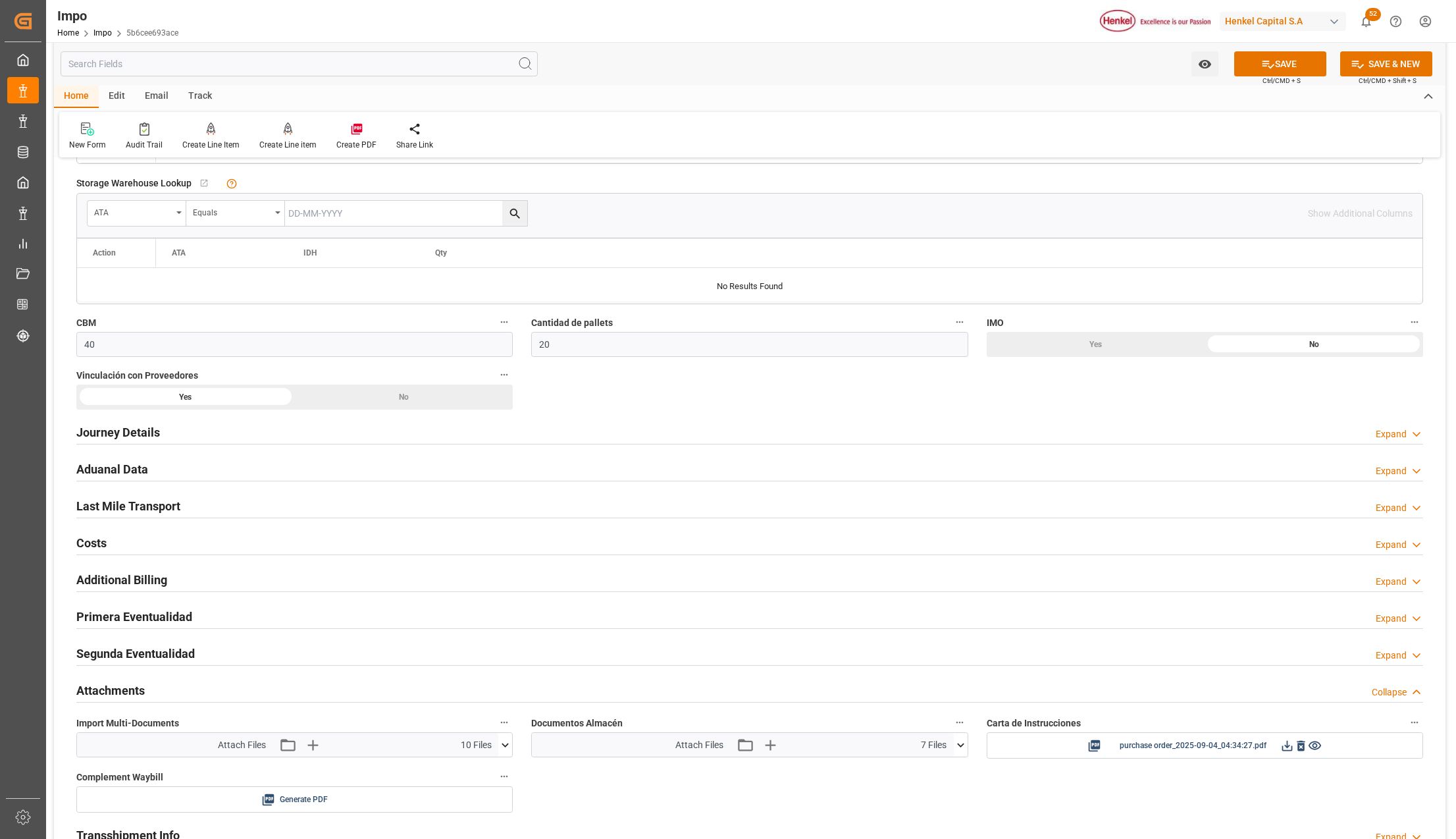
scroll to position [790, 0]
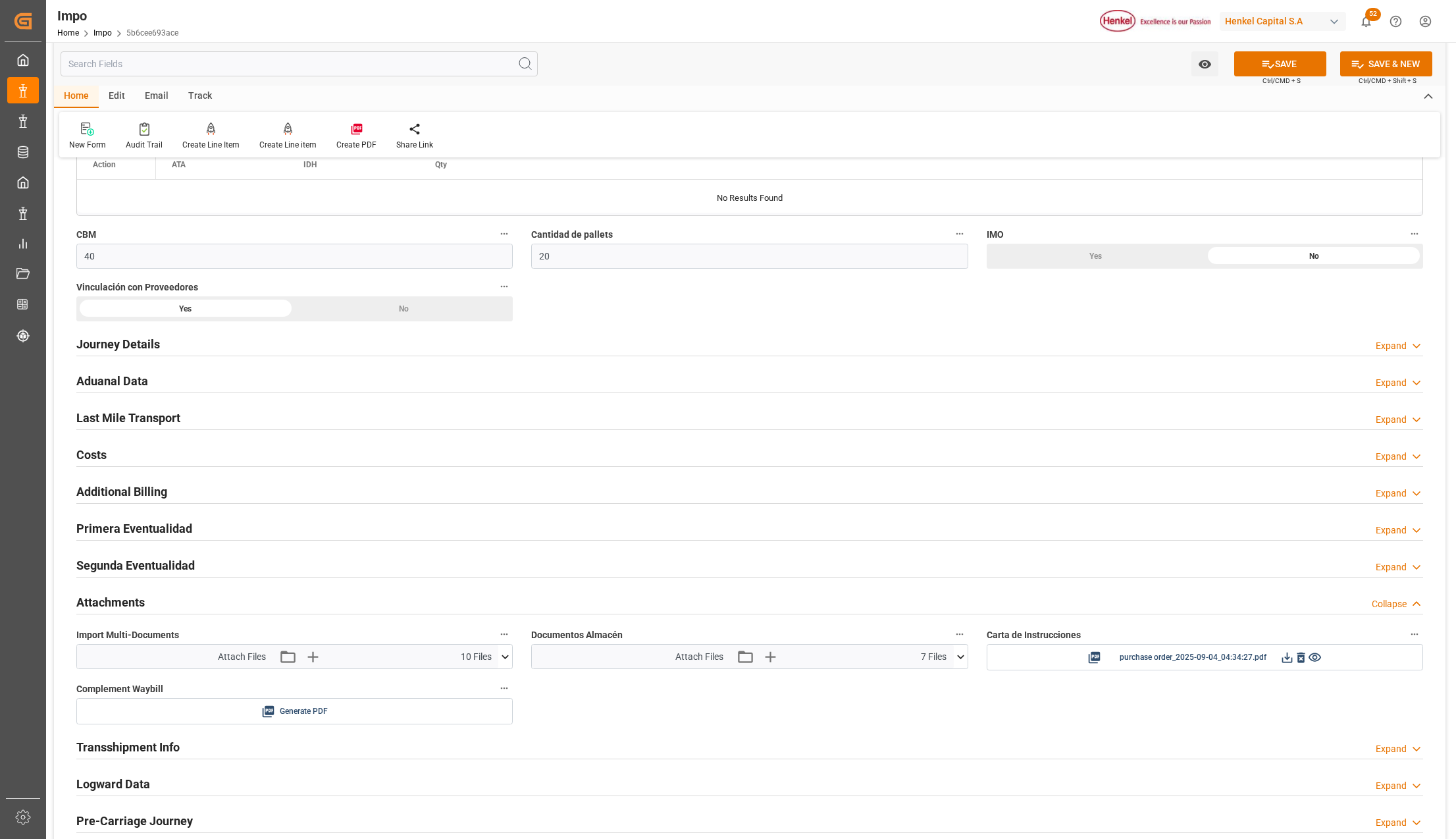
drag, startPoint x: 92, startPoint y: 385, endPoint x: 11, endPoint y: 390, distance: 81.2
click at [92, 385] on h2 "Aduanal Data" at bounding box center [112, 380] width 72 height 17
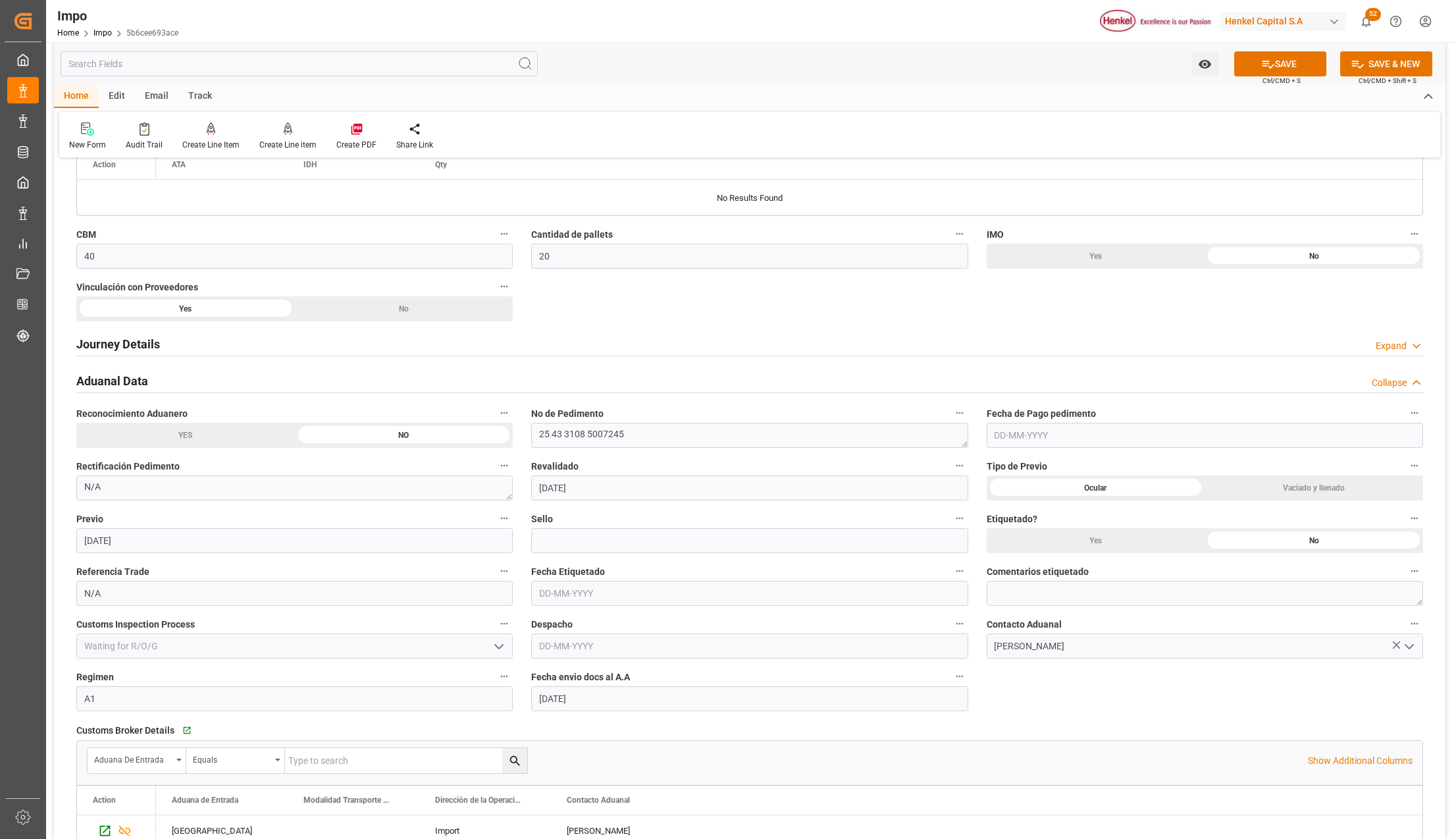
click at [1074, 440] on input "text" at bounding box center [1205, 435] width 436 height 25
type input "[DATE]"
click at [612, 543] on input at bounding box center [749, 540] width 436 height 25
paste input "CEM23-3676407"
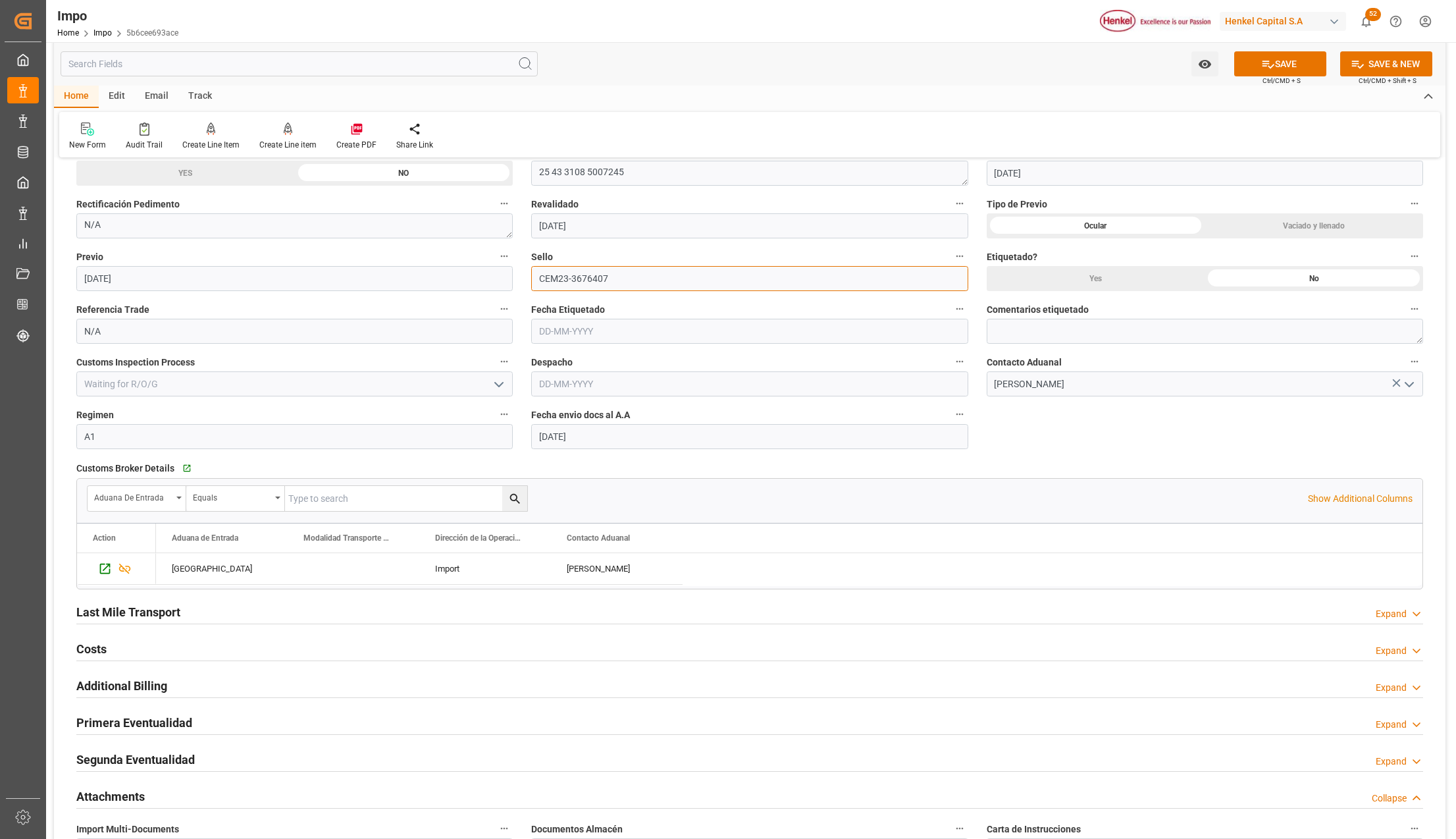
scroll to position [1054, 0]
type input "CEM23-3676407"
click at [146, 730] on h2 "Primera Eventualidad" at bounding box center [134, 721] width 116 height 17
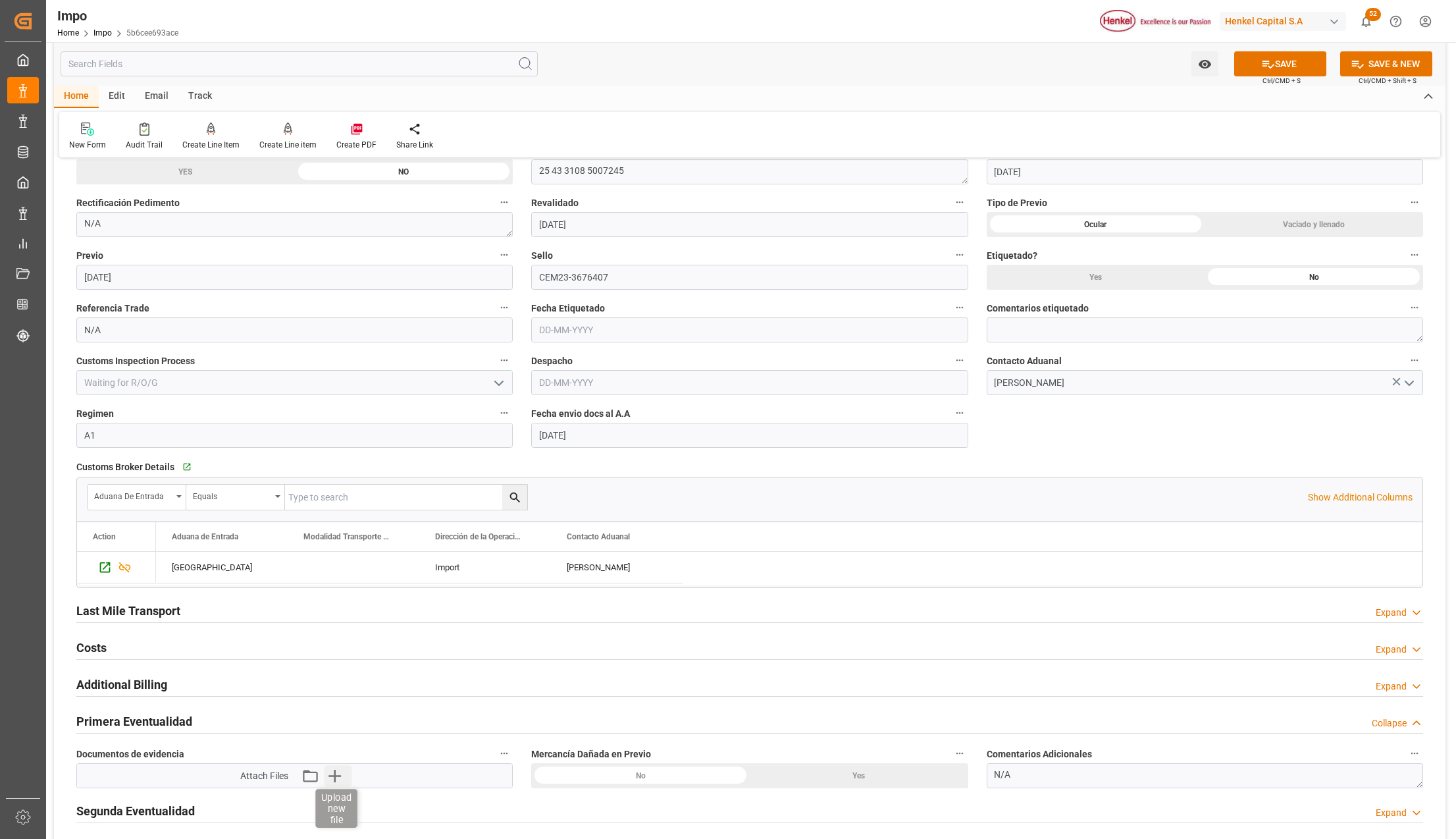
click at [335, 780] on icon "button" at bounding box center [334, 775] width 13 height 13
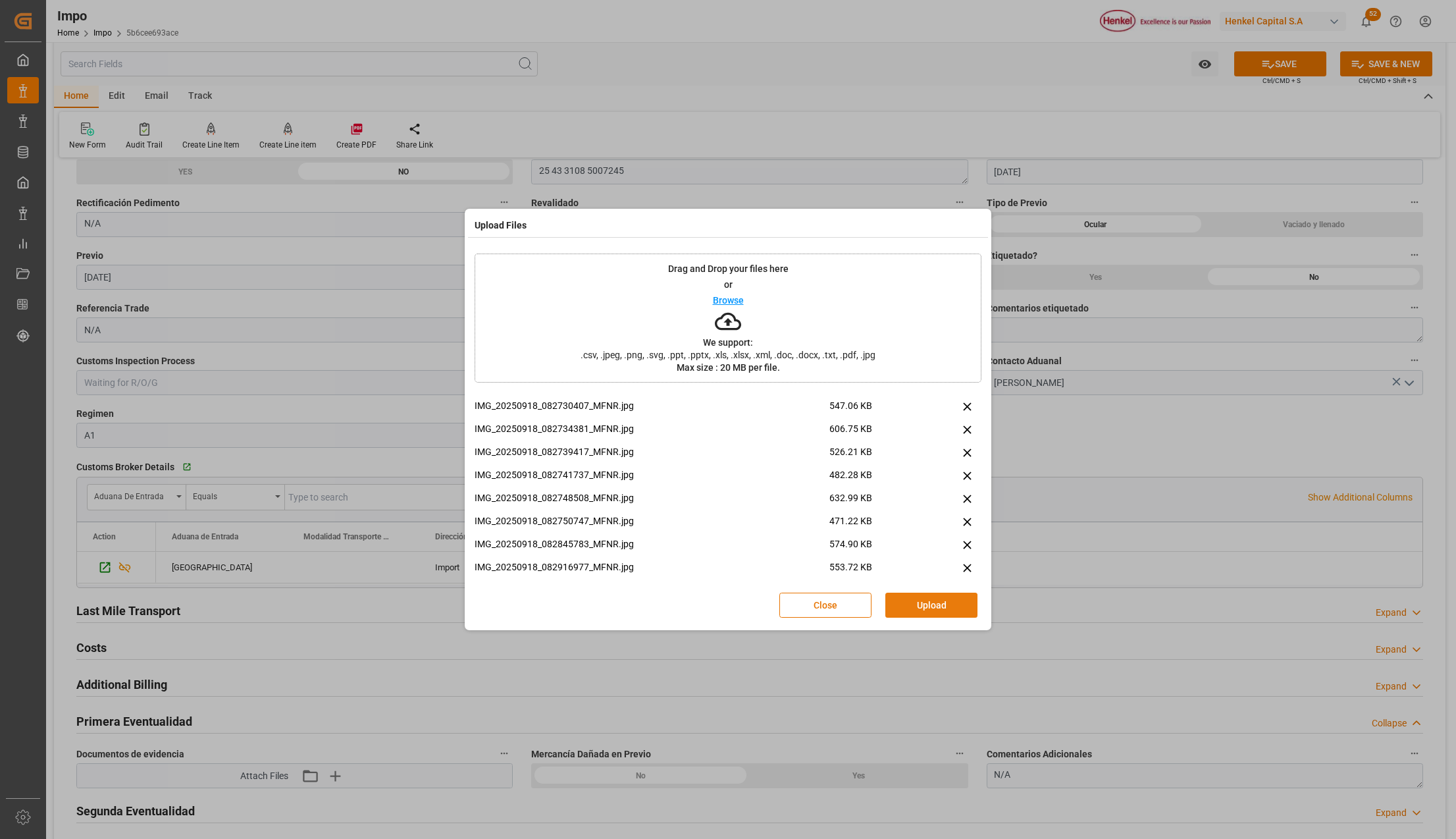
click at [915, 593] on button "Upload" at bounding box center [932, 605] width 92 height 25
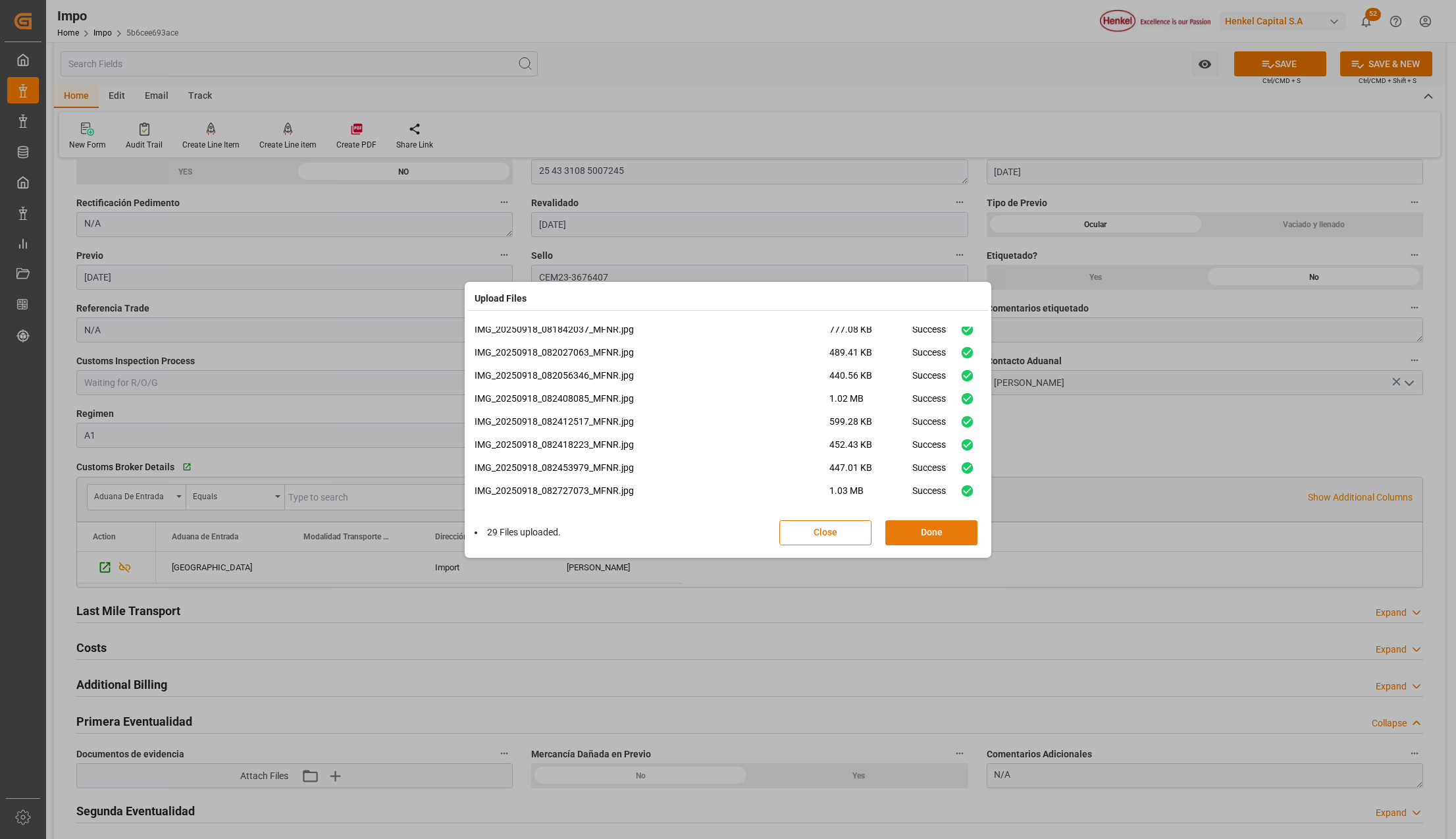
scroll to position [493, 0]
click at [931, 533] on button "Done" at bounding box center [932, 533] width 92 height 25
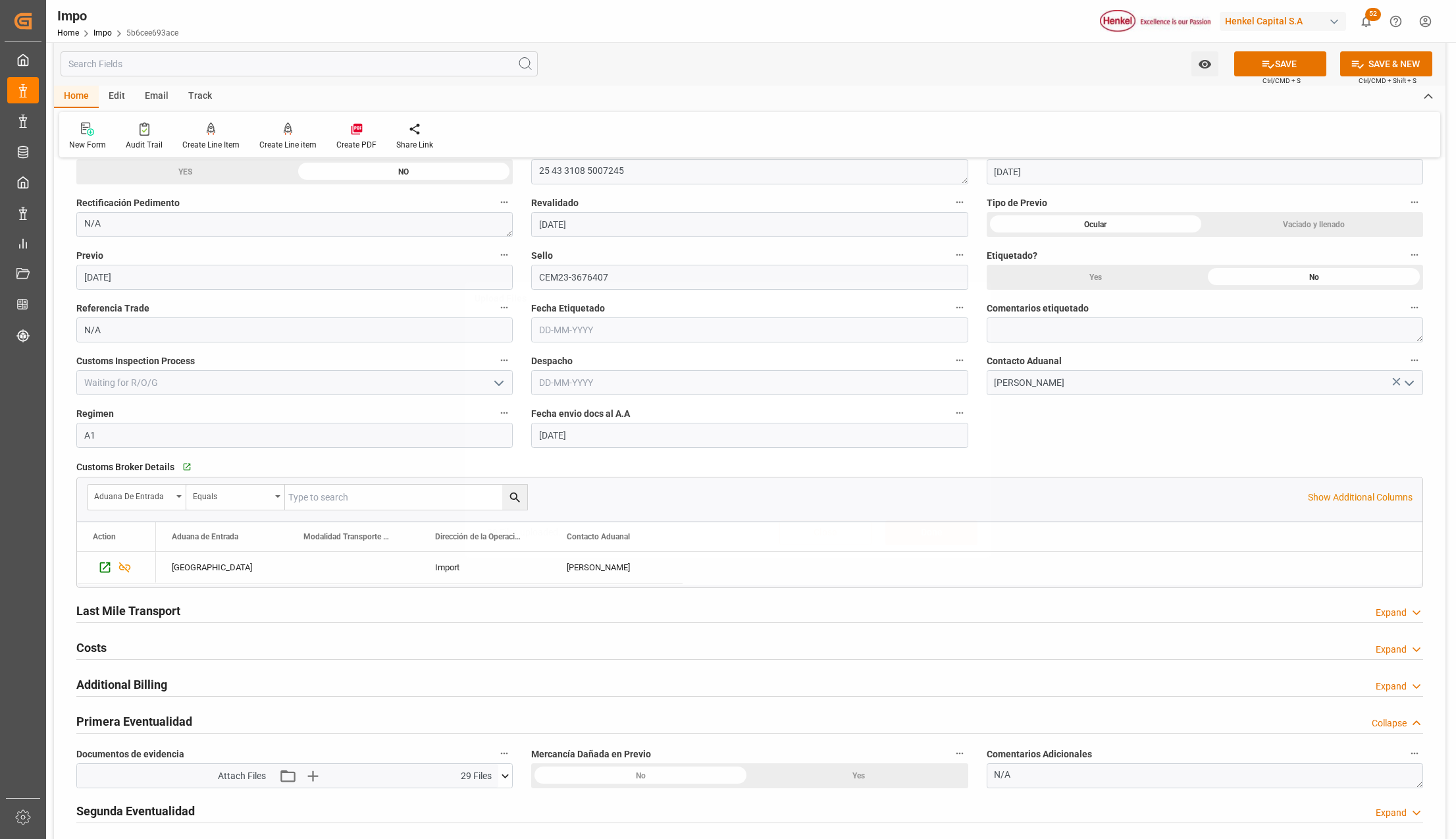
scroll to position [0, 0]
click at [1267, 66] on icon at bounding box center [1268, 65] width 12 height 8
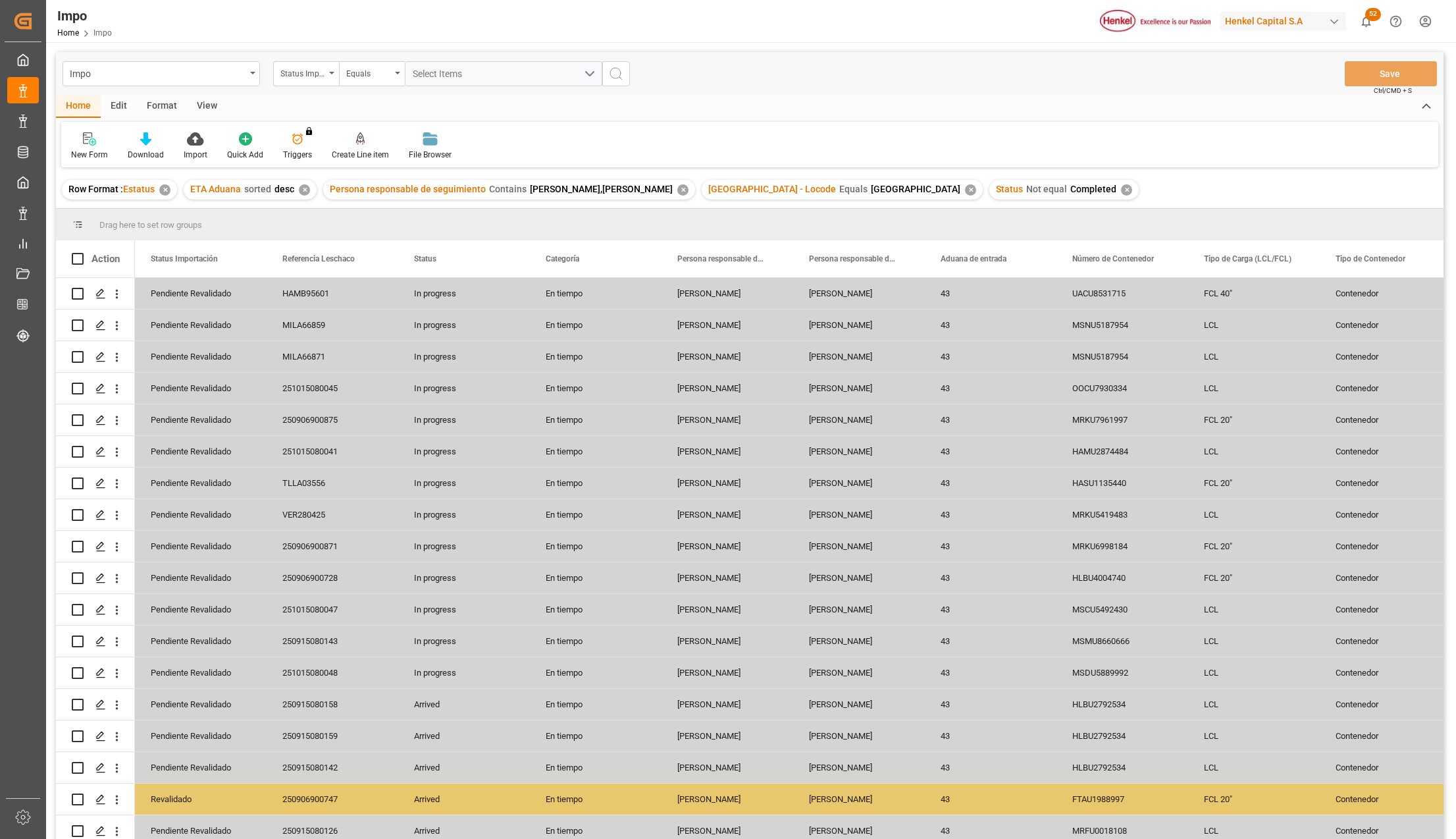
click at [211, 108] on div "View" at bounding box center [207, 106] width 40 height 22
click at [150, 146] on div "Standard Templates" at bounding box center [149, 146] width 86 height 29
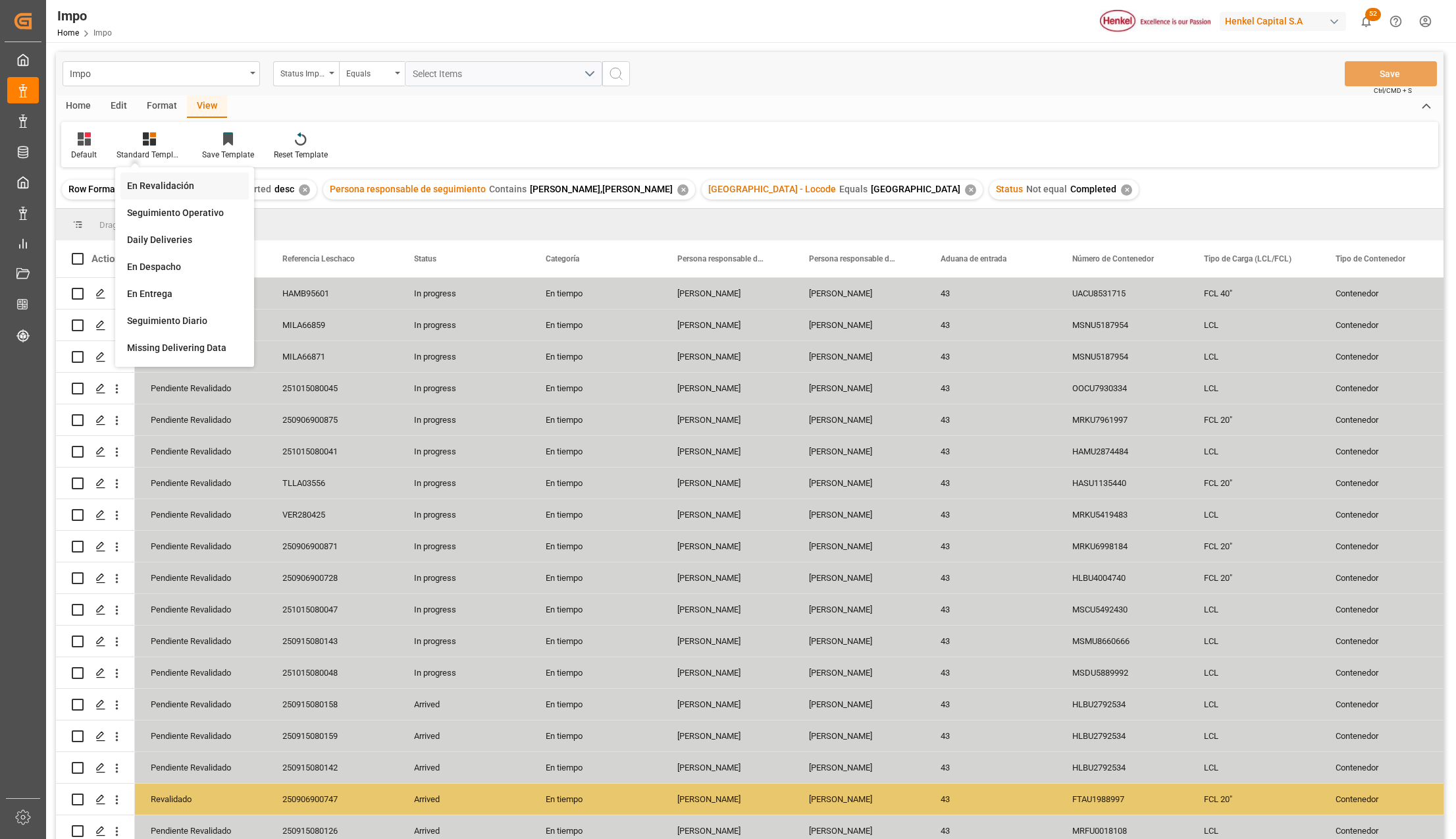
click at [158, 183] on div "En Revalidación" at bounding box center [185, 186] width 116 height 13
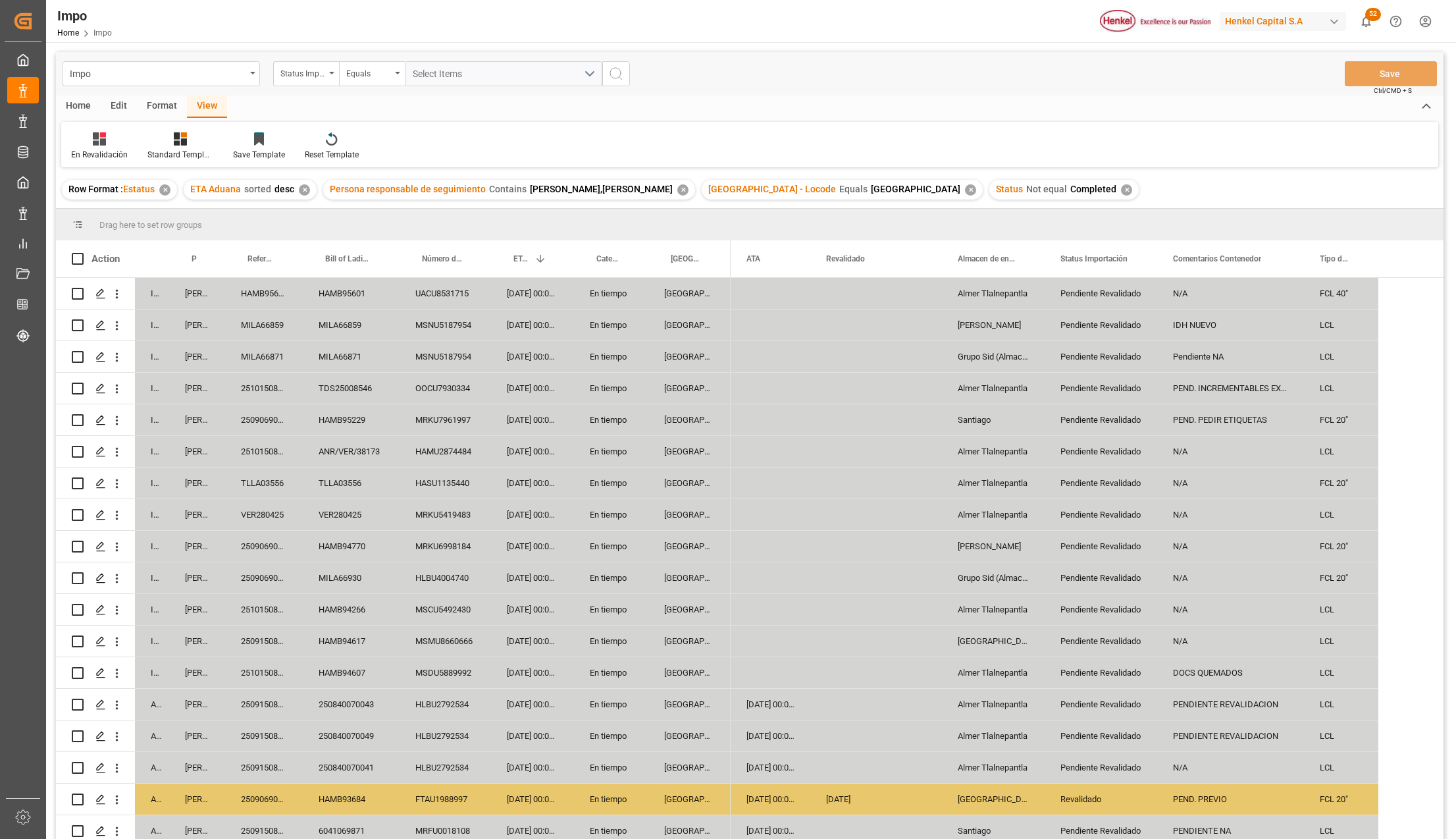
click at [218, 111] on div "View" at bounding box center [207, 106] width 40 height 22
click at [183, 144] on icon at bounding box center [181, 139] width 13 height 13
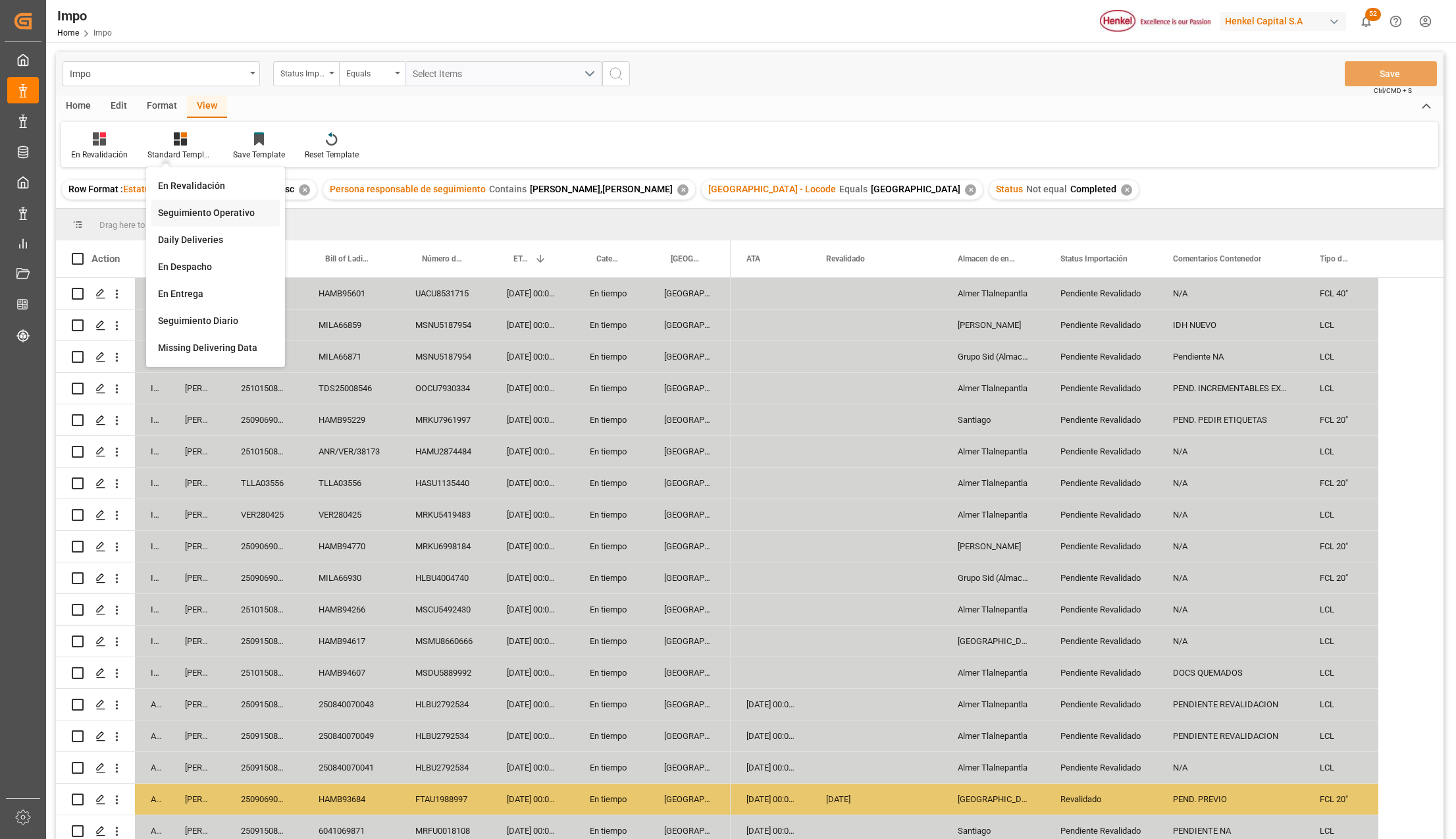
click at [193, 206] on div "Seguimiento Operativo" at bounding box center [216, 213] width 116 height 13
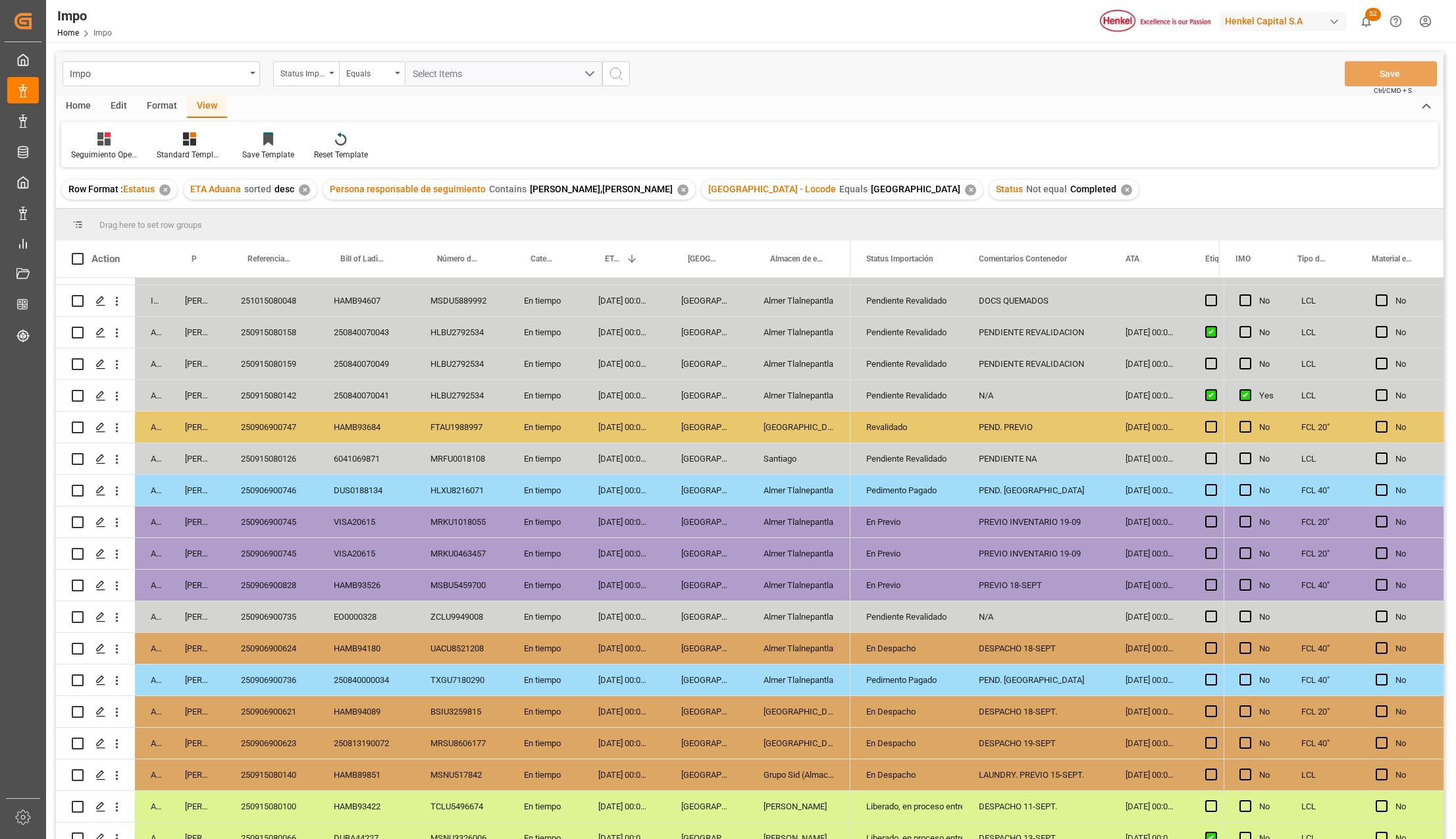
scroll to position [387, 0]
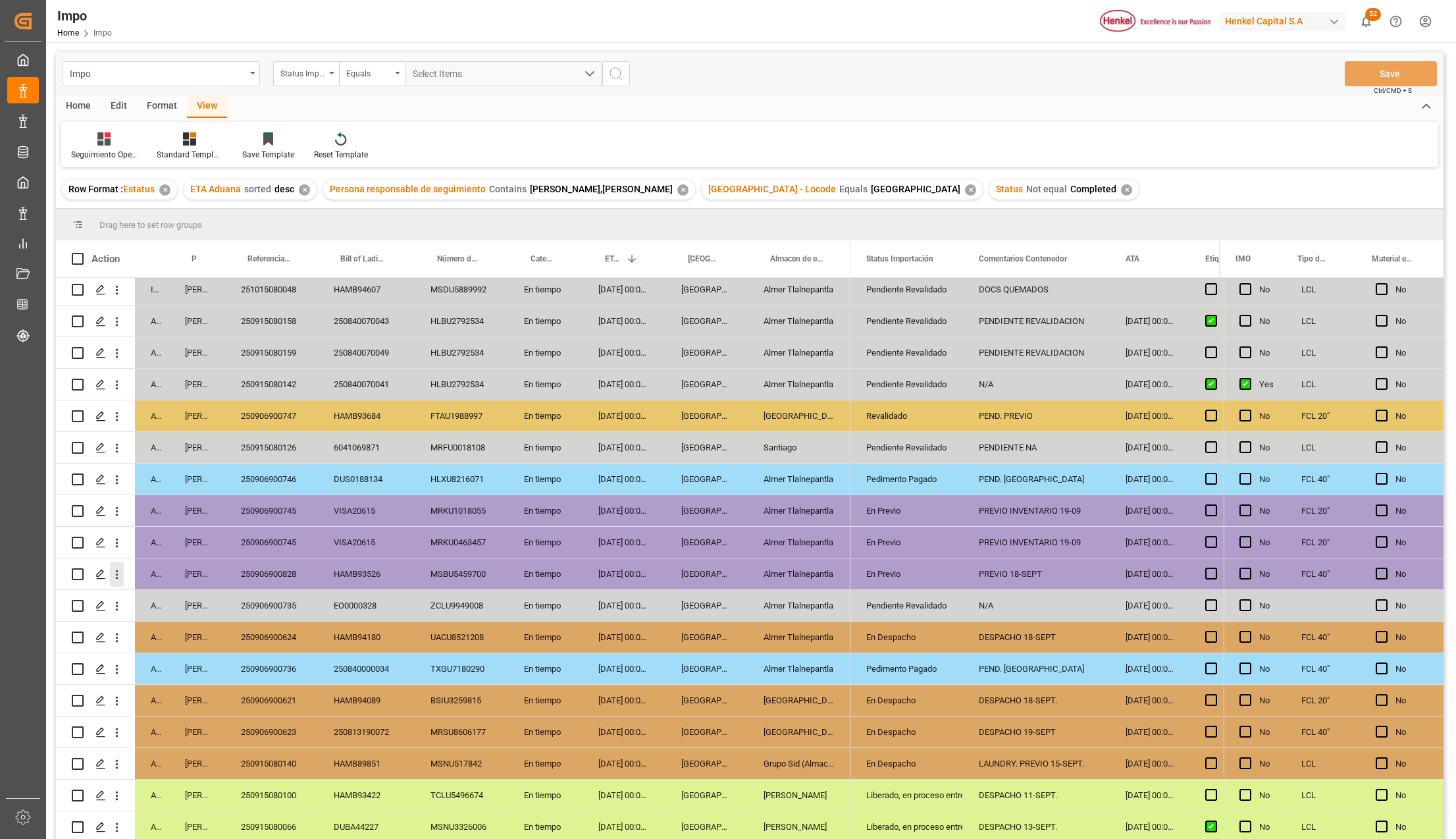
click at [121, 571] on icon "open menu" at bounding box center [117, 574] width 13 height 13
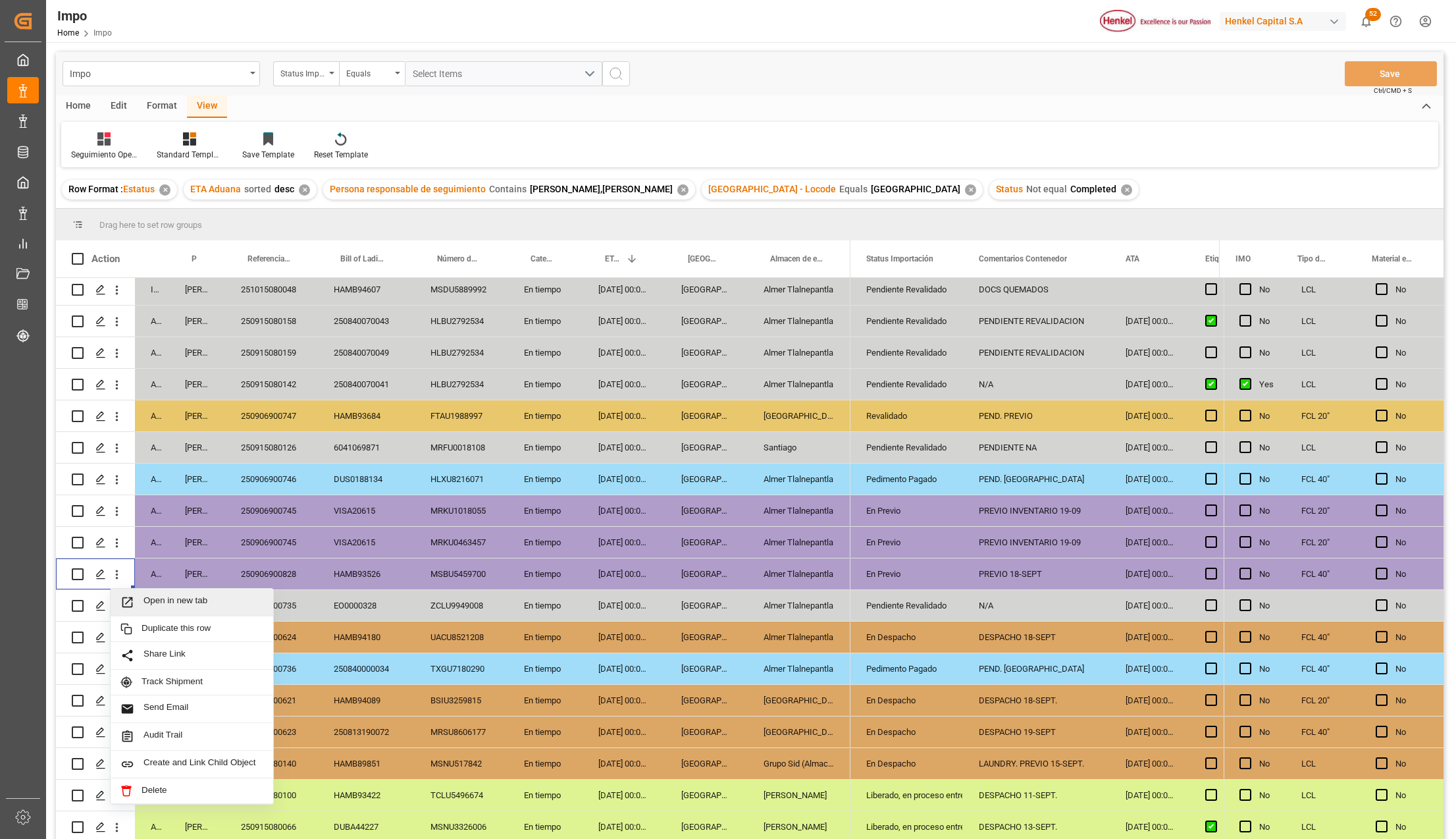
click at [166, 595] on span "Open in new tab" at bounding box center [203, 602] width 119 height 13
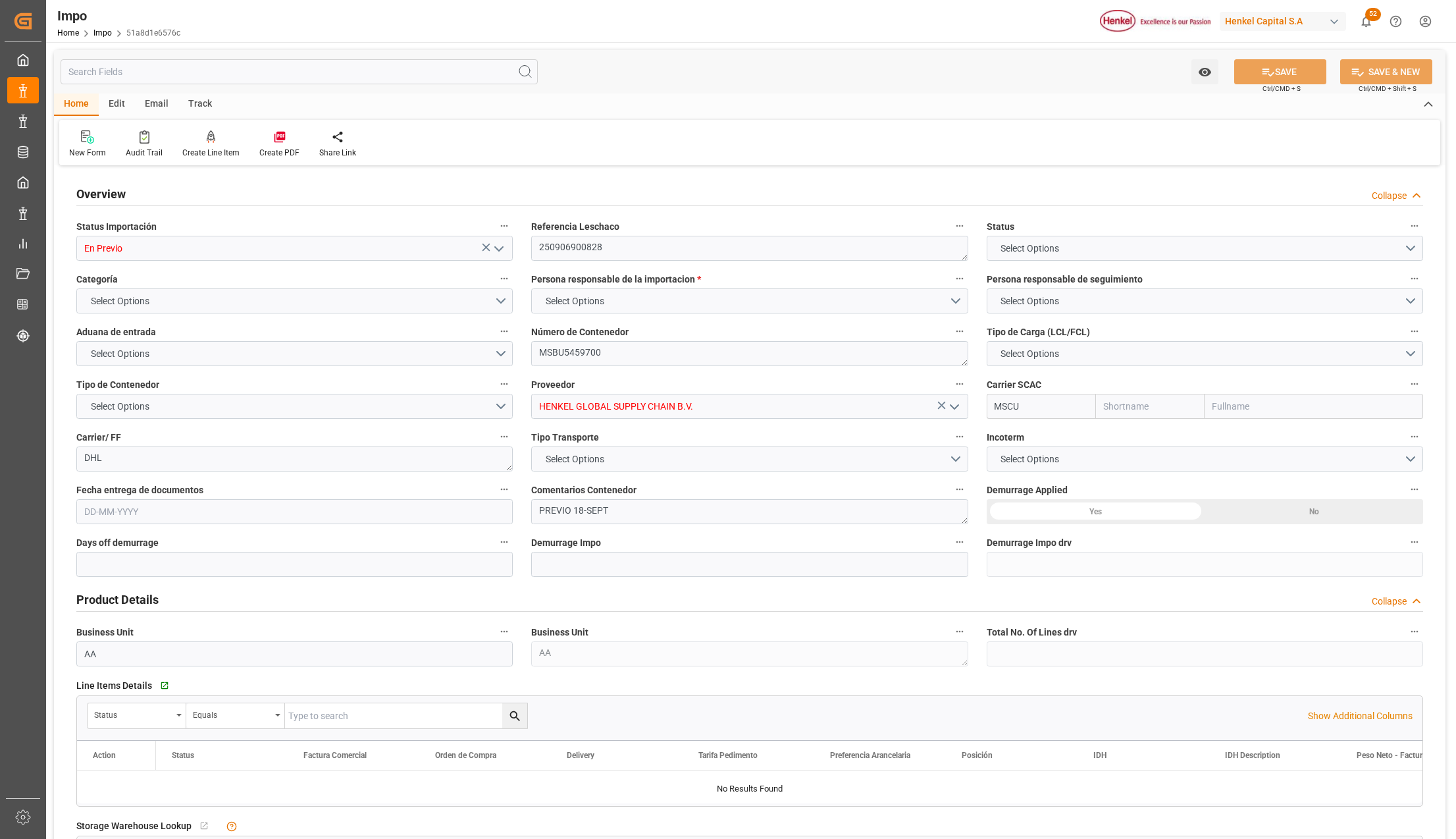
type input "MSC"
type input "Mediterranean Shipping Company"
type input "2"
type input "50"
type input "20"
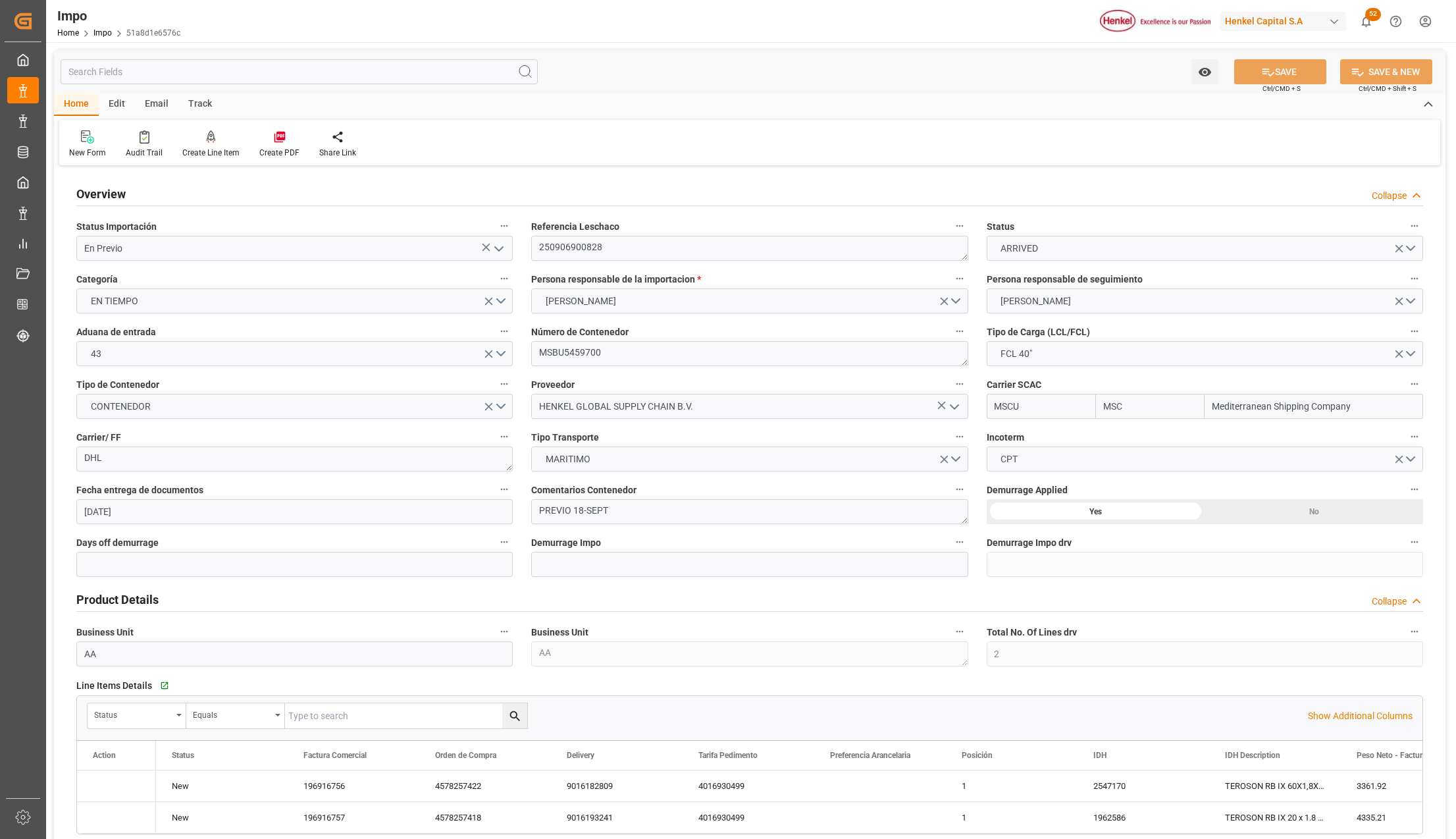
type input "[DATE]"
click at [495, 246] on icon "open menu" at bounding box center [499, 249] width 15 height 15
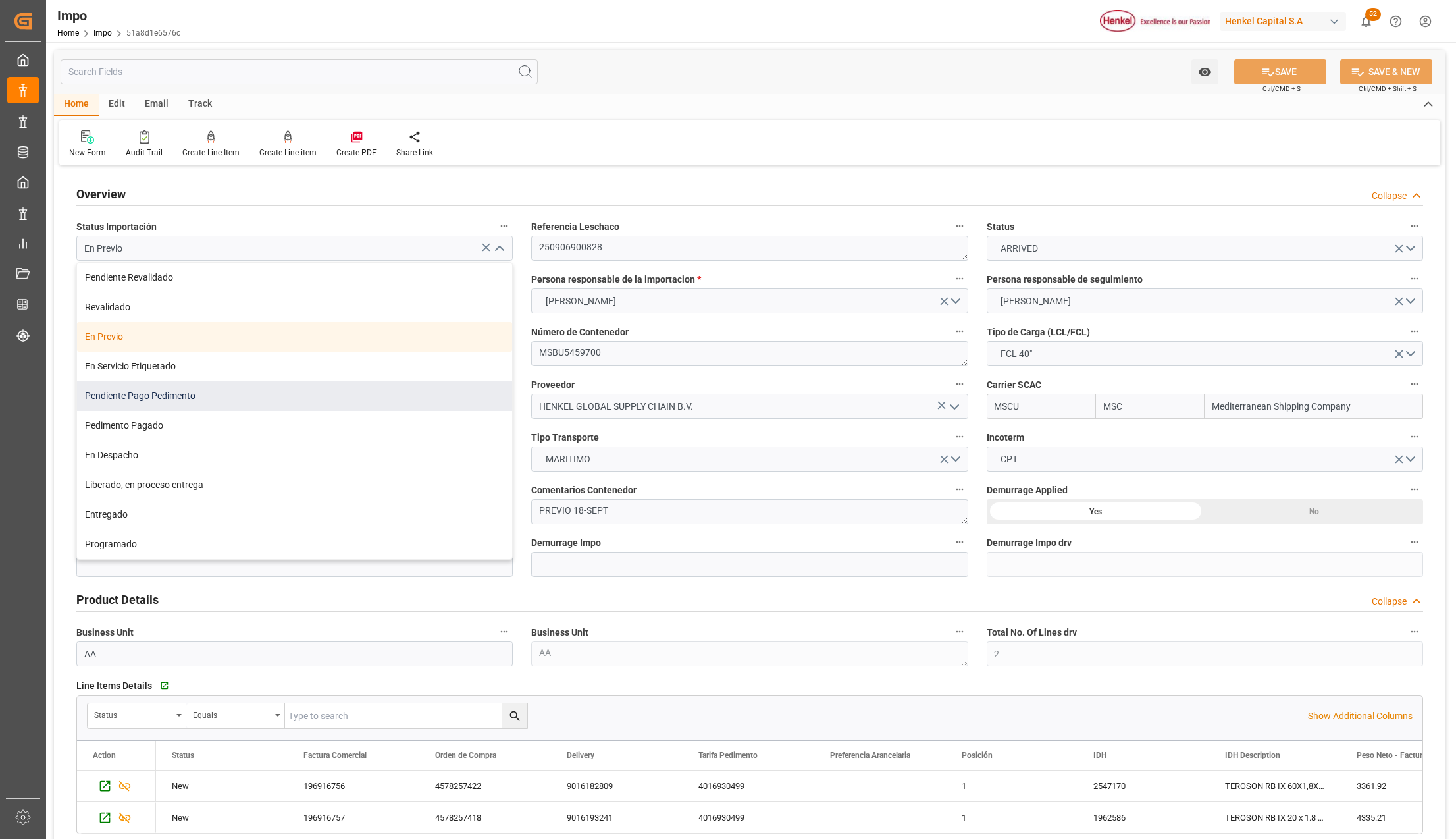
click at [178, 403] on div "Pendiente Pago Pedimento" at bounding box center [295, 396] width 435 height 30
type input "Pendiente Pago Pedimento"
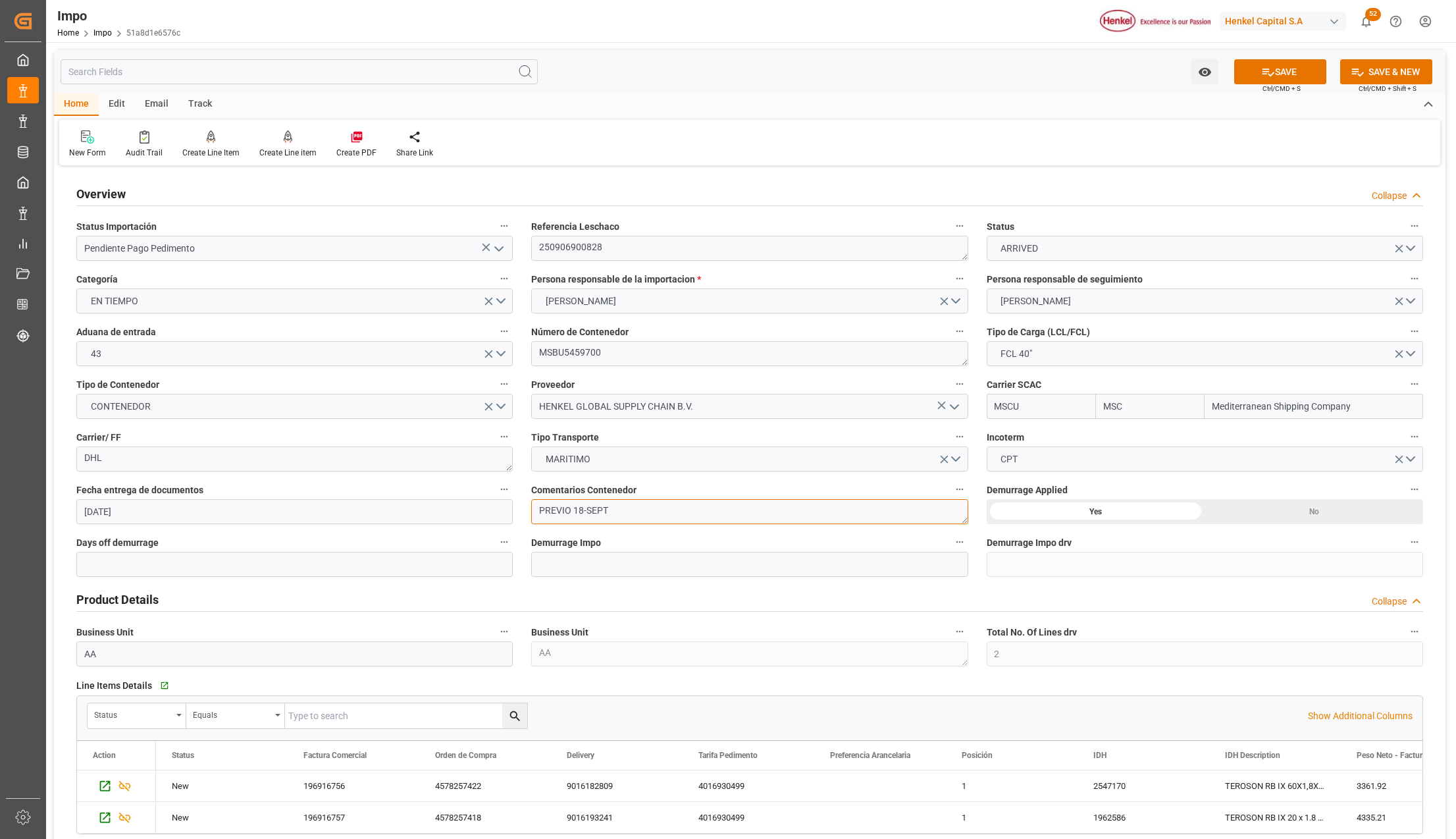
drag, startPoint x: 628, startPoint y: 516, endPoint x: 525, endPoint y: 507, distance: 103.4
click at [525, 507] on div "Comentarios Contenedor PREVIO 18-SEPT" at bounding box center [749, 502] width 455 height 53
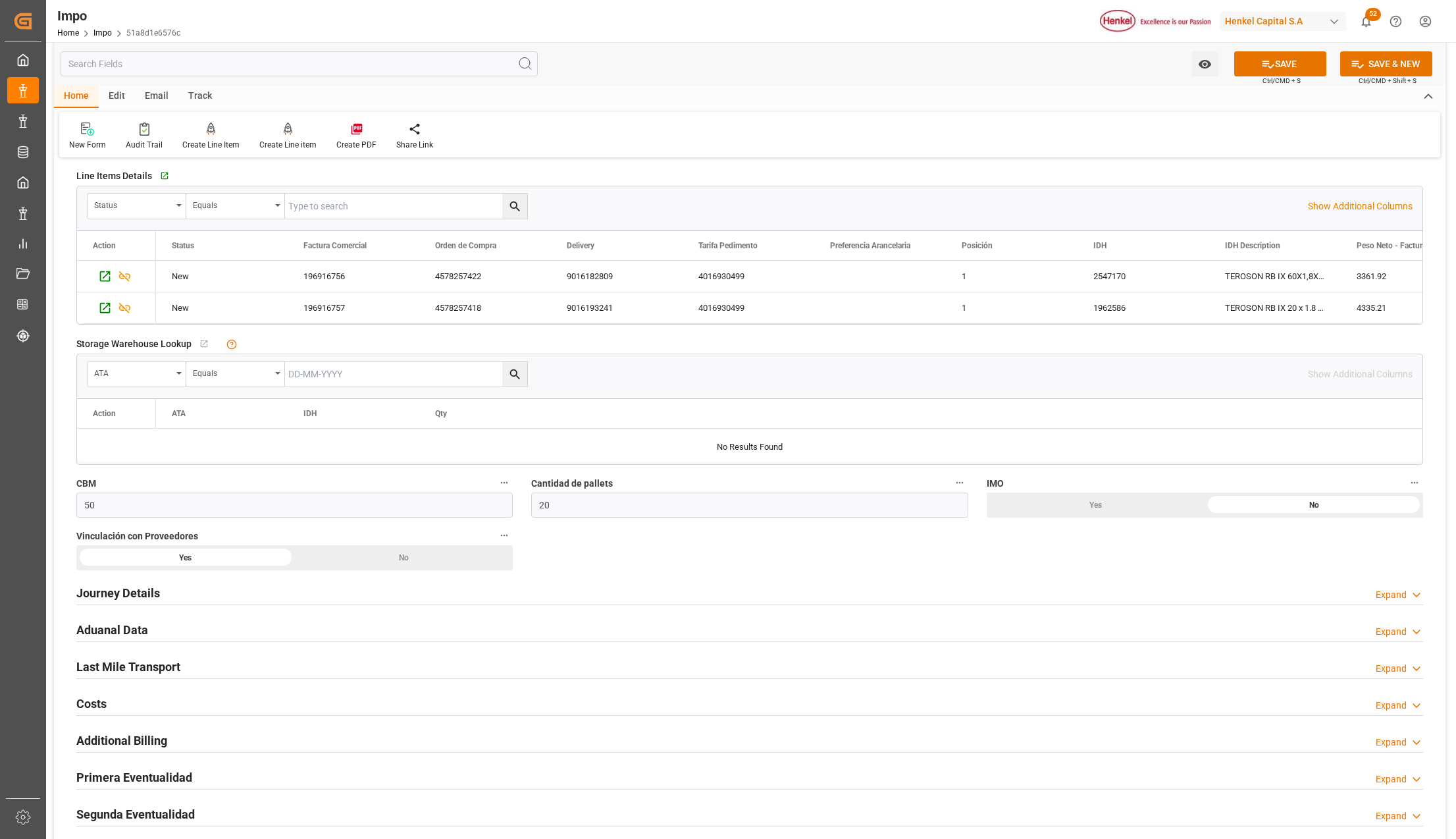
scroll to position [527, 0]
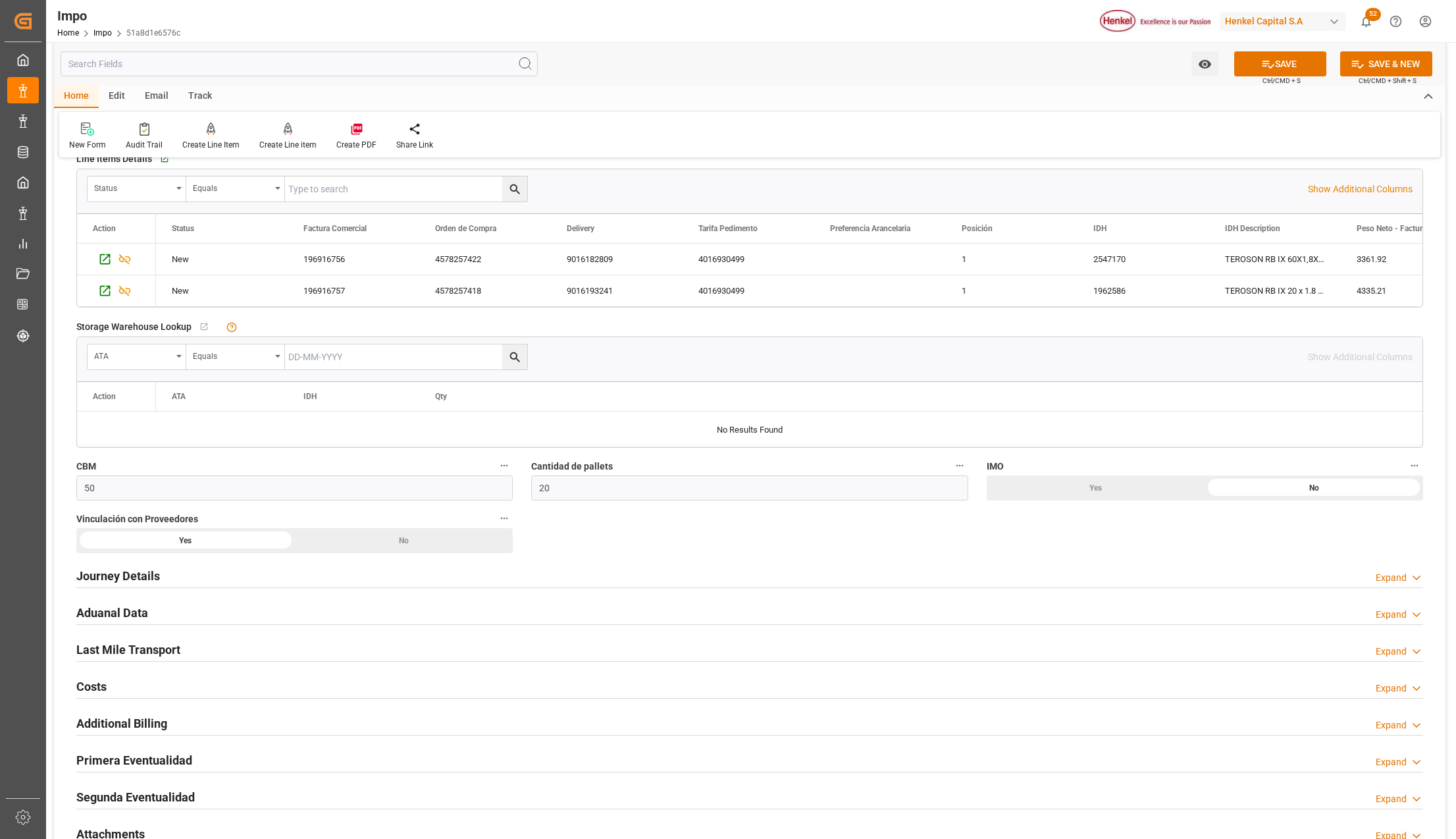
type textarea "PEND. DESPACHO"
click at [109, 617] on h2 "Aduanal Data" at bounding box center [112, 613] width 72 height 17
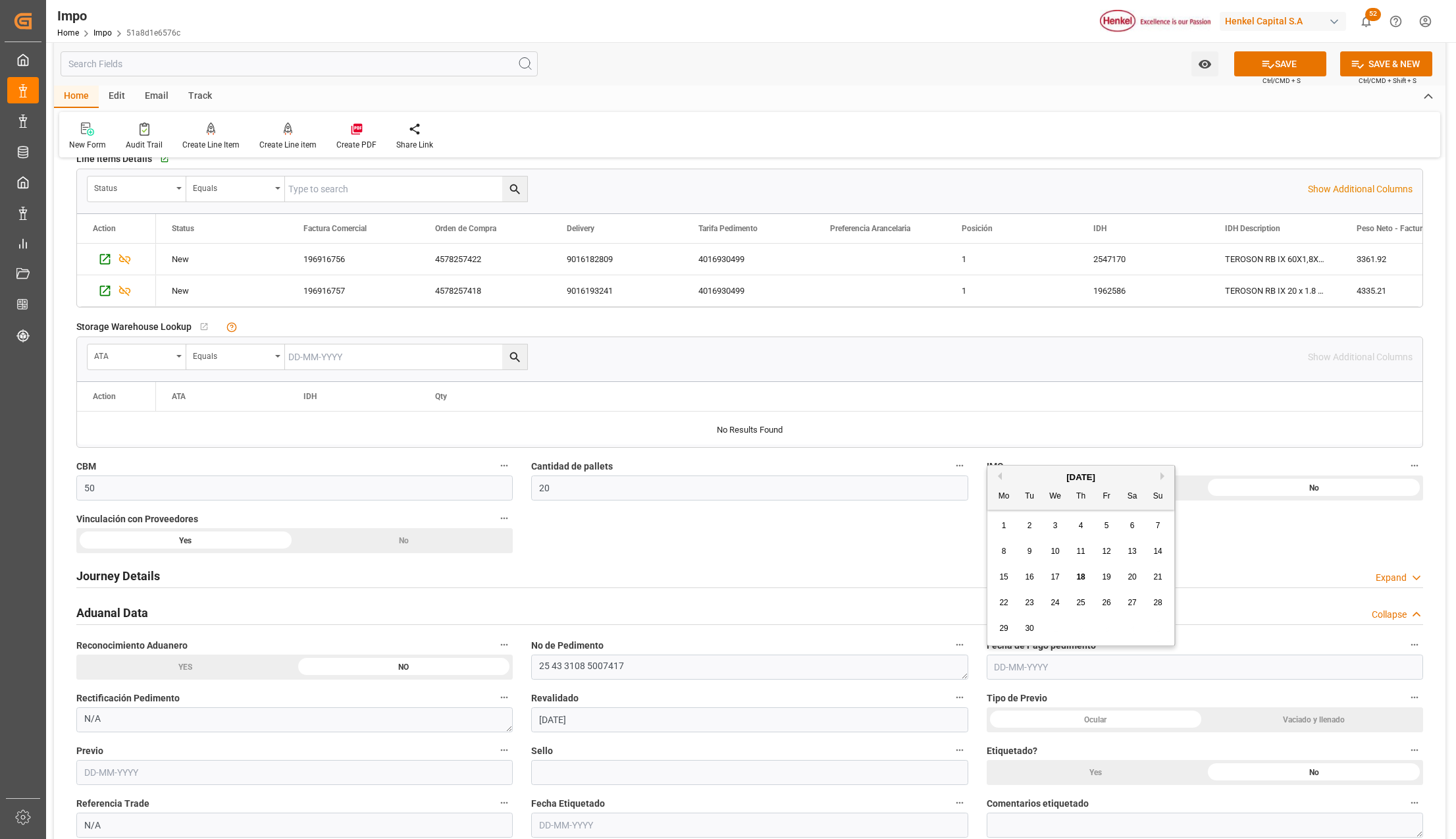
click at [1024, 666] on input "text" at bounding box center [1205, 668] width 436 height 25
type input "18-09-2025"
click at [1092, 724] on div "Ocular" at bounding box center [1096, 720] width 219 height 25
click at [1321, 717] on div "Vaciado y llenado" at bounding box center [1313, 720] width 219 height 25
click at [156, 774] on input "text" at bounding box center [294, 773] width 436 height 25
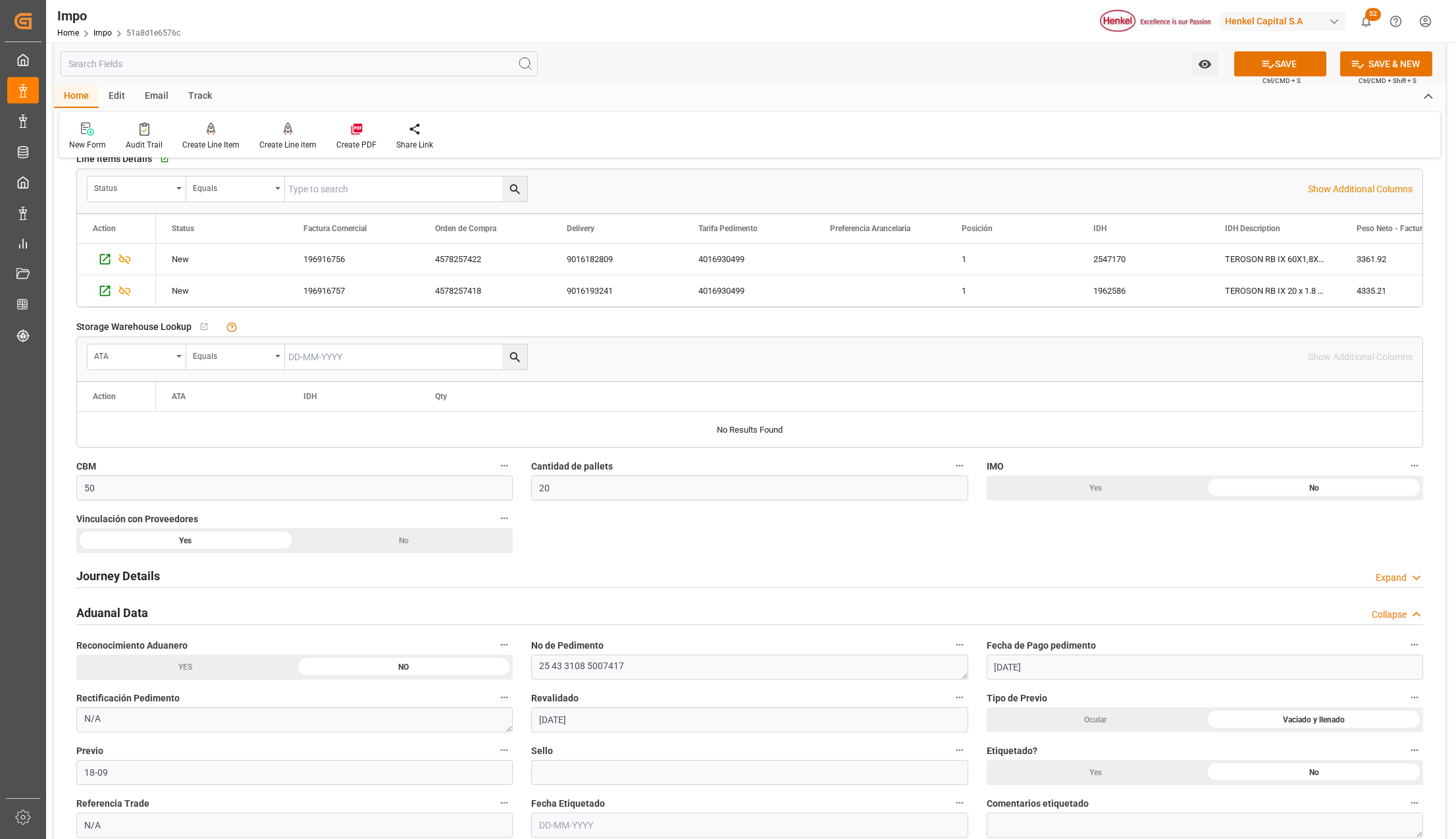
type input "18-09-2025"
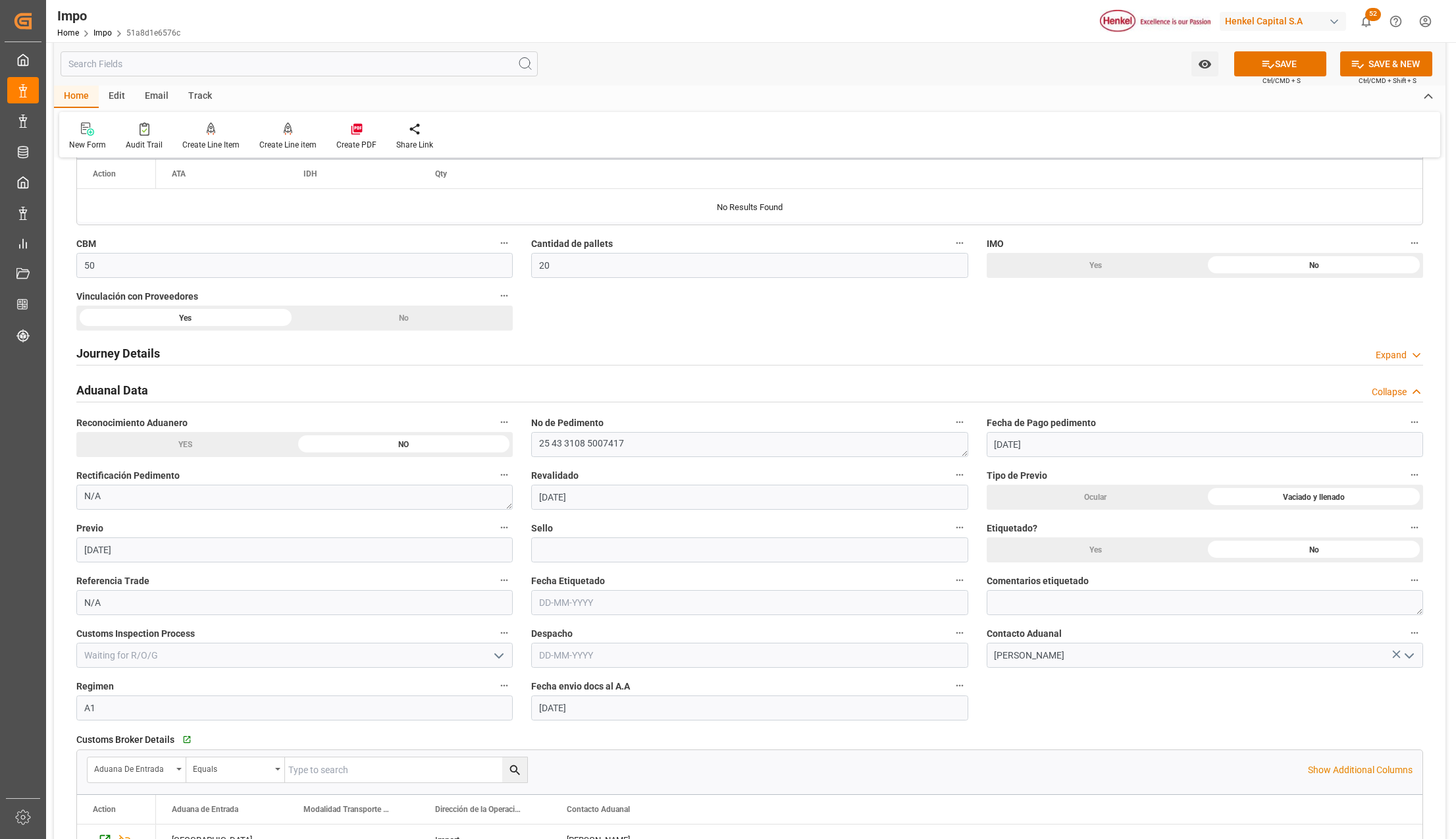
scroll to position [790, 0]
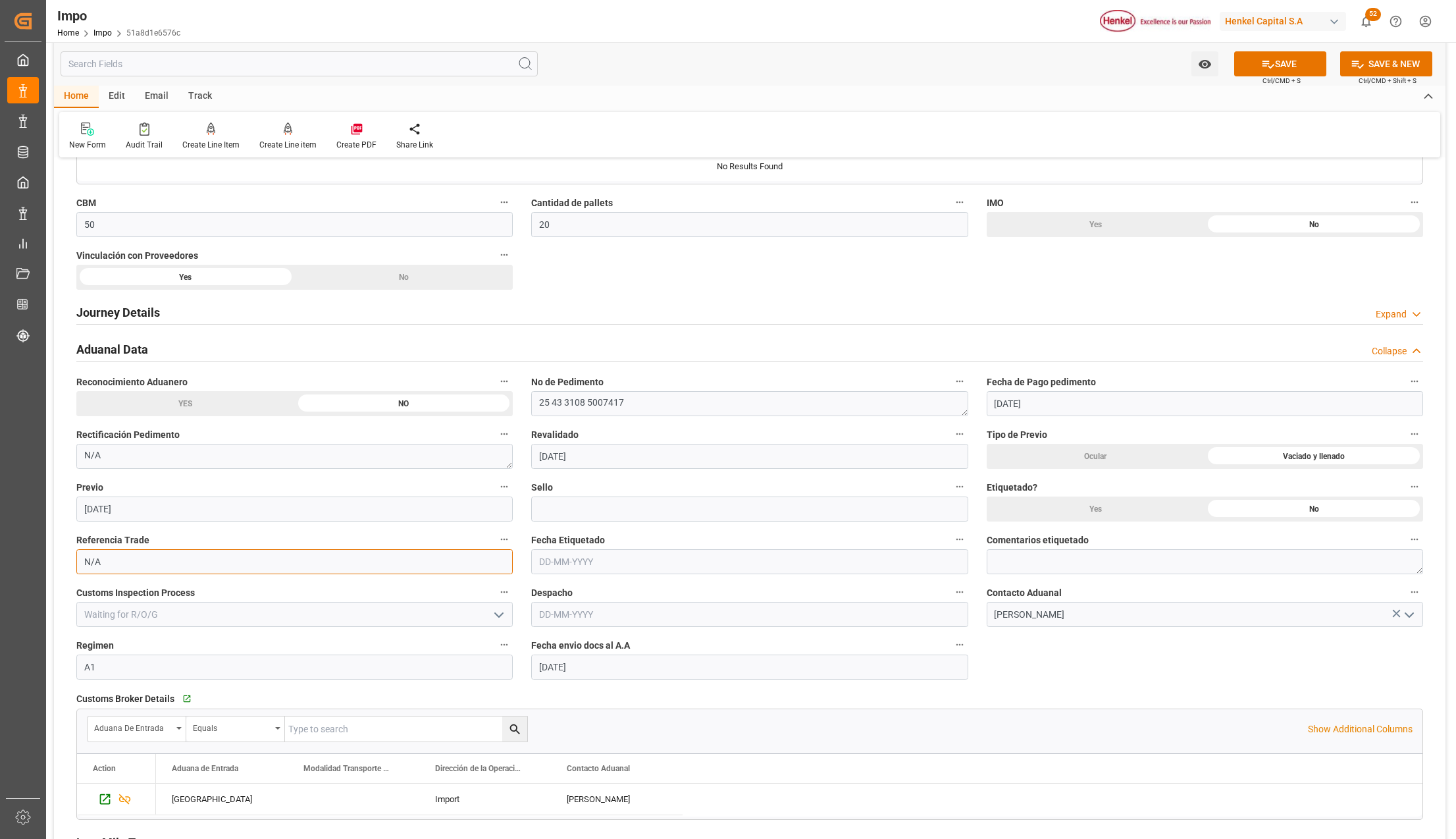
click at [182, 569] on input "N/A" at bounding box center [294, 562] width 436 height 25
click at [581, 511] on input at bounding box center [749, 510] width 436 height 25
paste input "CEM23-3676408"
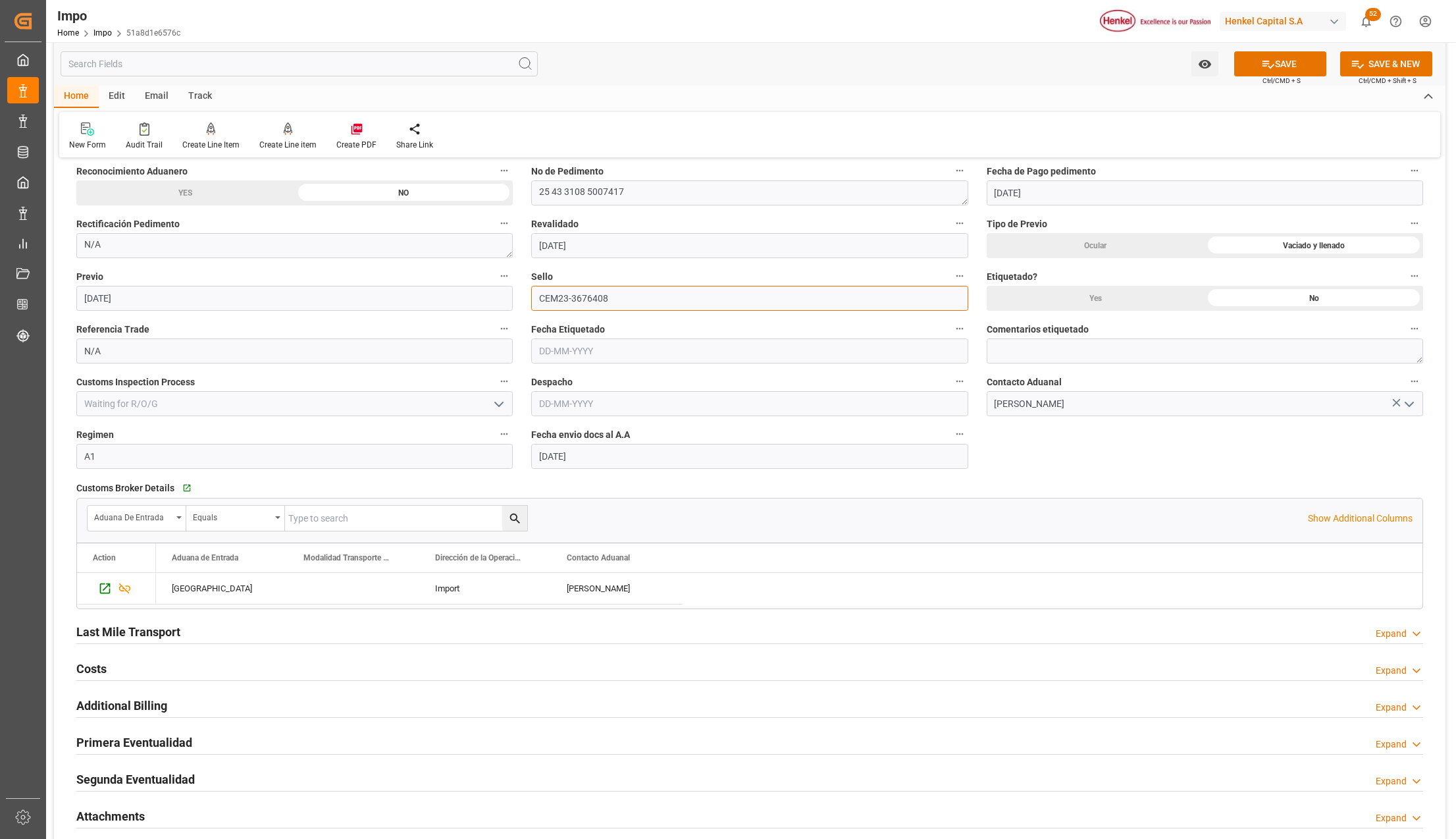
scroll to position [965, 0]
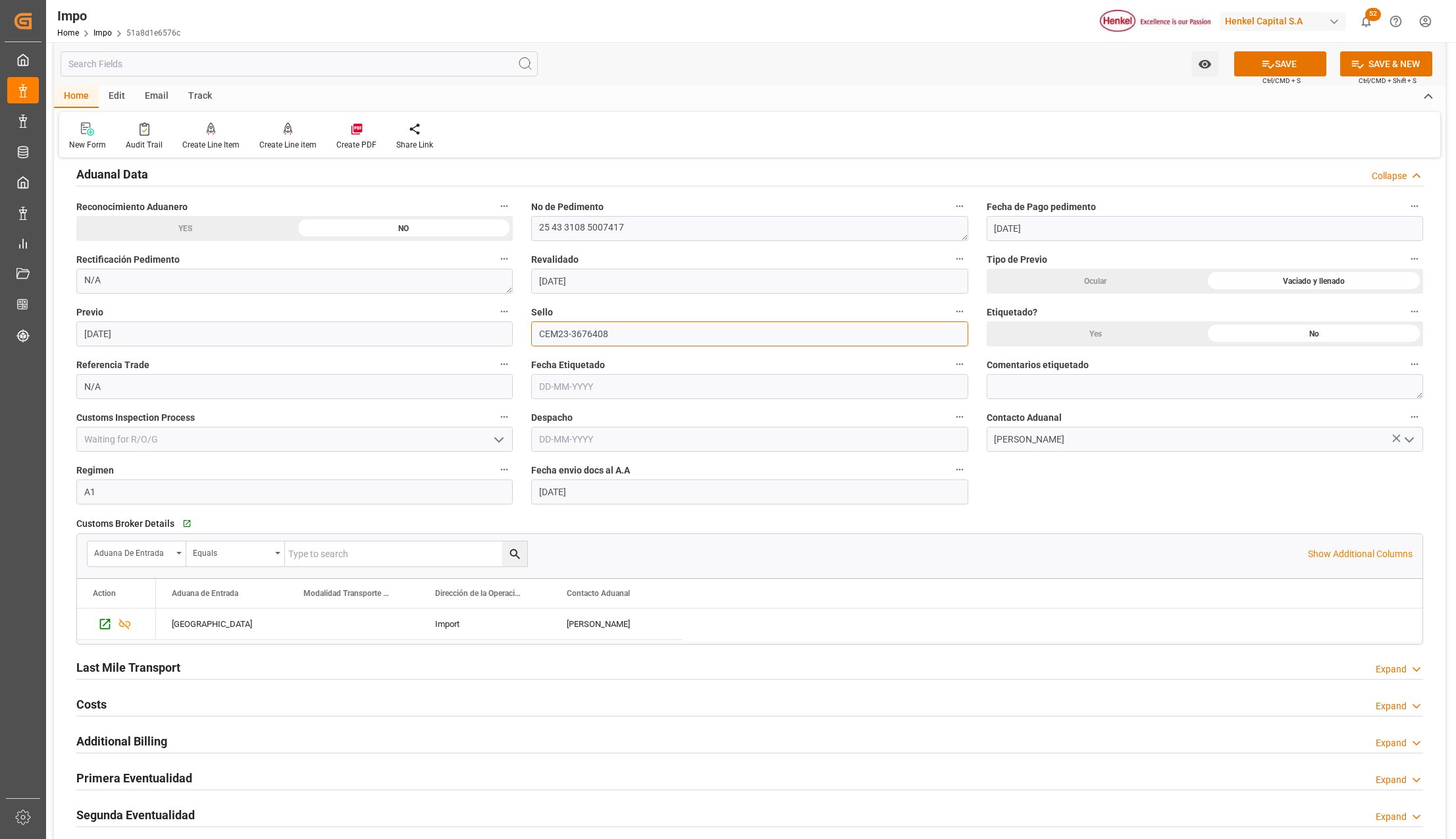
type input "CEM23-3676408"
click at [119, 787] on h2 "Primera Eventualidad" at bounding box center [134, 778] width 116 height 17
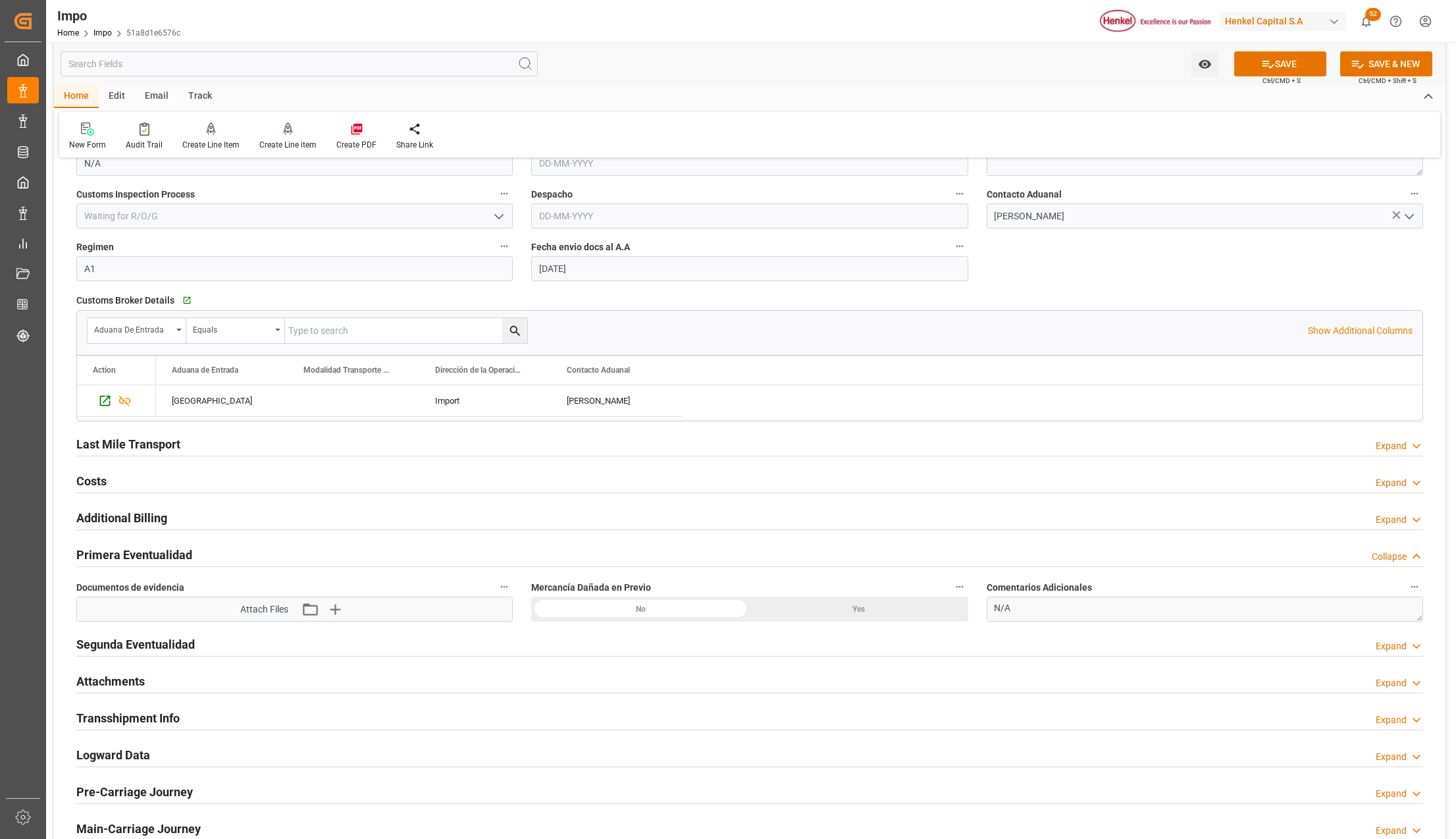
scroll to position [1229, 0]
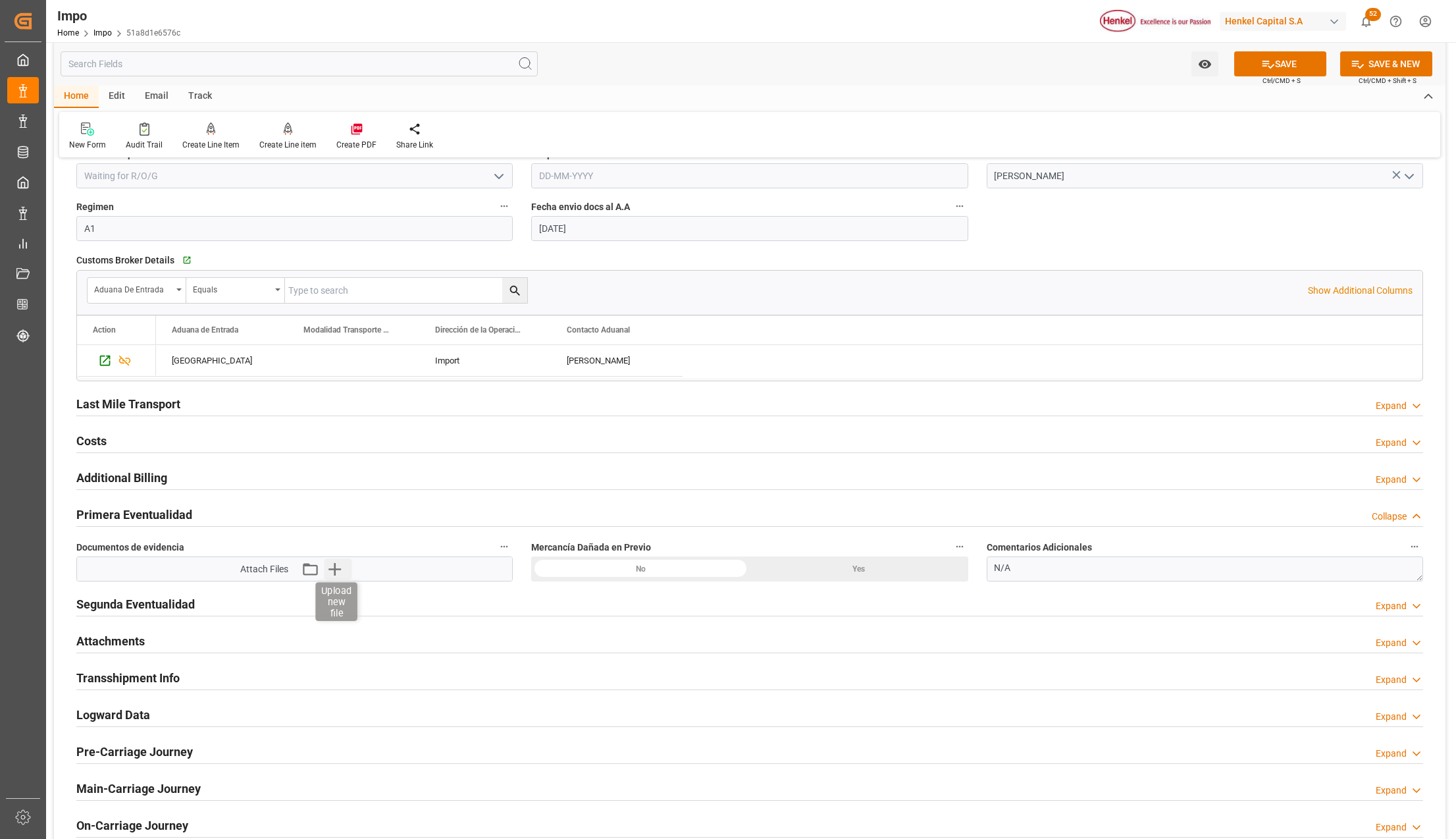
click at [330, 572] on icon "button" at bounding box center [334, 569] width 21 height 21
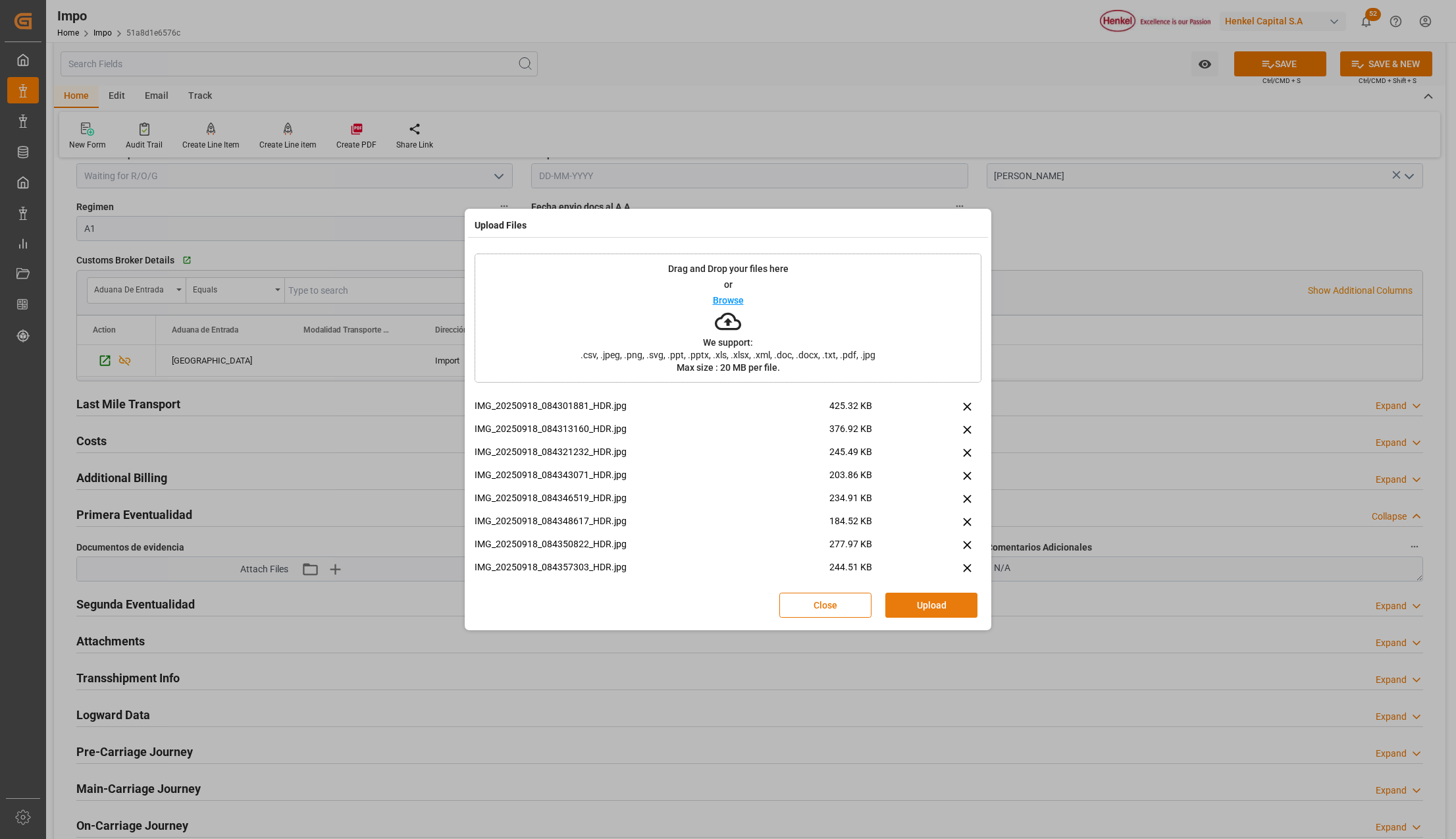
click at [915, 607] on button "Upload" at bounding box center [932, 605] width 92 height 25
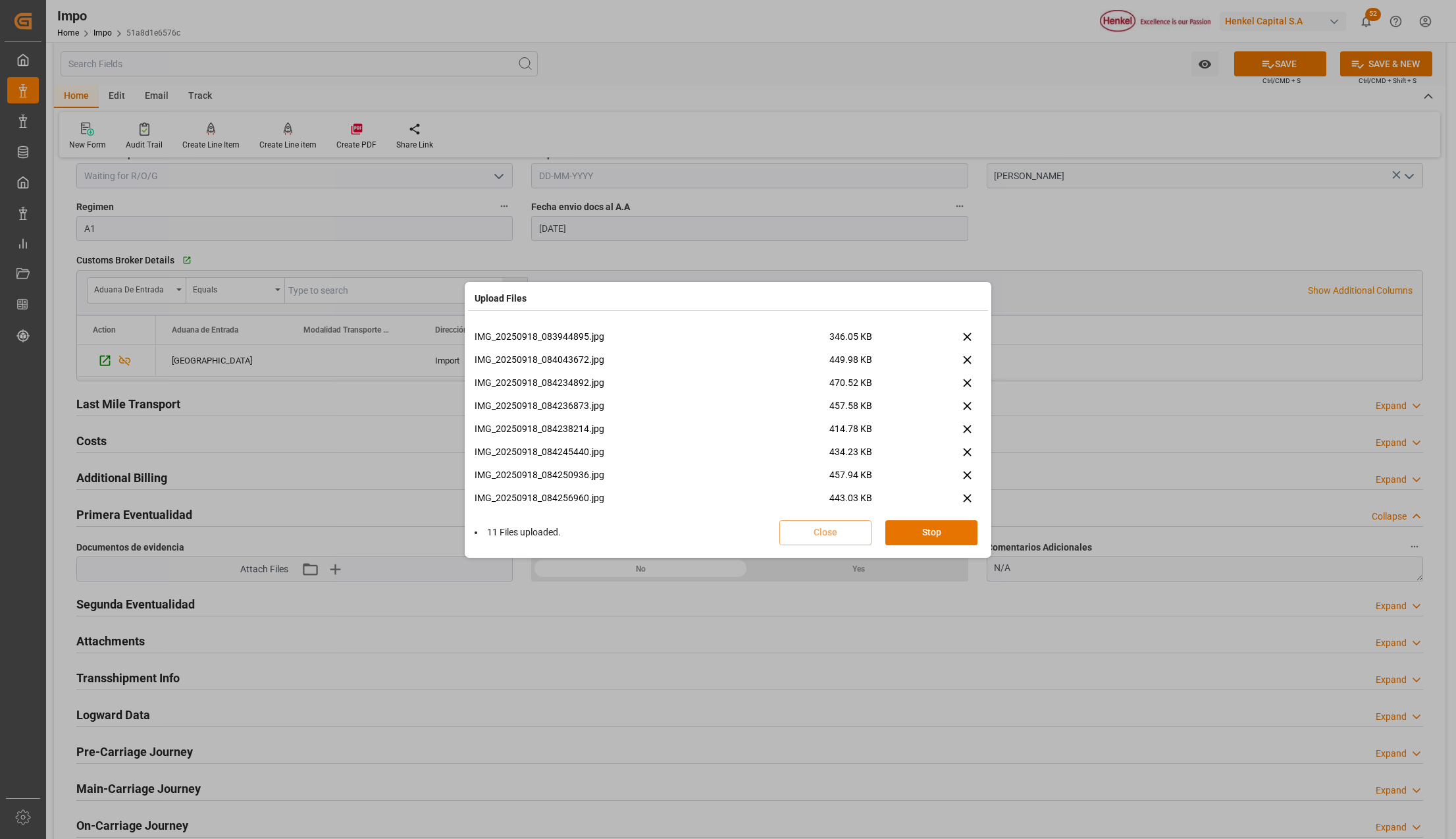
scroll to position [793, 0]
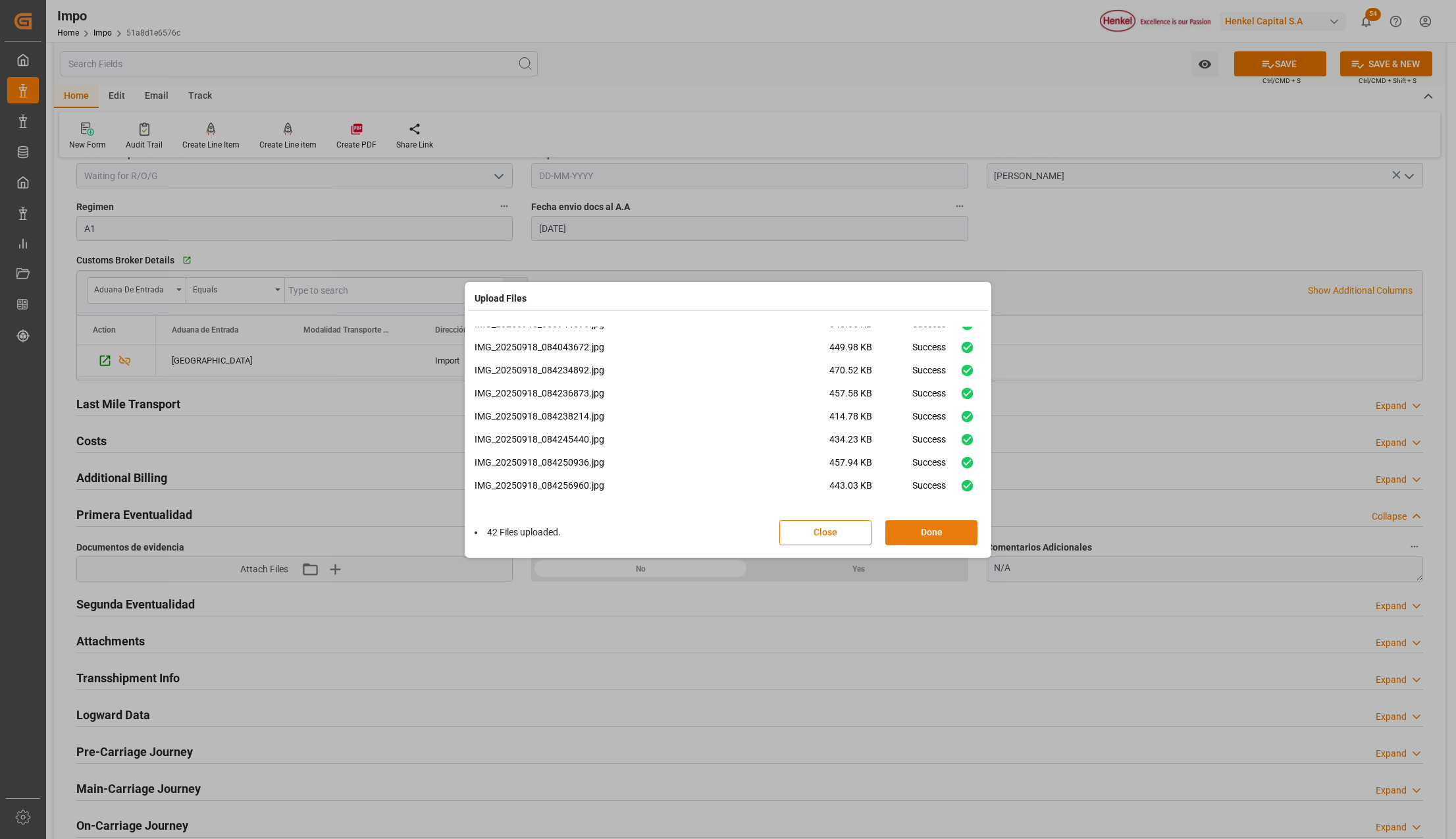
click at [931, 538] on button "Done" at bounding box center [932, 533] width 92 height 25
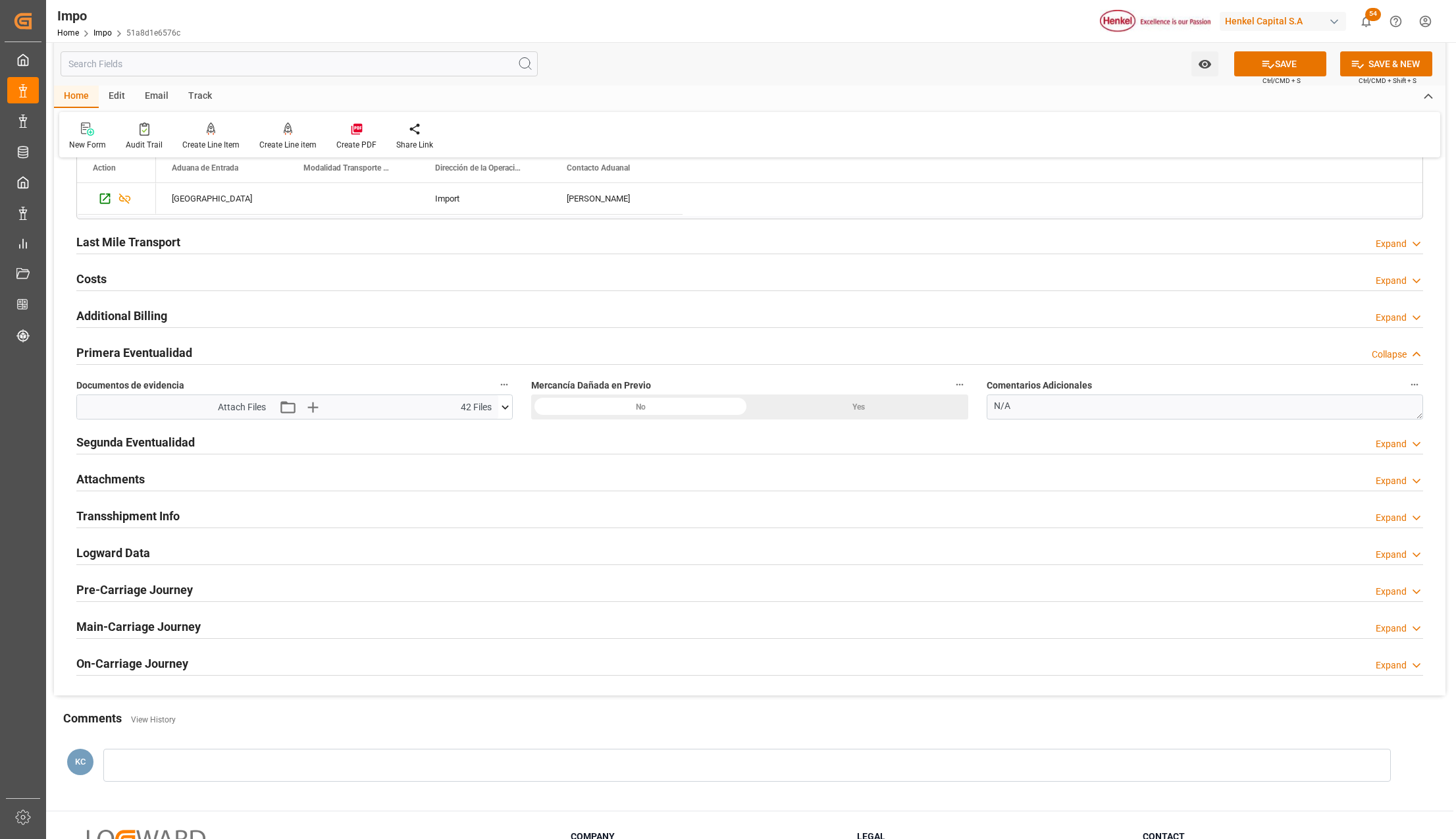
scroll to position [1404, 0]
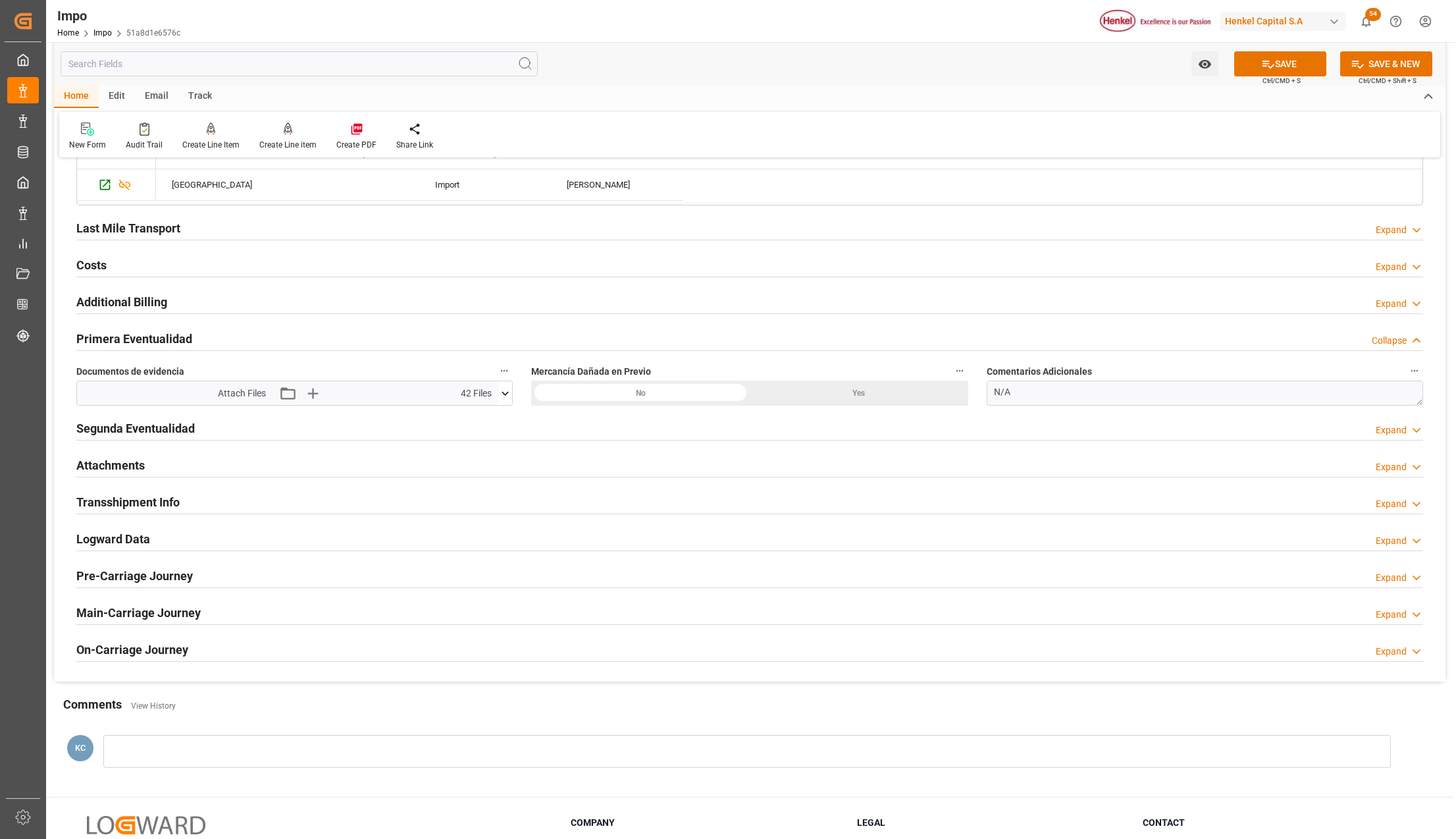
click at [1310, 62] on button "SAVE" at bounding box center [1281, 64] width 92 height 25
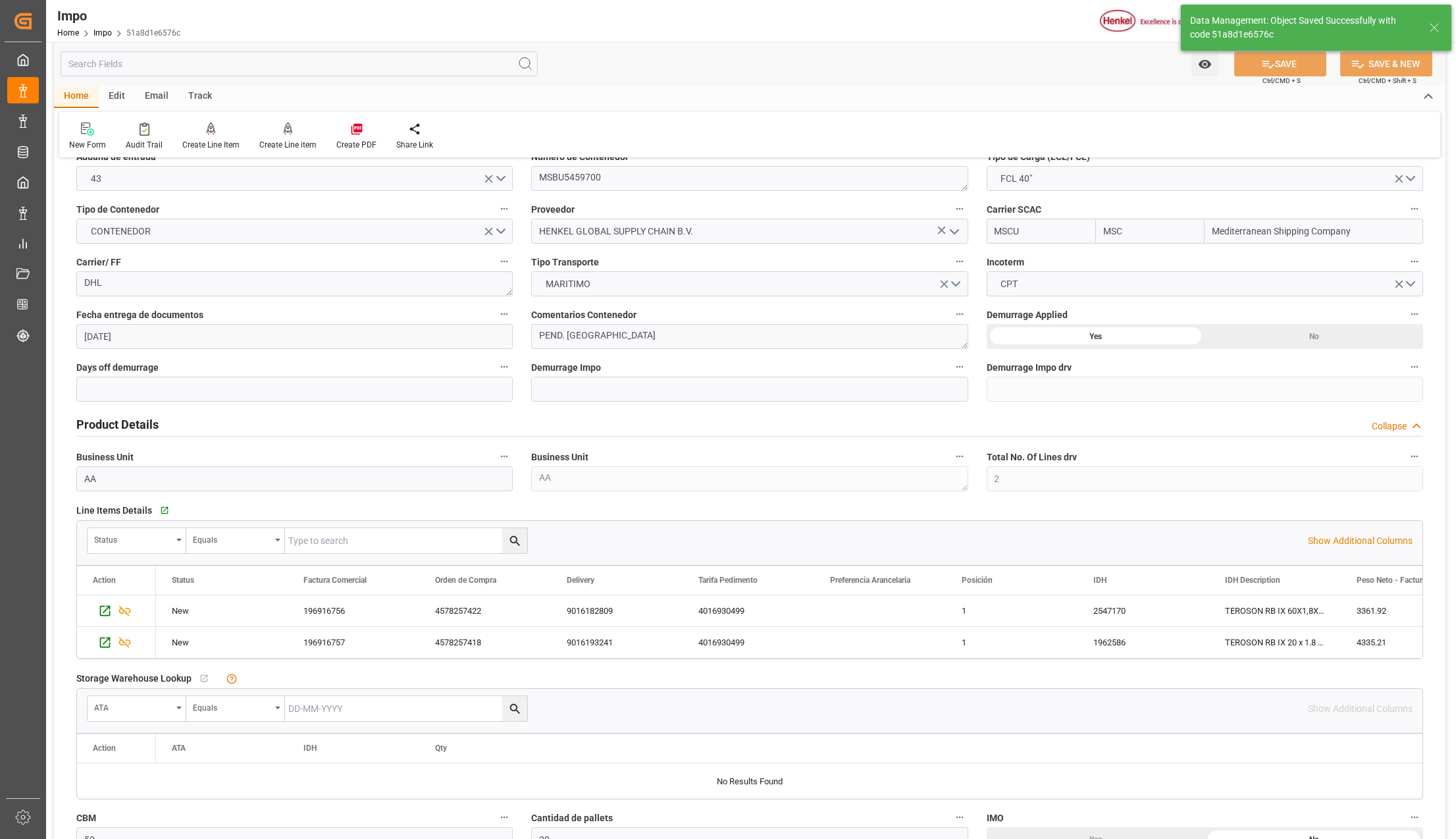
scroll to position [0, 0]
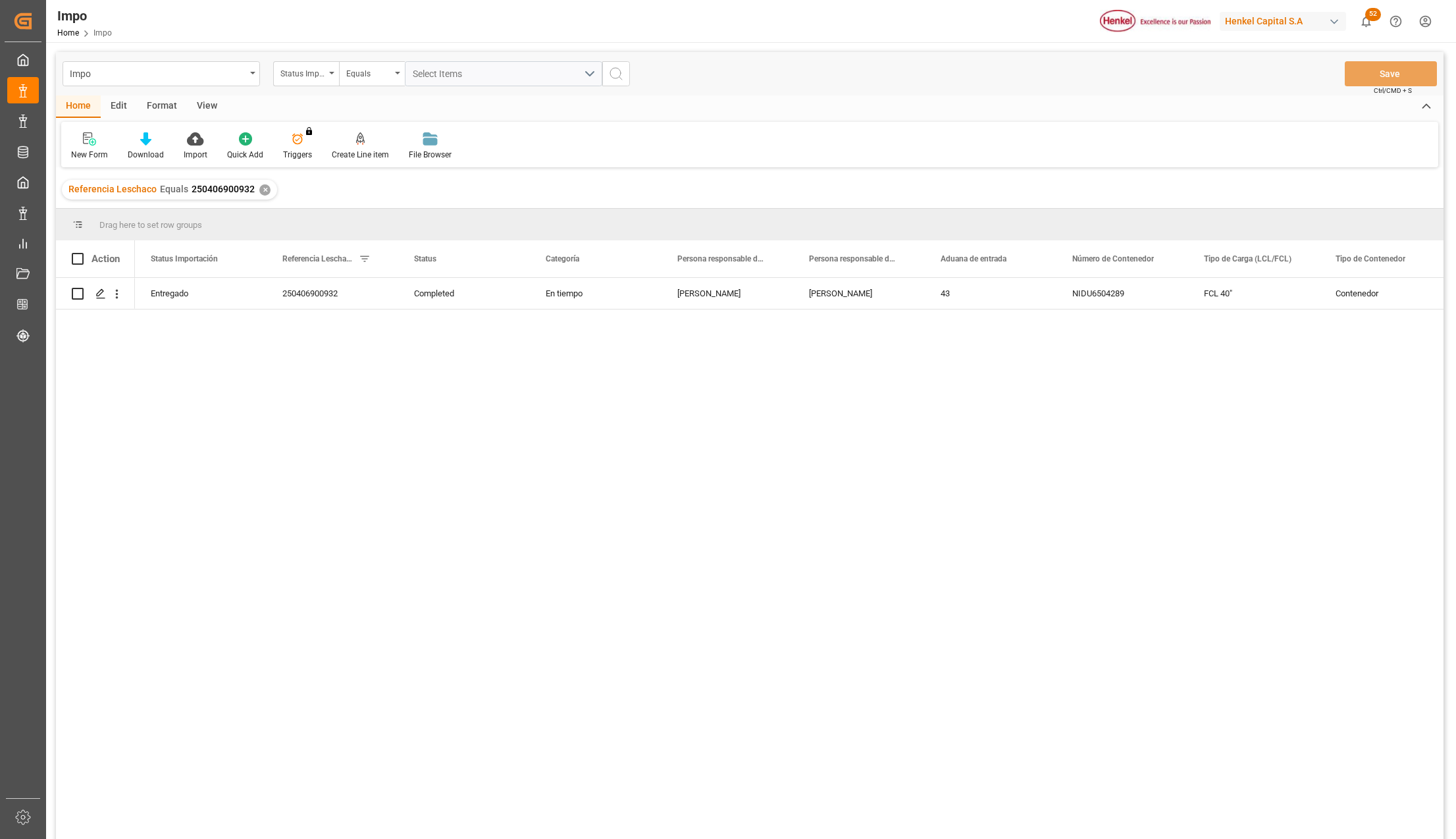
click at [169, 99] on div "Format" at bounding box center [162, 106] width 50 height 22
click at [62, 144] on div "Filter Rows" at bounding box center [91, 146] width 59 height 29
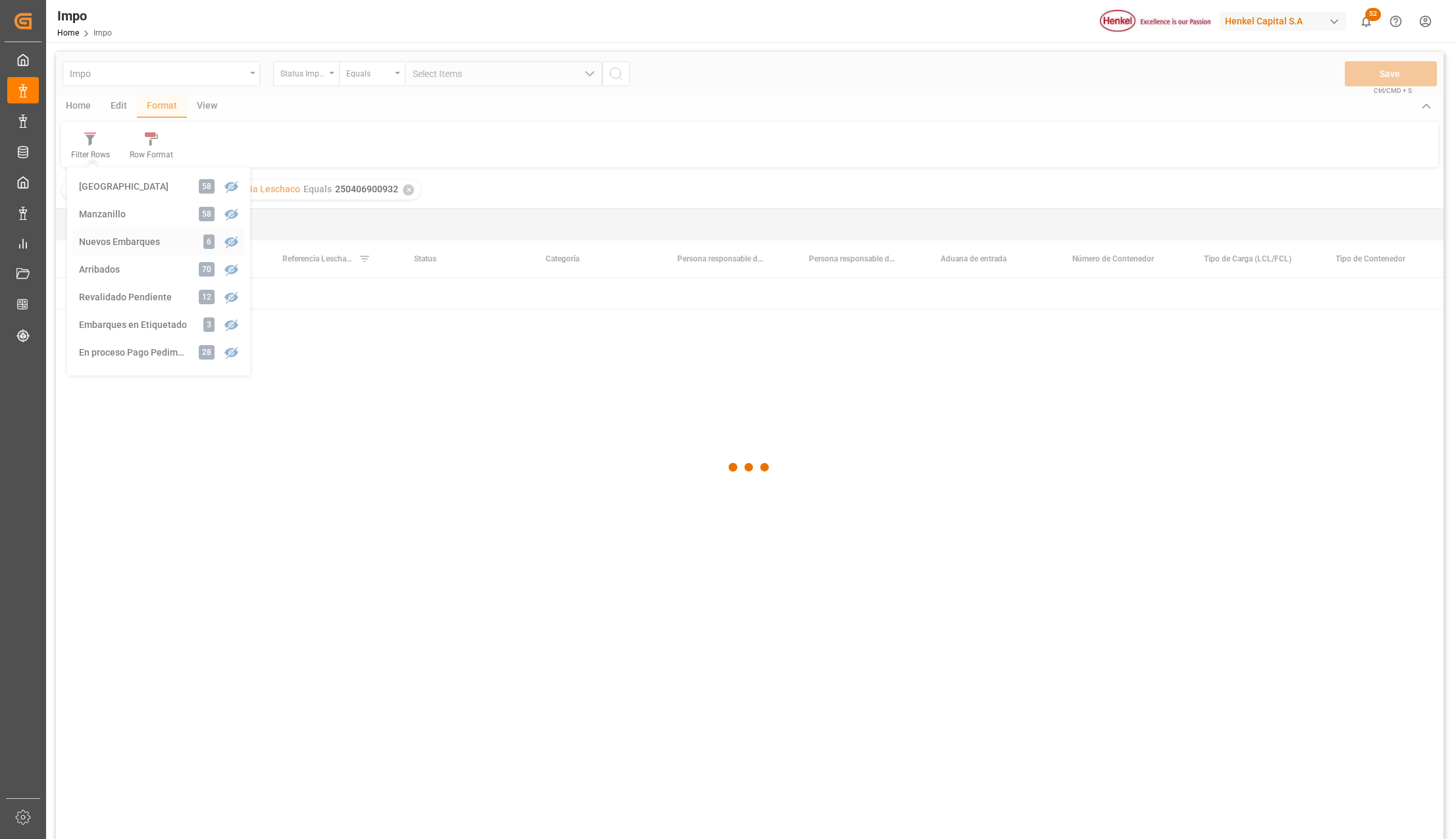
click at [128, 238] on div "Impo Status Importación Equals Select Items Save Ctrl/CMD + S Home Edit Format …" at bounding box center [749, 462] width 1388 height 822
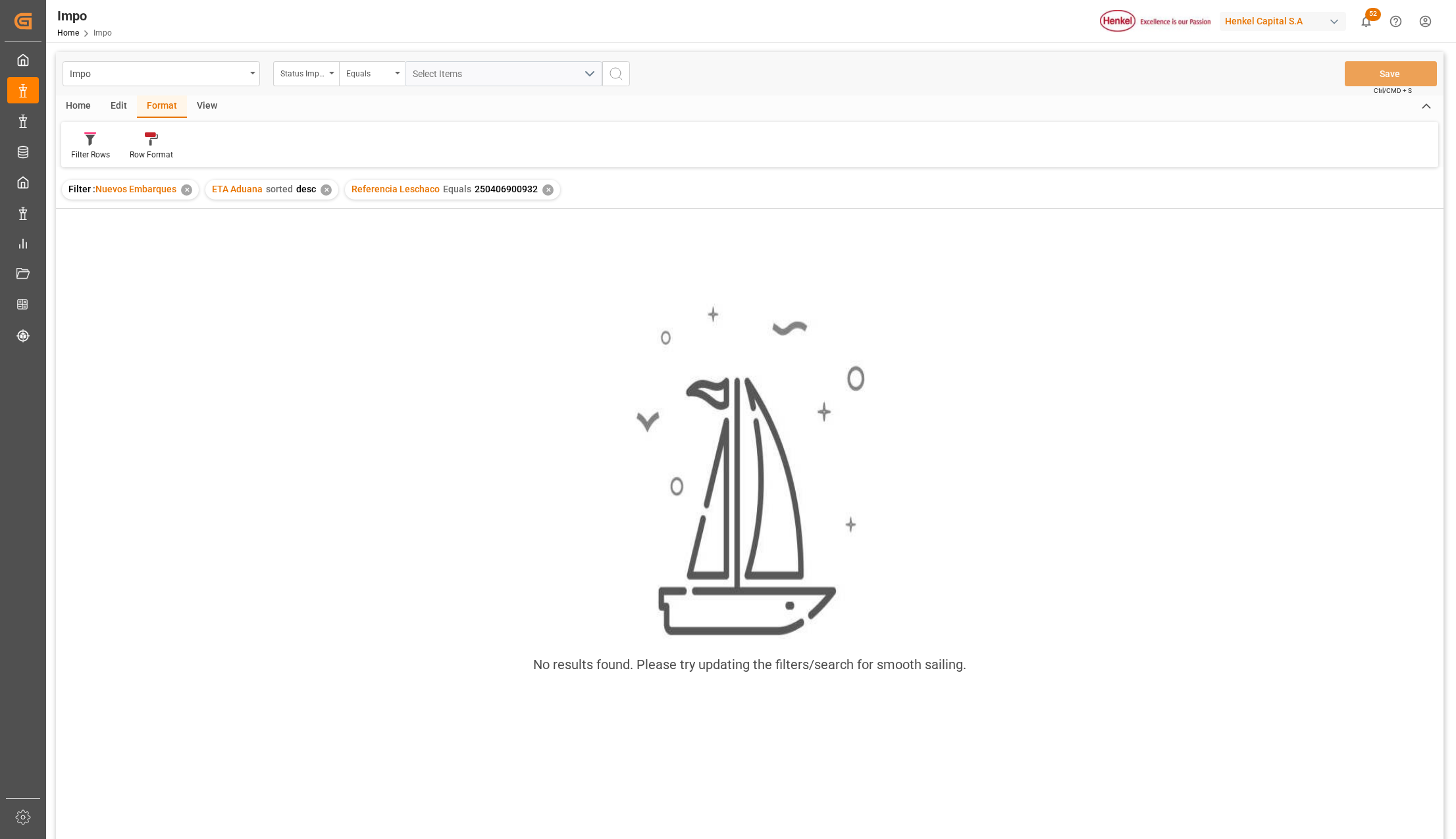
click at [544, 187] on div "✕" at bounding box center [548, 190] width 12 height 12
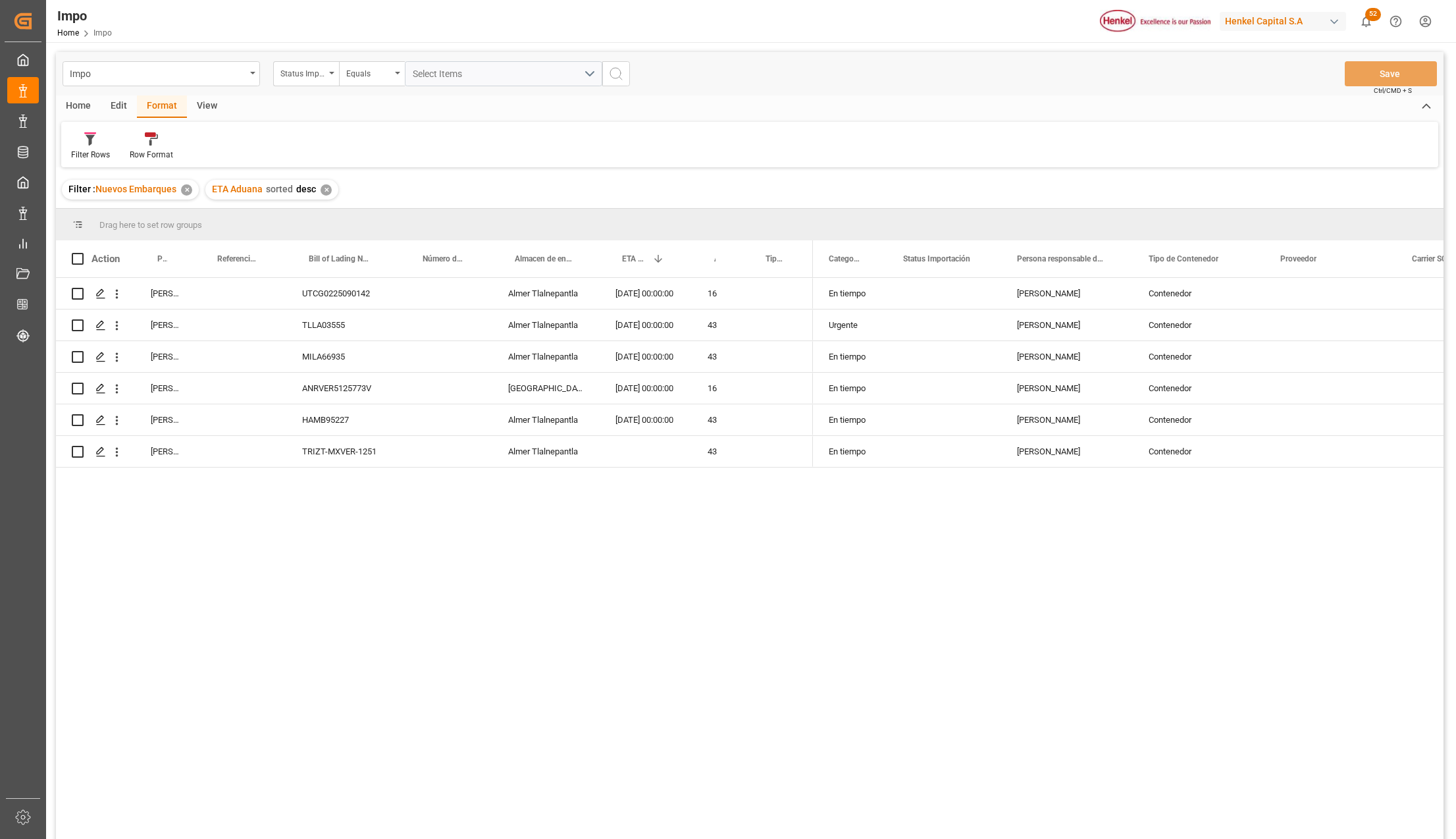
click at [338, 526] on div "[PERSON_NAME] UTCG0225090142 [PERSON_NAME] [DATE] 00:00:00 16 [PERSON_NAME] TLL…" at bounding box center [749, 561] width 1388 height 565
drag, startPoint x: 154, startPoint y: 251, endPoint x: 157, endPoint y: 233, distance: 18.2
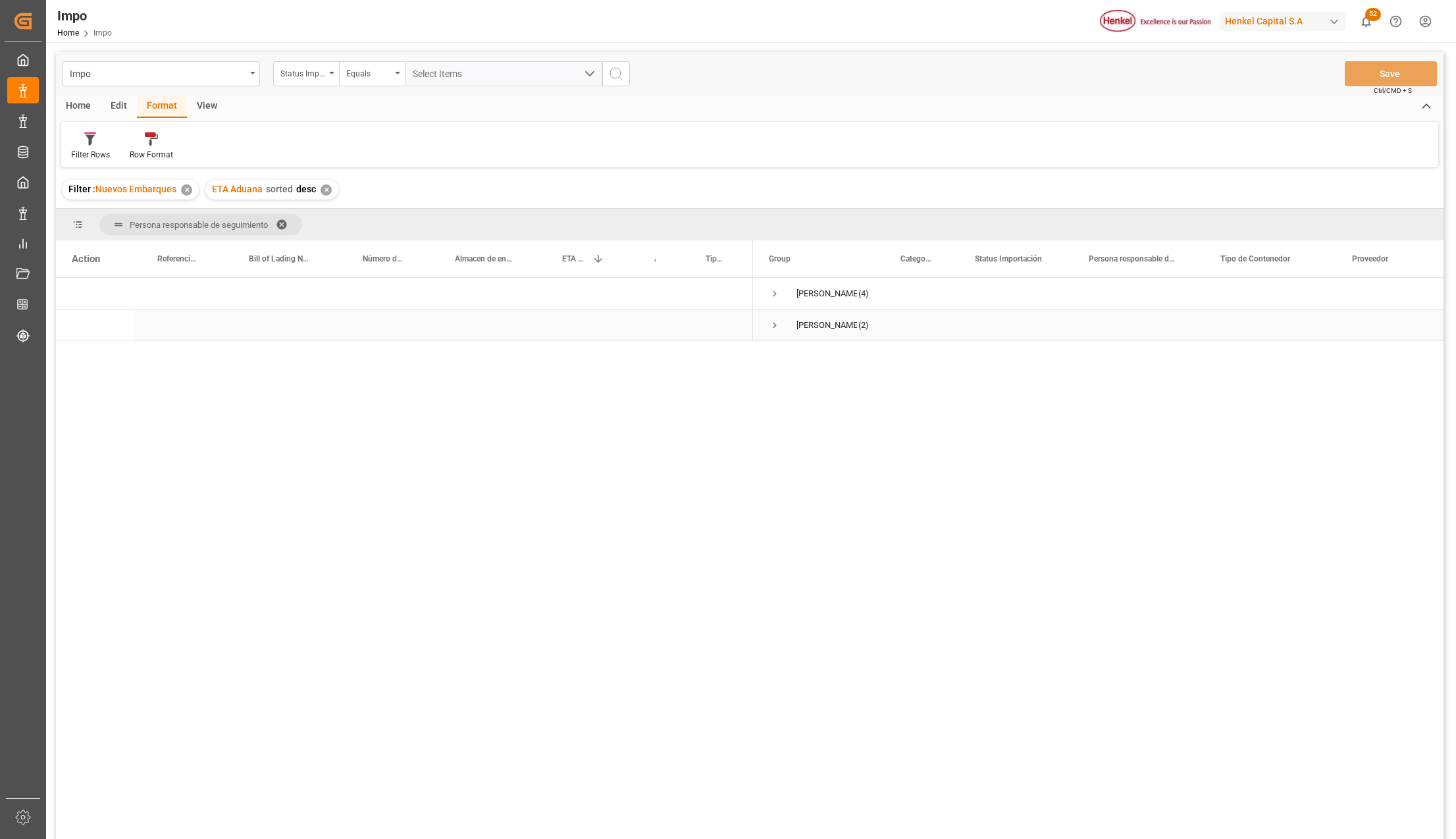
click at [772, 326] on span "Press SPACE to select this row." at bounding box center [775, 326] width 12 height 12
click at [721, 470] on div "HAMB95227 [PERSON_NAME] [DATE] 00:00:00 43 TRIZT-MXVER-[STREET_ADDRESS][PERSON_…" at bounding box center [749, 561] width 1388 height 565
click at [548, 396] on div "Press SPACE to select this row." at bounding box center [586, 388] width 92 height 31
click at [309, 362] on div "HAMB95227" at bounding box center [283, 356] width 114 height 31
drag, startPoint x: 370, startPoint y: 528, endPoint x: 280, endPoint y: 422, distance: 139.1
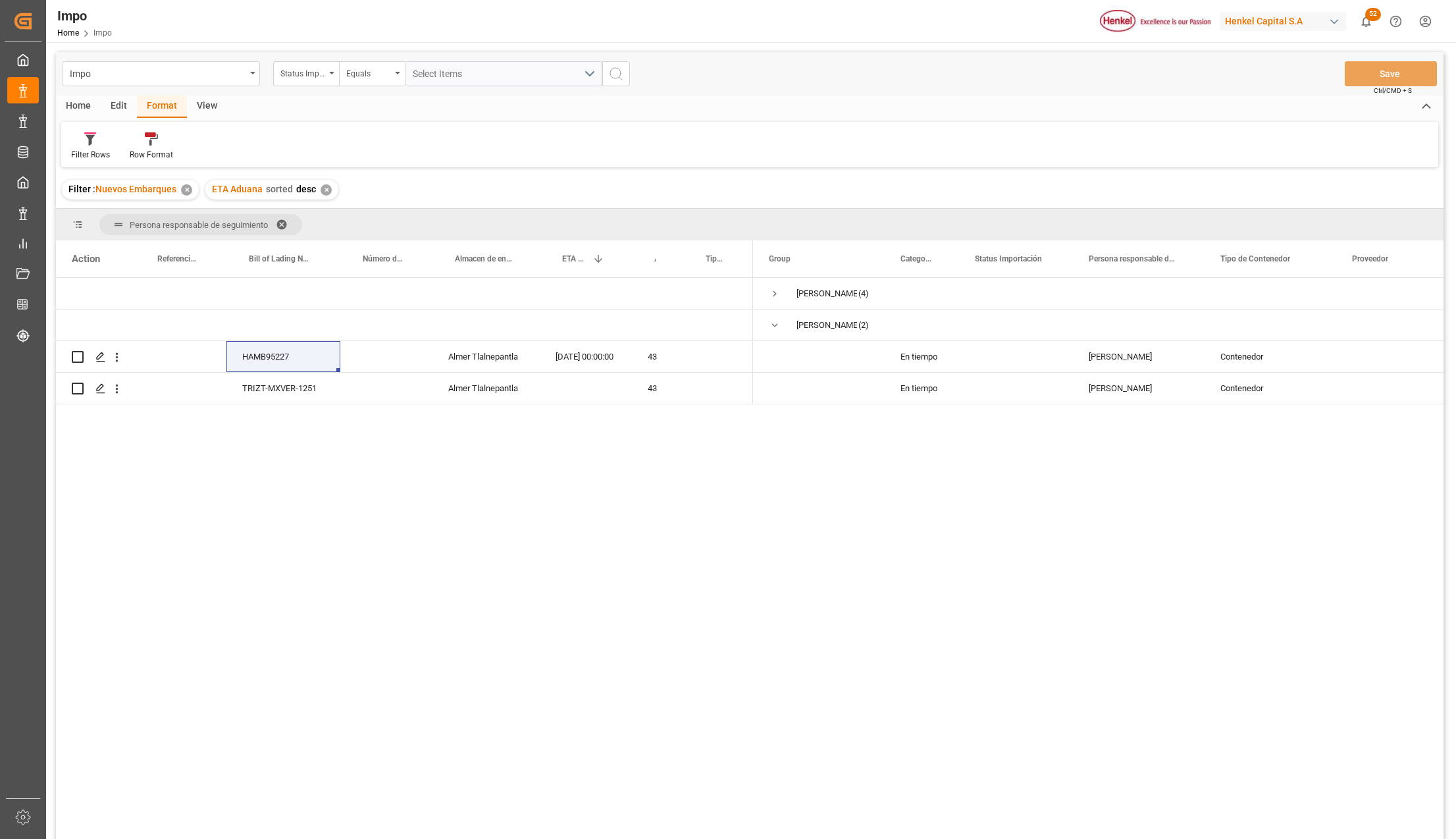
click at [370, 528] on div "HAMB95227 [PERSON_NAME] [DATE] 00:00:00 43 TRIZT-MXVER-[STREET_ADDRESS][PERSON_…" at bounding box center [749, 561] width 1388 height 565
click at [268, 357] on div "HAMB95227" at bounding box center [283, 356] width 114 height 31
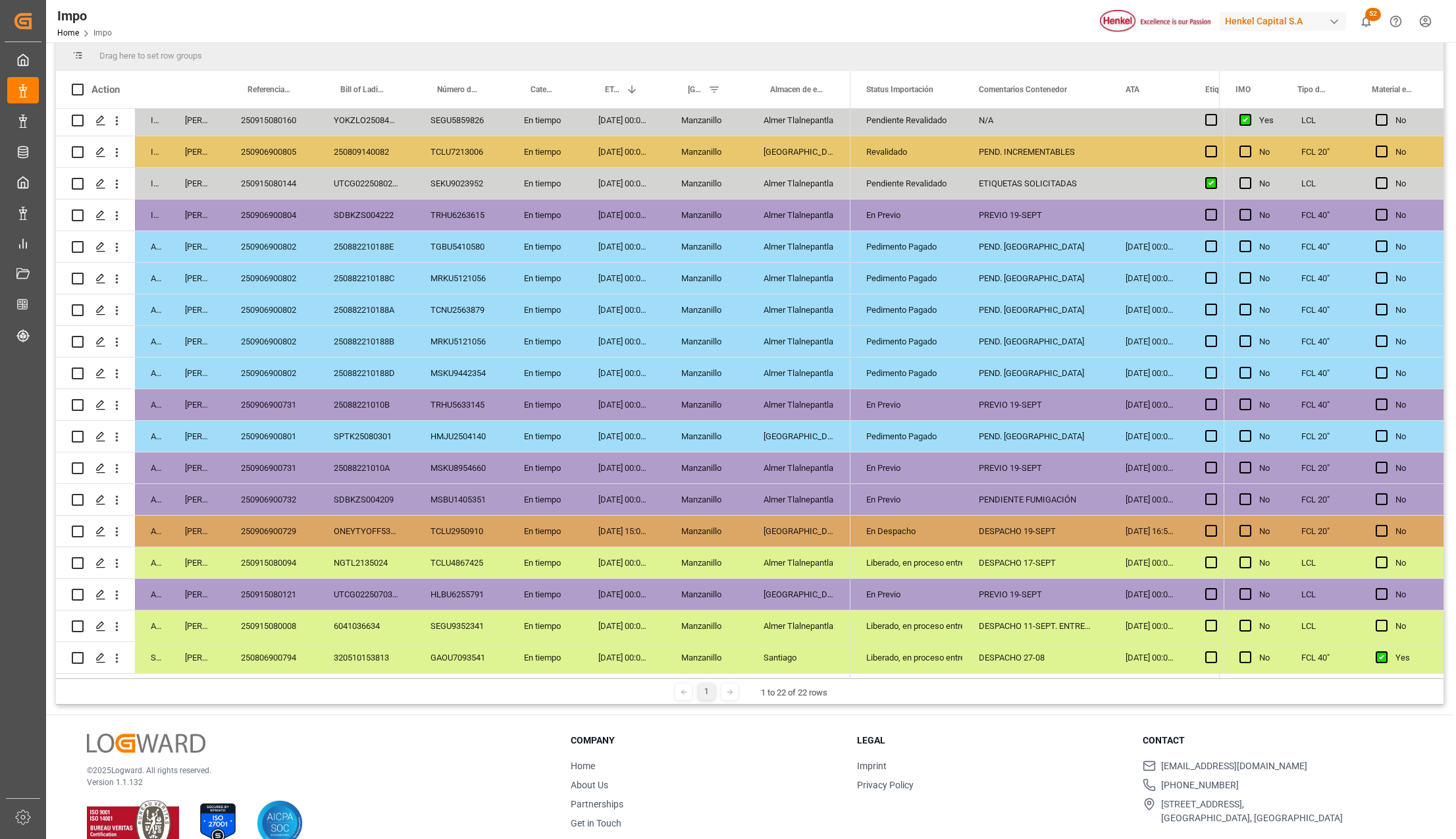
scroll to position [175, 0]
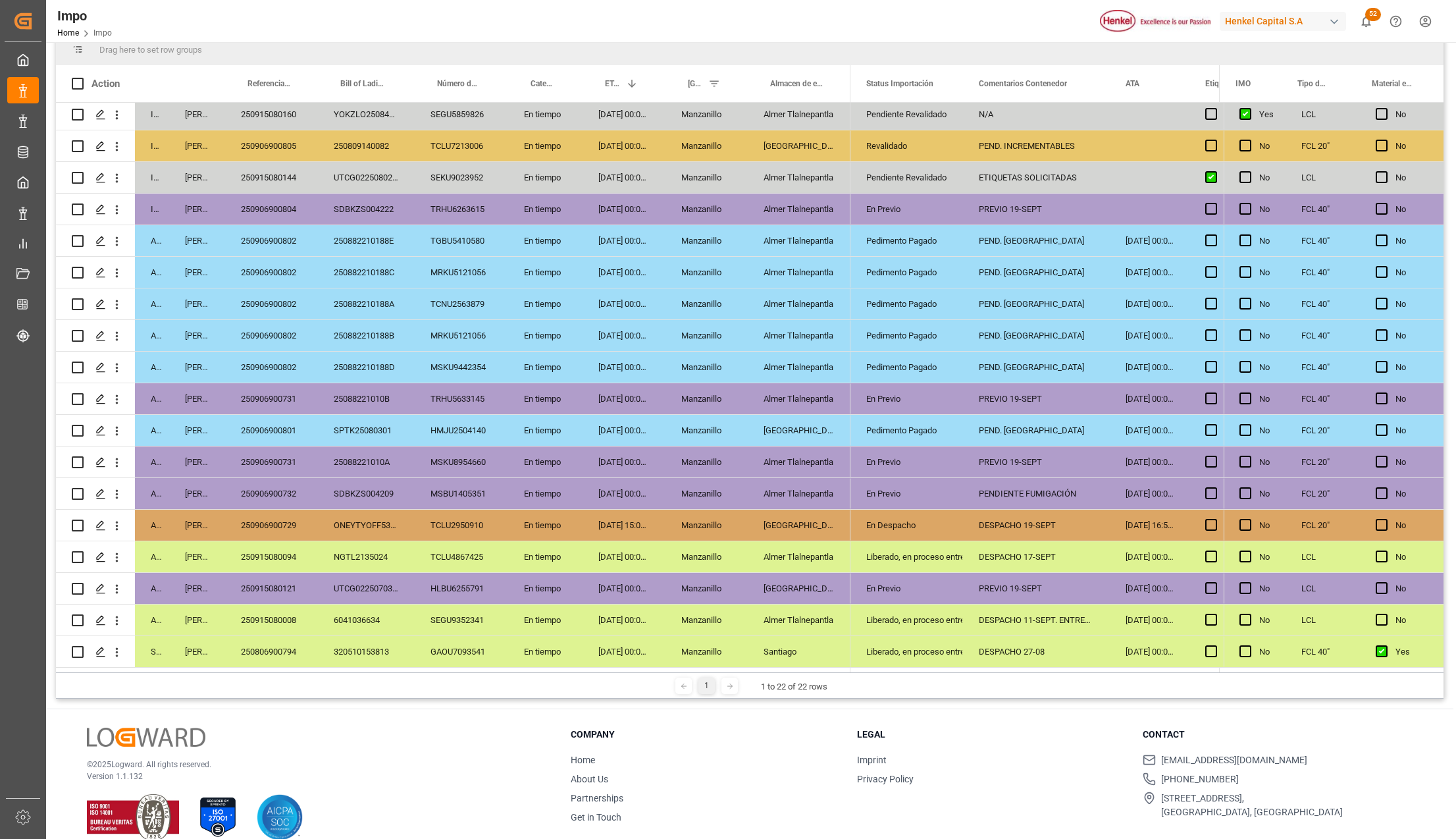
click at [1039, 480] on div "PENDIENTE FUMIGACIÓN" at bounding box center [1036, 493] width 146 height 31
click at [296, 478] on div "250906900732" at bounding box center [272, 493] width 92 height 31
